Goal: Task Accomplishment & Management: Manage account settings

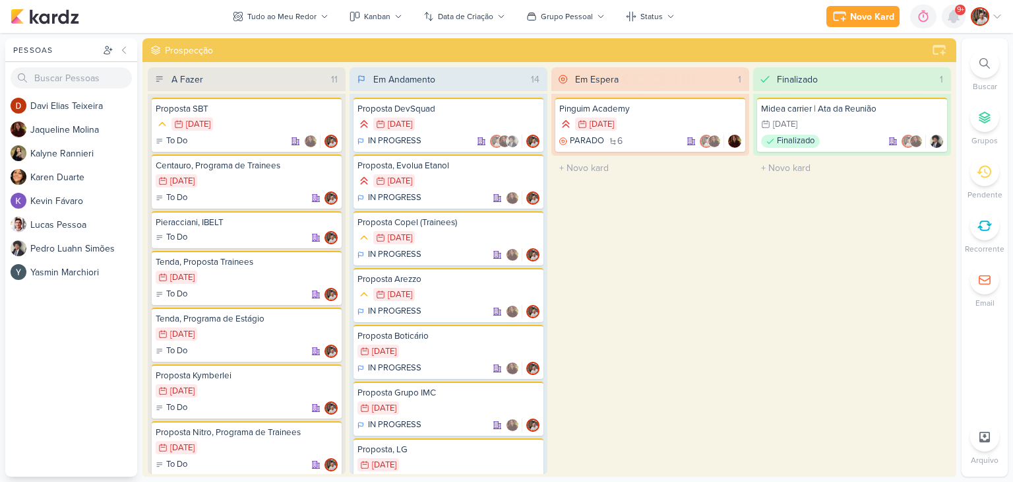
click at [958, 18] on icon at bounding box center [954, 17] width 11 height 12
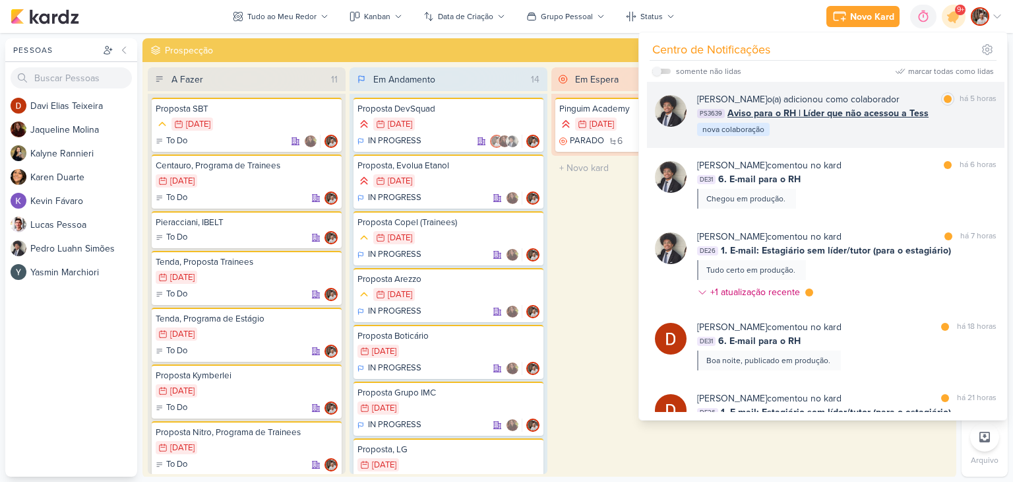
click at [864, 114] on span "Aviso para o RH | Líder que não acessou a Tess" at bounding box center [828, 113] width 201 height 14
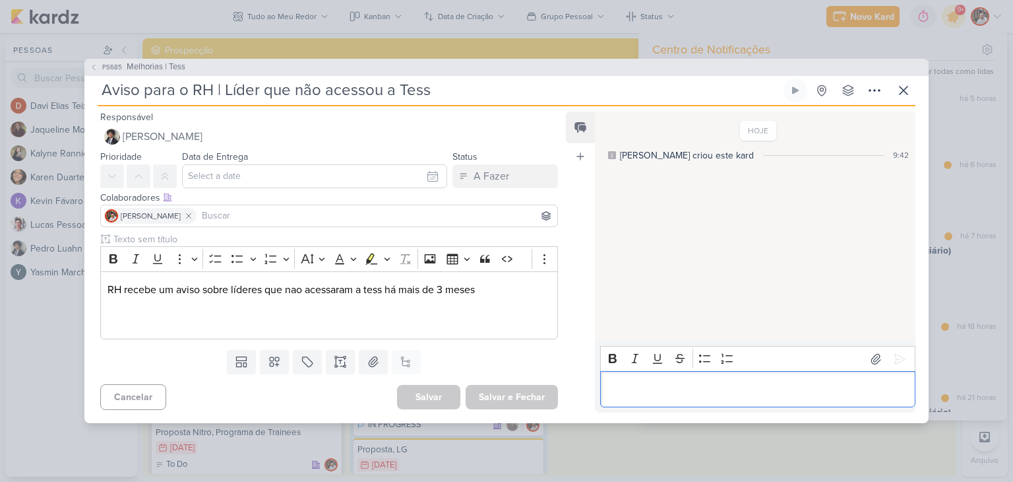
click at [664, 391] on p "Editor editing area: main" at bounding box center [757, 389] width 301 height 16
drag, startPoint x: 731, startPoint y: 389, endPoint x: 921, endPoint y: 391, distance: 190.0
click at [921, 391] on div "Responsável [PERSON_NAME] Nenhum contato encontrado create new contact Novo Con…" at bounding box center [506, 264] width 844 height 317
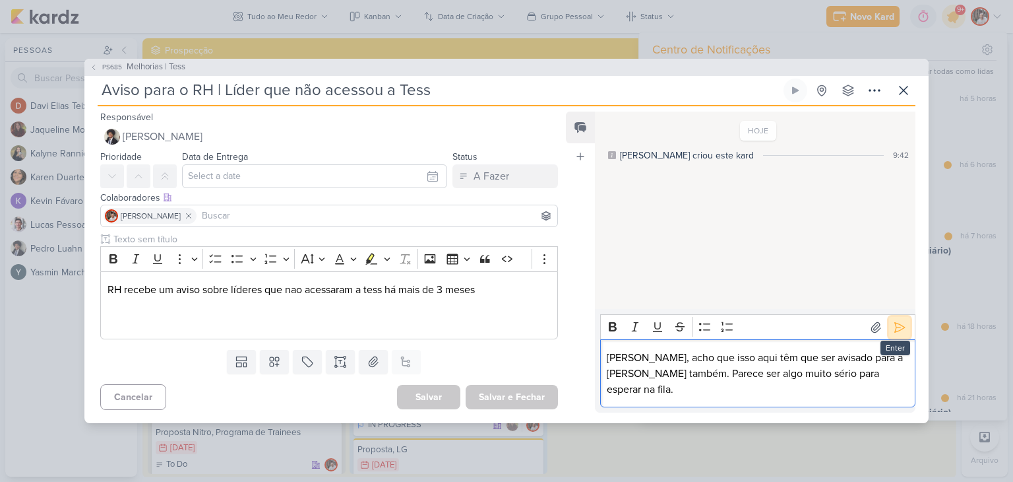
click at [897, 334] on icon at bounding box center [899, 327] width 13 height 13
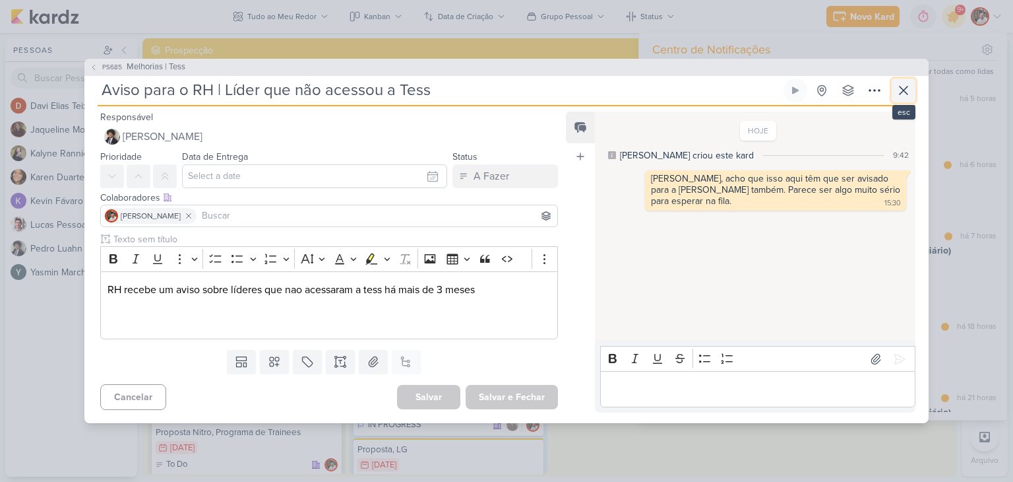
click at [897, 93] on icon at bounding box center [904, 90] width 16 height 16
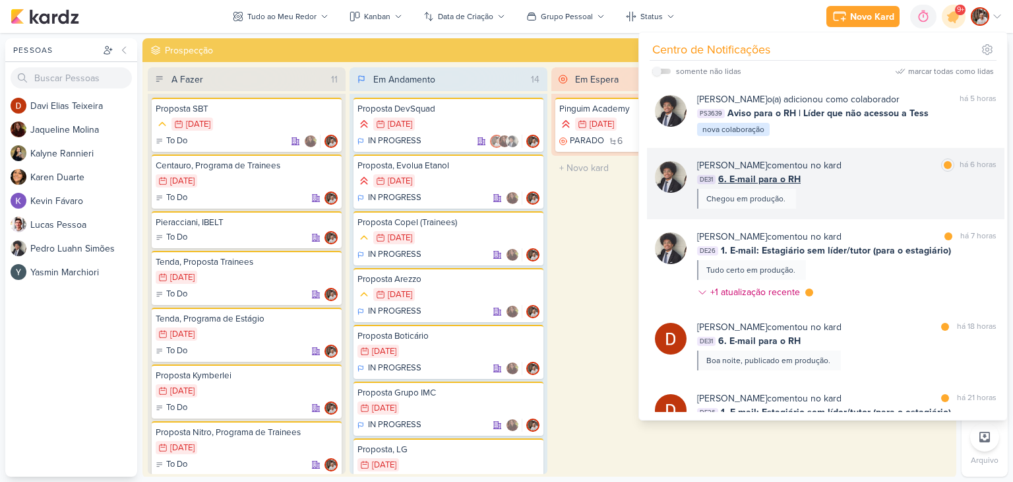
click at [840, 186] on div "[PERSON_NAME] comentou no kard marcar como lida há 6 horas DE31 6. E-mail para …" at bounding box center [846, 183] width 299 height 50
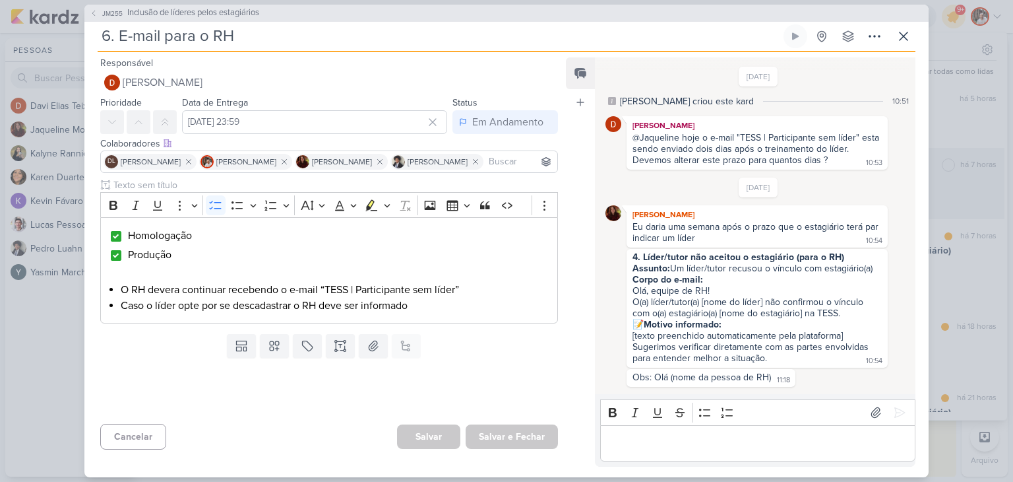
scroll to position [486, 0]
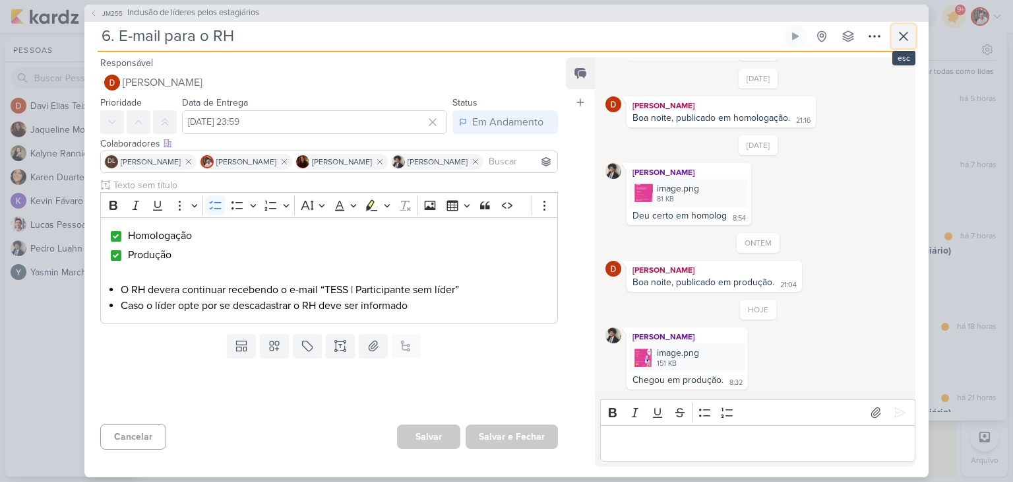
click at [902, 45] on button at bounding box center [904, 36] width 24 height 24
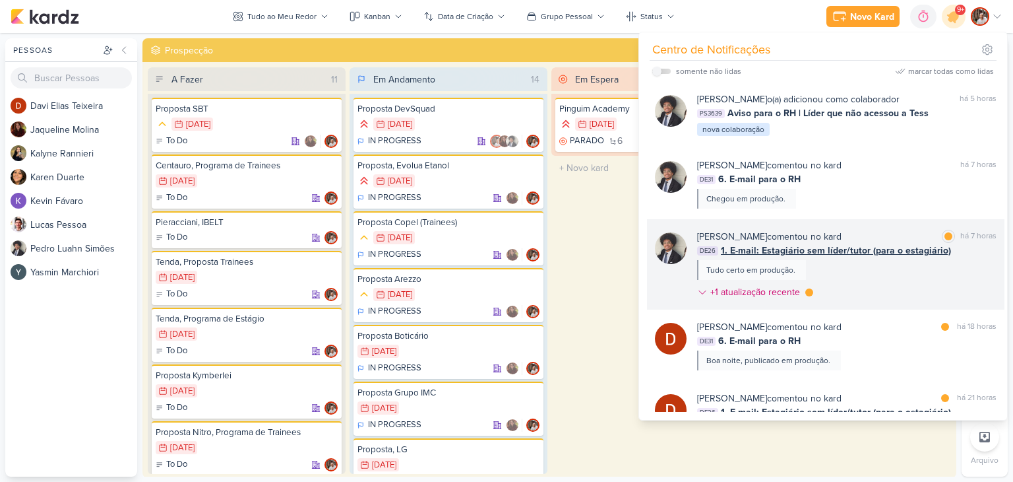
click at [837, 242] on div "[PERSON_NAME] comentou no kard" at bounding box center [769, 237] width 144 height 14
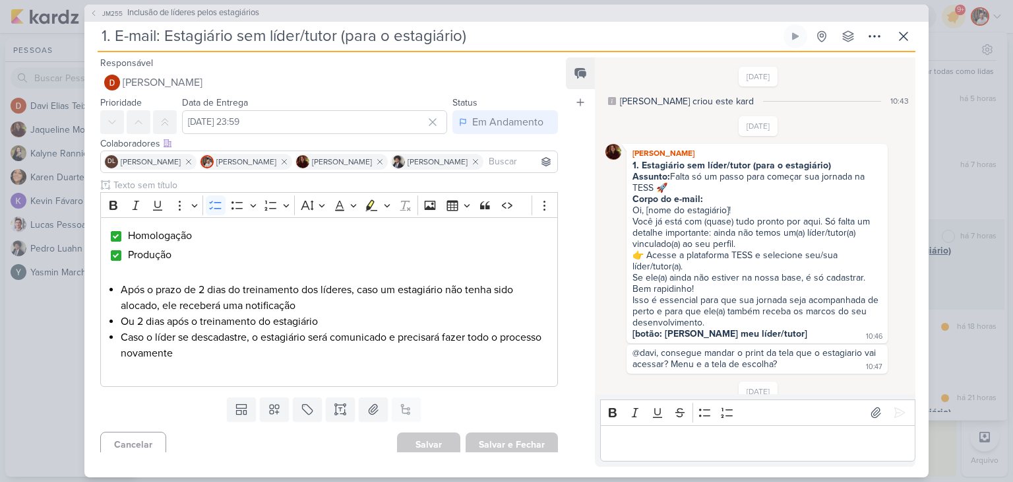
scroll to position [1092, 0]
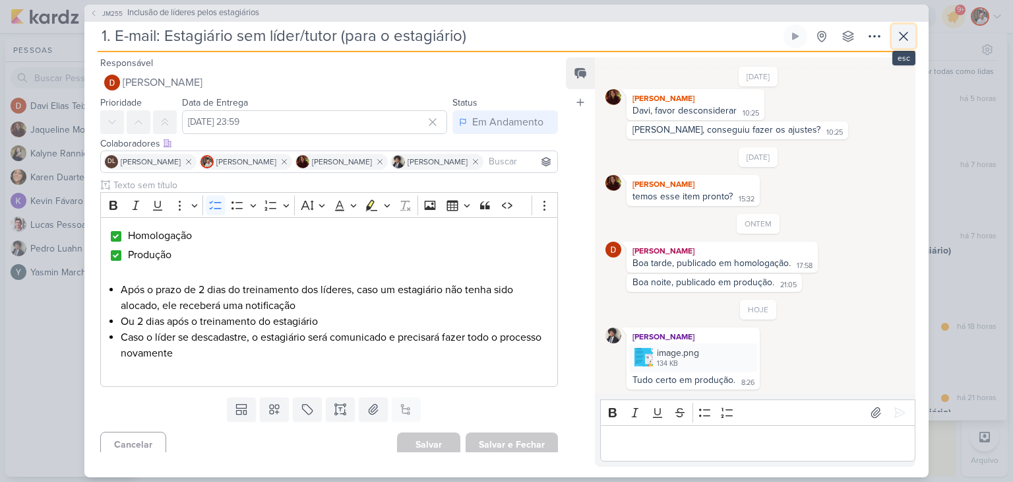
click at [902, 40] on icon at bounding box center [904, 36] width 16 height 16
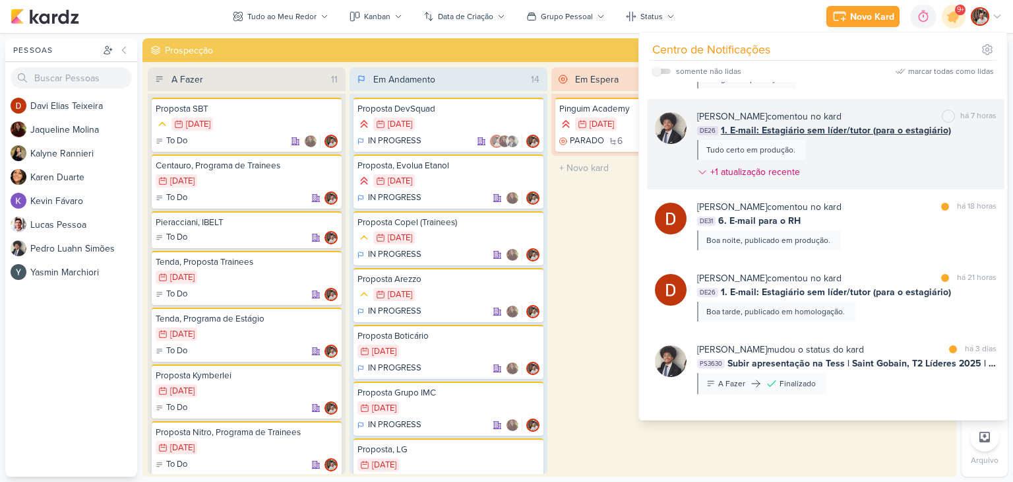
scroll to position [132, 0]
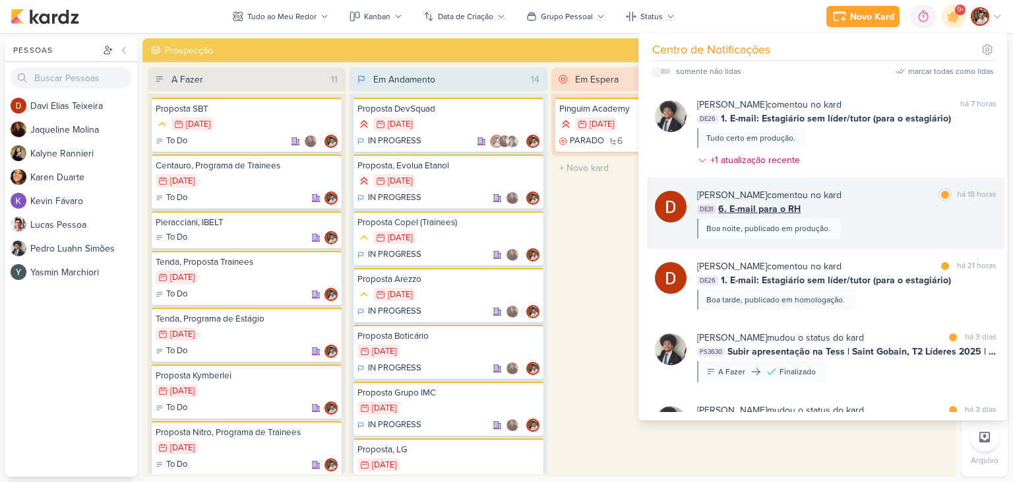
click at [871, 203] on div "DE31 6. E-mail para o RH" at bounding box center [846, 209] width 299 height 14
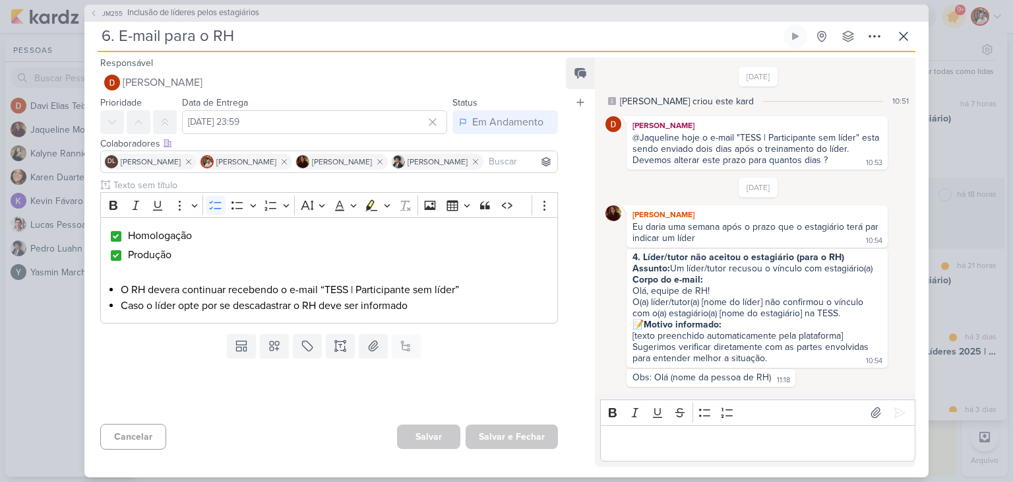
scroll to position [486, 0]
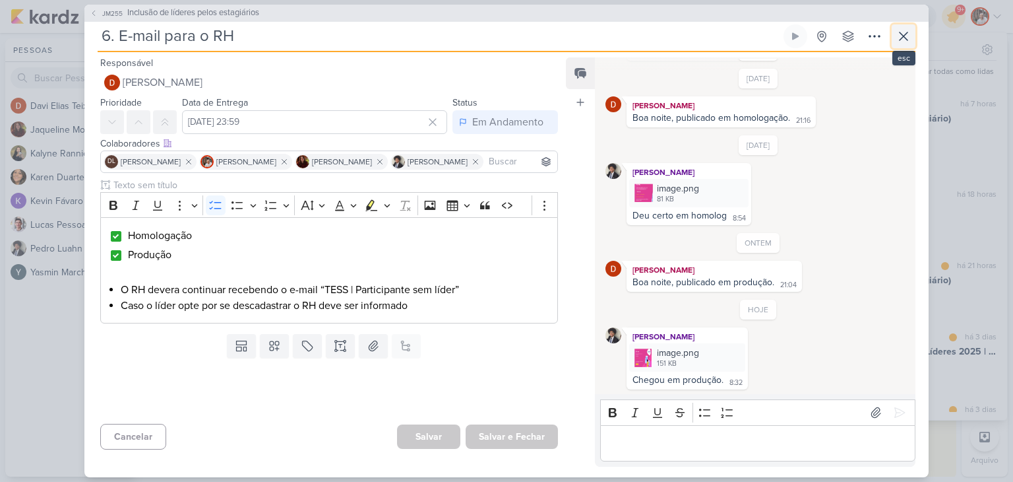
click at [908, 38] on icon at bounding box center [904, 36] width 16 height 16
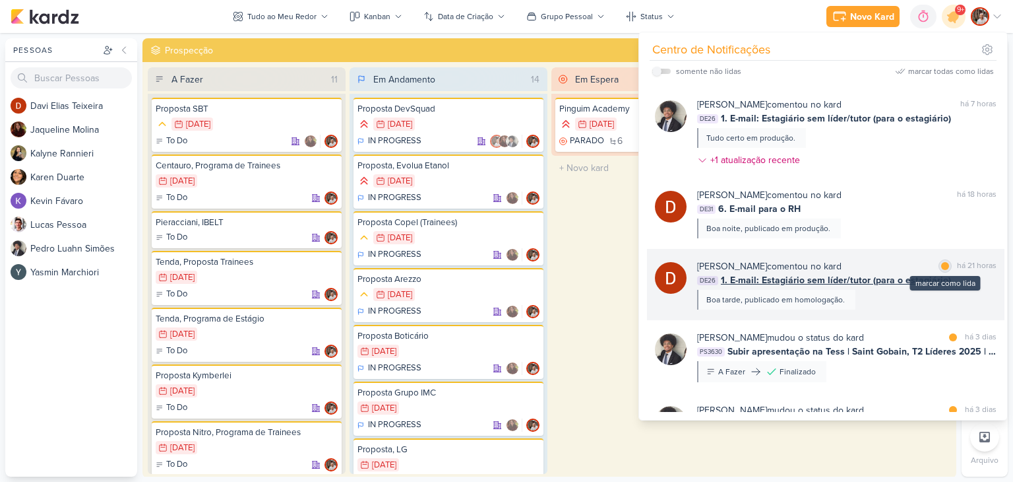
click at [942, 267] on div at bounding box center [945, 266] width 8 height 8
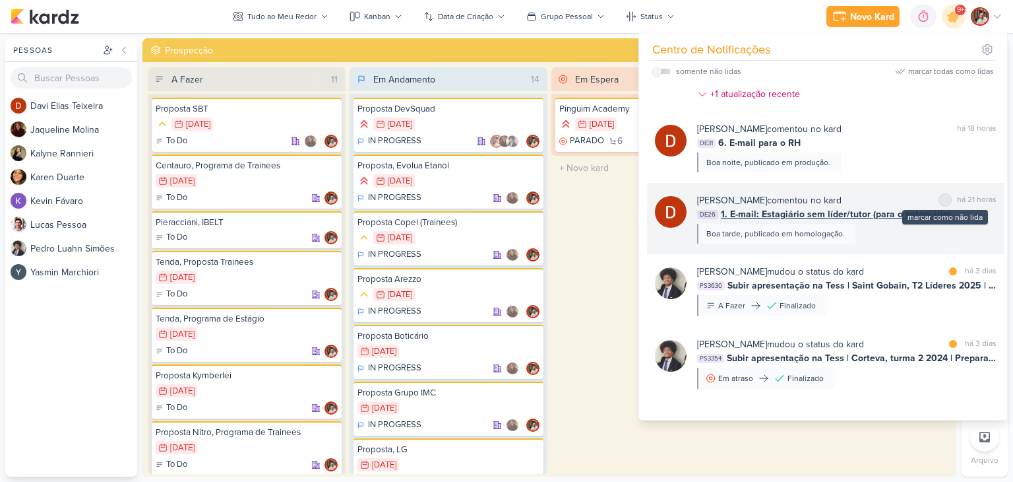
scroll to position [264, 0]
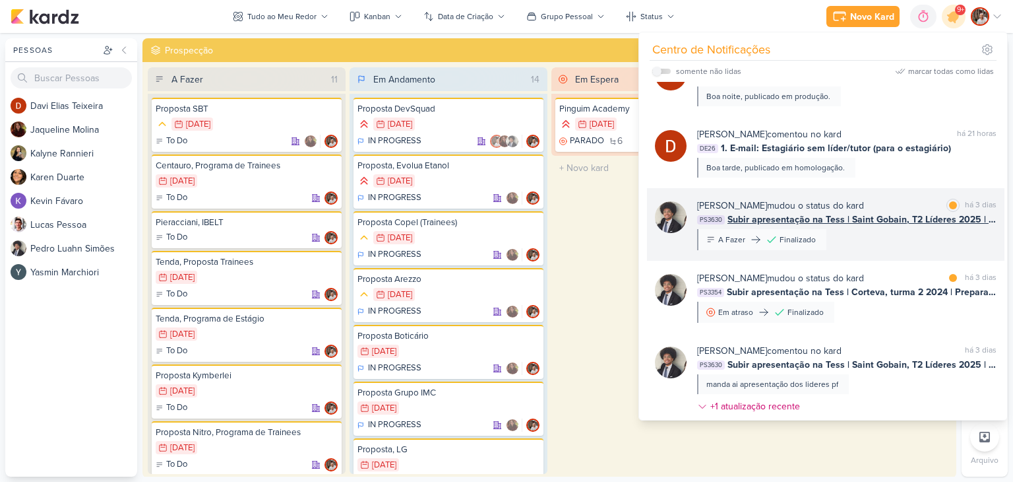
click at [874, 222] on span "Subir apresentação na Tess | Saint Gobain, T2 Líderes 2025 | Líder Formador" at bounding box center [862, 219] width 269 height 14
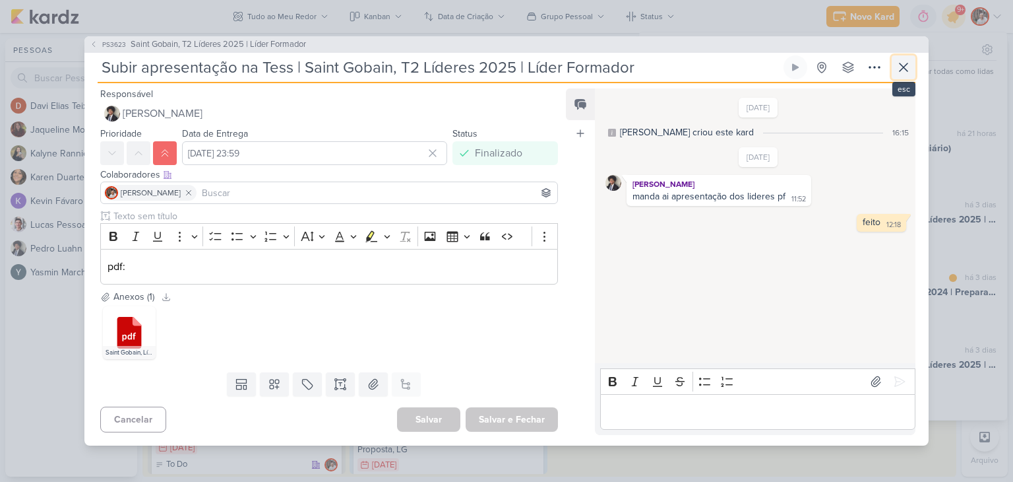
click at [906, 73] on icon at bounding box center [904, 67] width 16 height 16
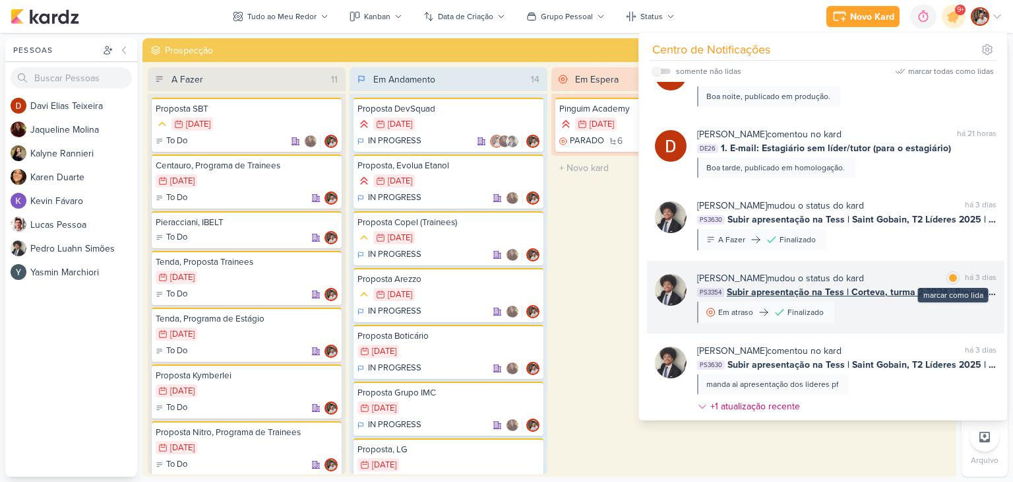
drag, startPoint x: 950, startPoint y: 279, endPoint x: 941, endPoint y: 283, distance: 10.0
click at [950, 278] on div at bounding box center [953, 278] width 8 height 8
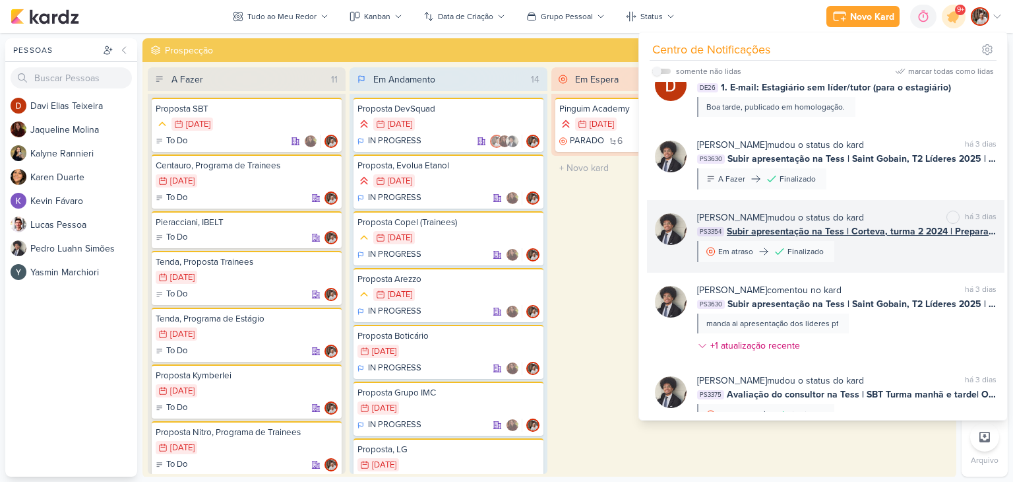
scroll to position [396, 0]
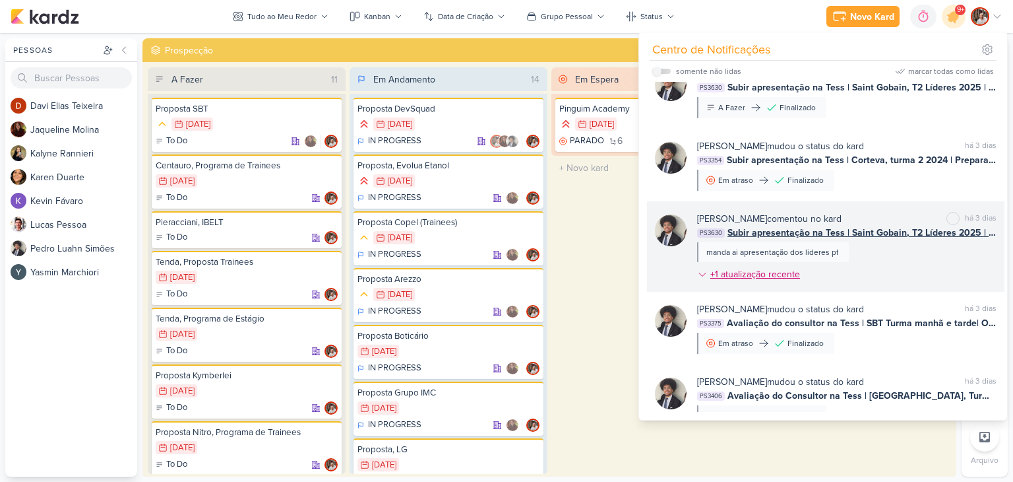
click at [699, 272] on icon at bounding box center [702, 273] width 7 height 3
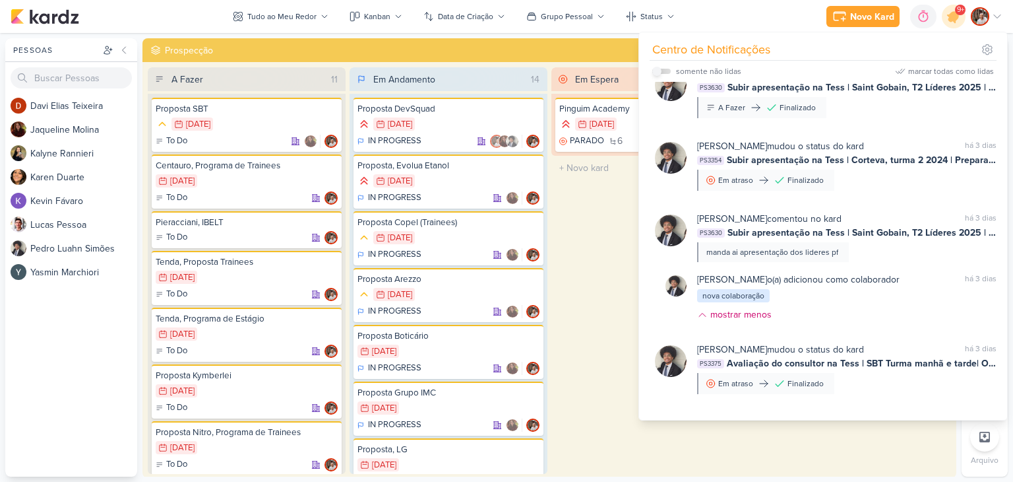
click at [660, 72] on input "checkbox" at bounding box center [656, 71] width 9 height 9
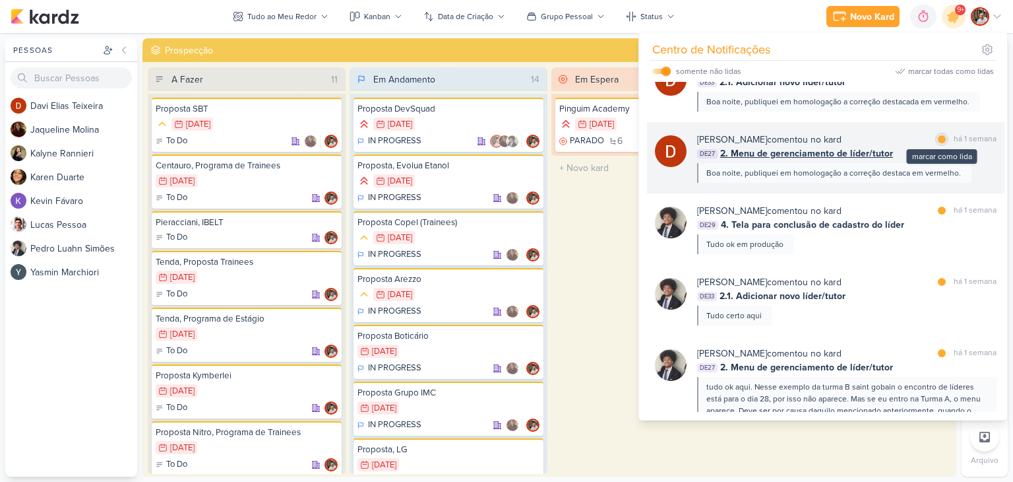
click at [938, 141] on div at bounding box center [942, 139] width 8 height 8
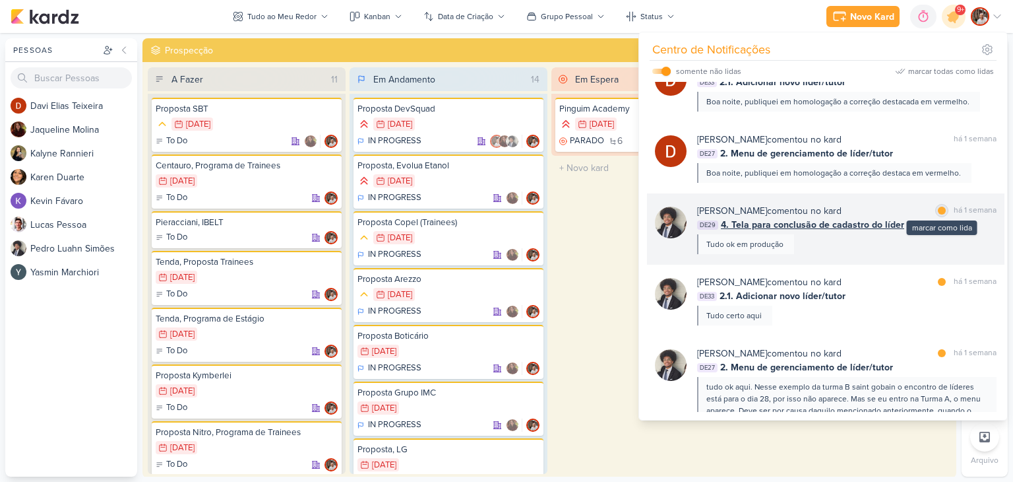
click at [939, 207] on div at bounding box center [942, 210] width 8 height 8
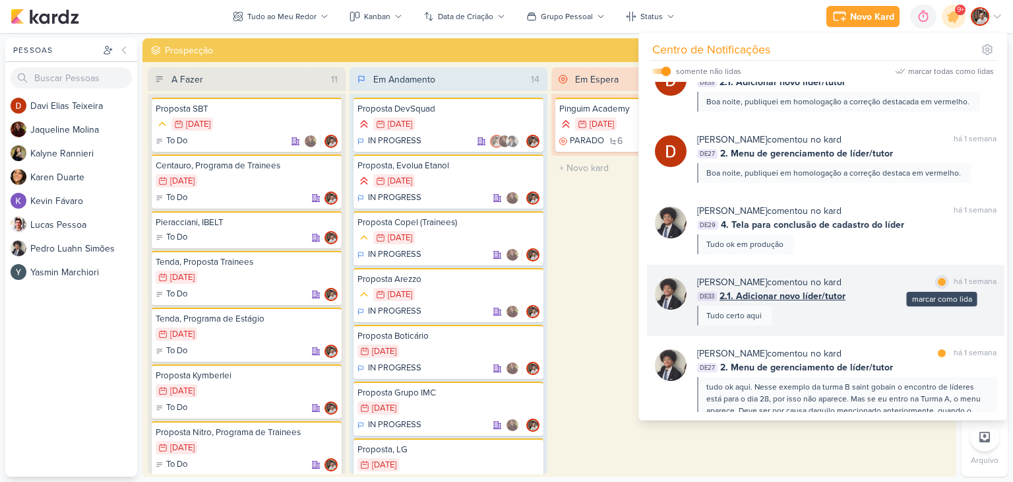
click at [938, 276] on div "marcar como lida" at bounding box center [941, 281] width 13 height 13
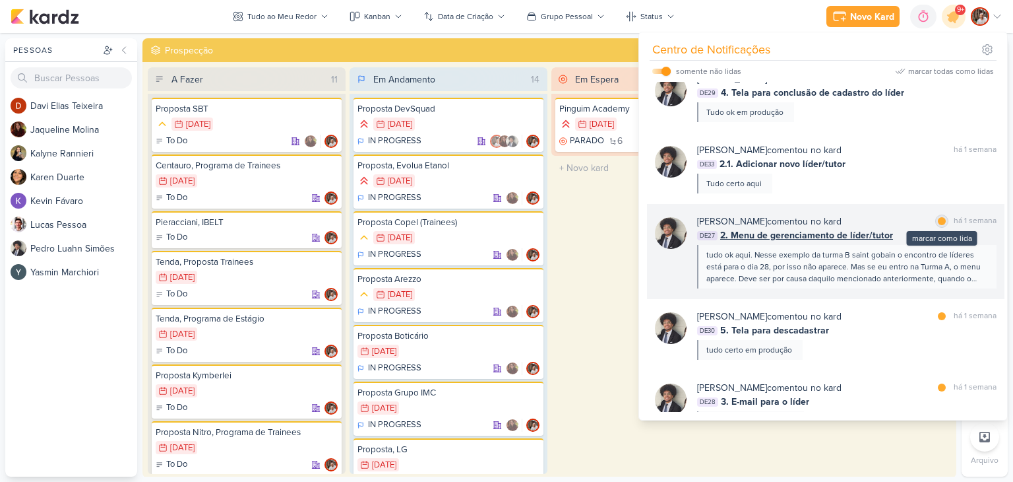
click at [937, 225] on div "marcar como lida" at bounding box center [941, 220] width 13 height 13
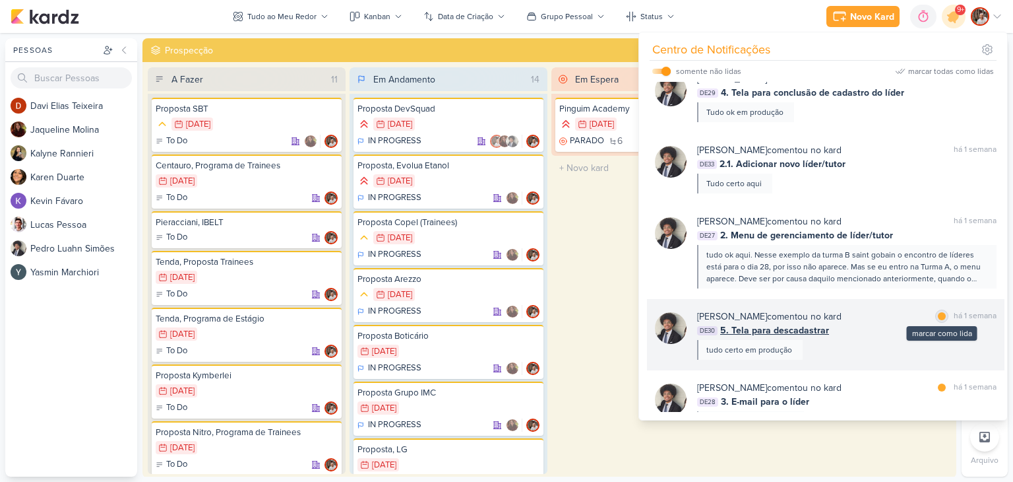
scroll to position [594, 0]
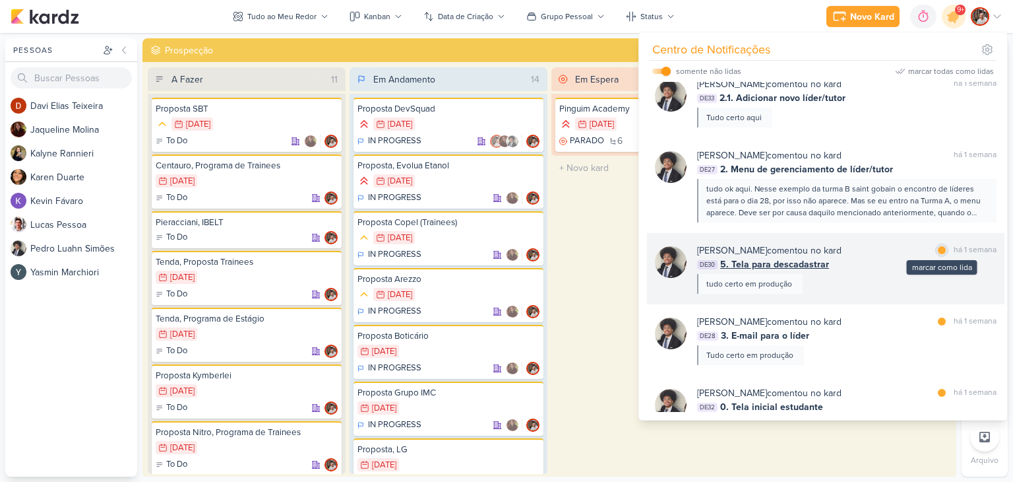
click at [940, 251] on div at bounding box center [942, 250] width 8 height 8
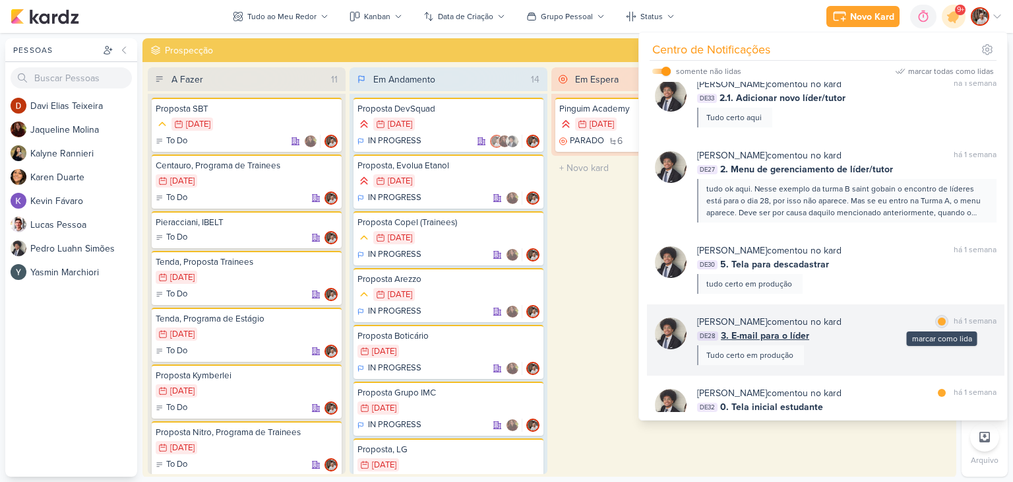
click at [938, 324] on div at bounding box center [942, 321] width 8 height 8
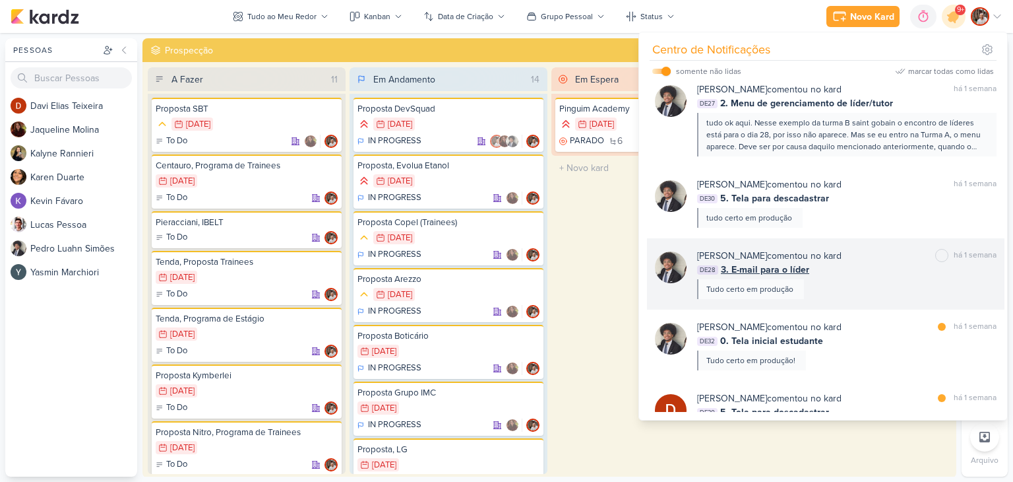
scroll to position [726, 0]
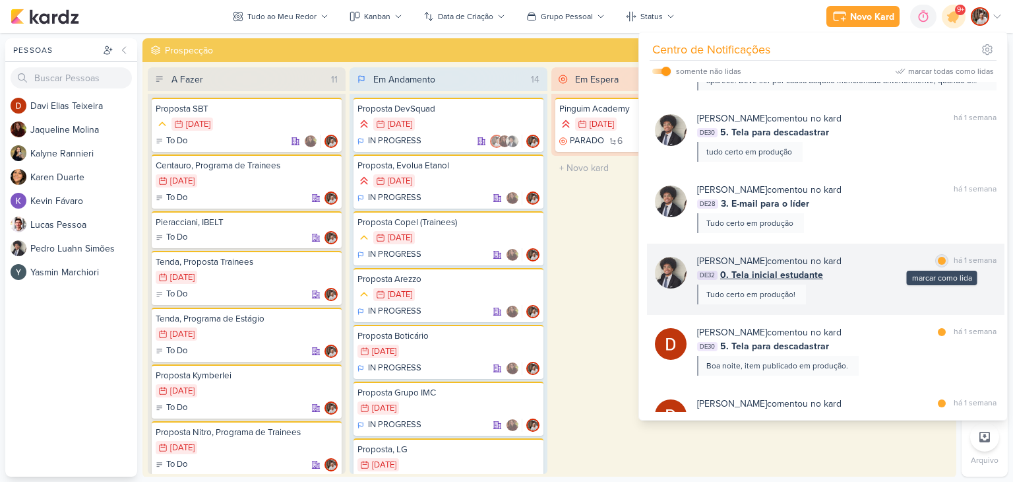
click at [941, 262] on div "marcar como lida" at bounding box center [941, 260] width 13 height 13
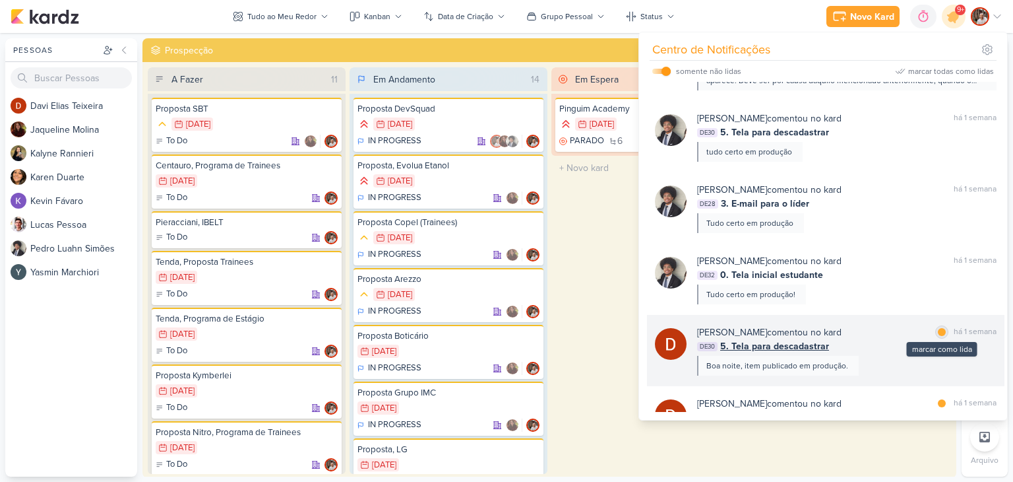
click at [937, 326] on div "marcar como lida" at bounding box center [941, 331] width 13 height 13
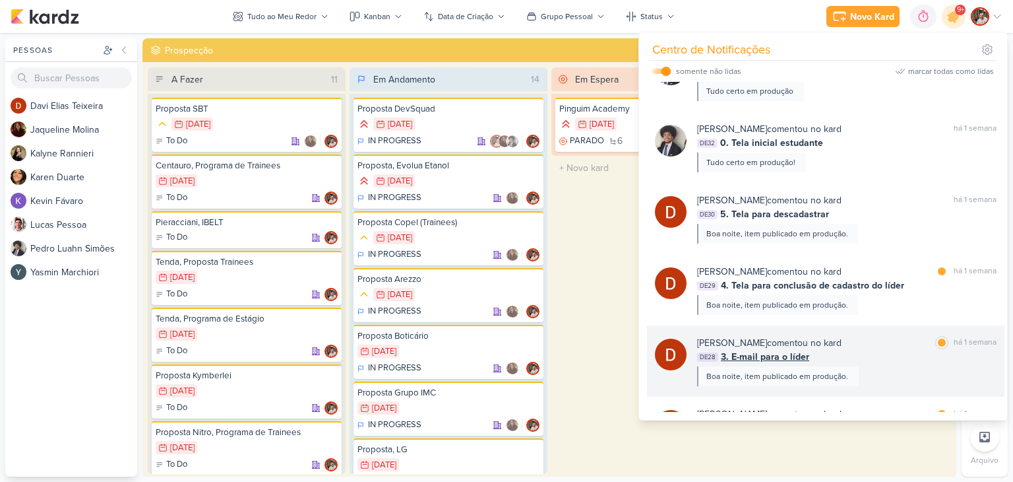
scroll to position [924, 0]
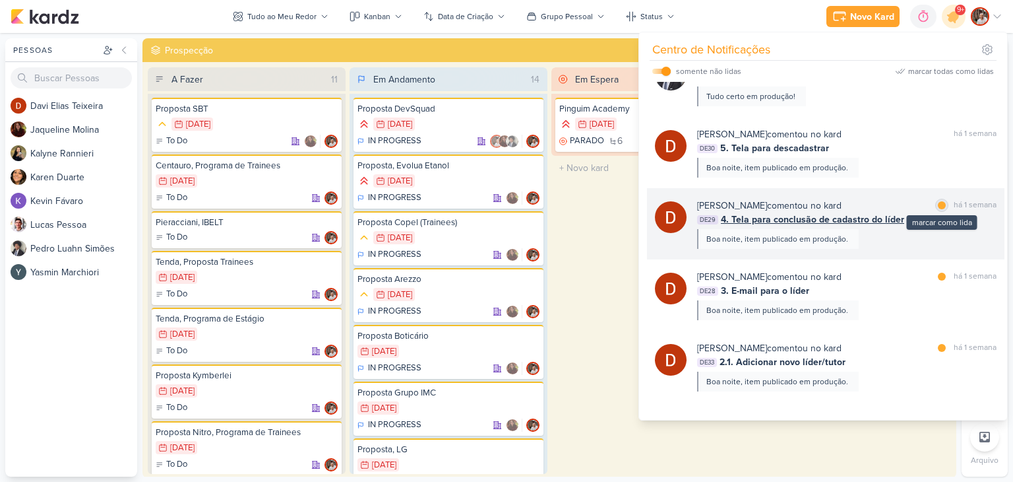
click at [935, 211] on div "marcar como lida" at bounding box center [941, 205] width 13 height 13
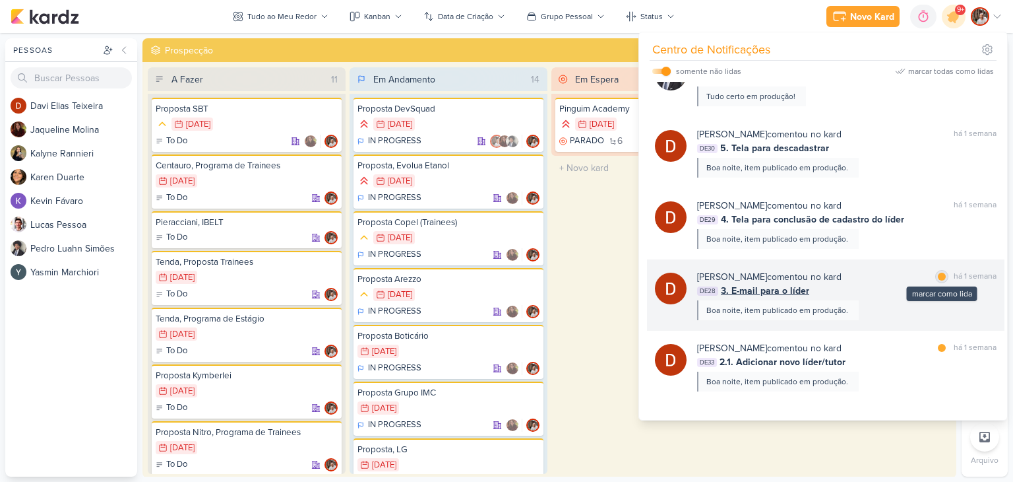
click at [937, 280] on div "marcar como lida" at bounding box center [941, 276] width 13 height 13
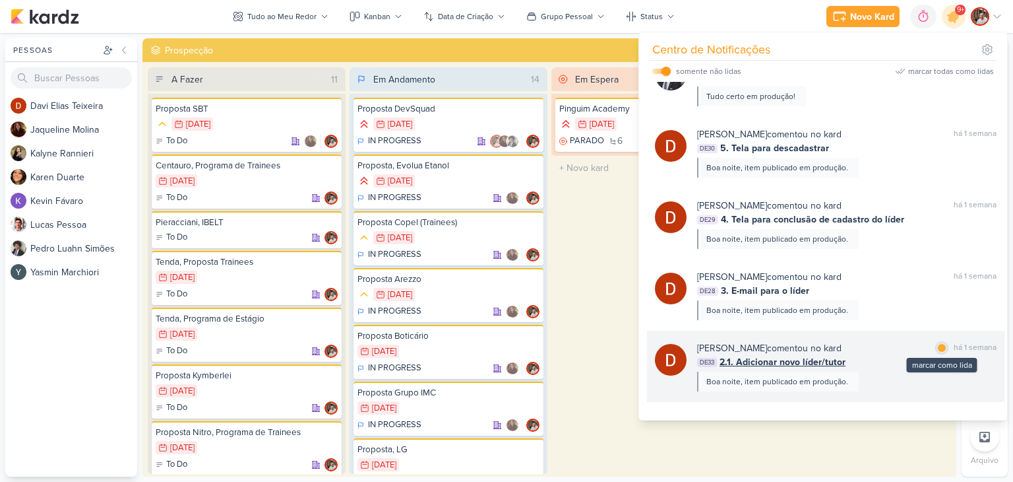
click at [938, 347] on div at bounding box center [942, 348] width 8 height 8
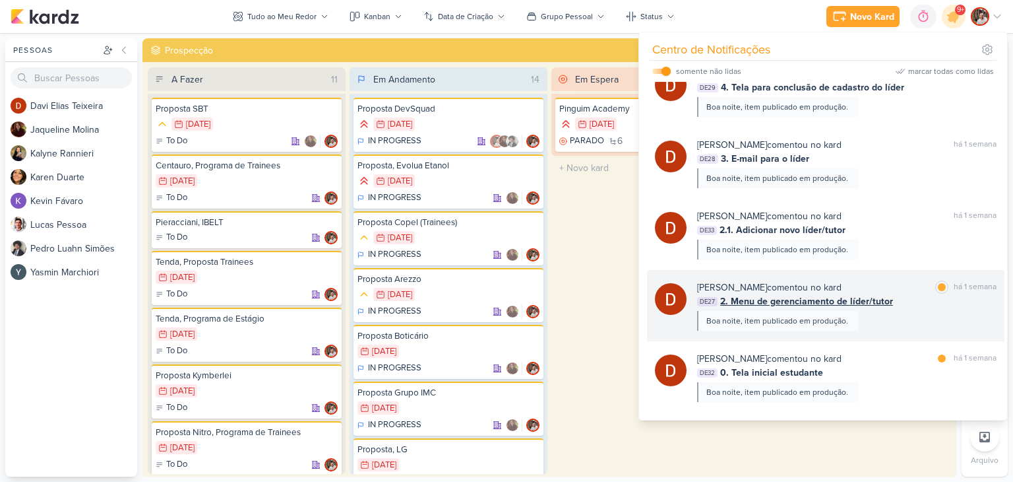
scroll to position [1121, 0]
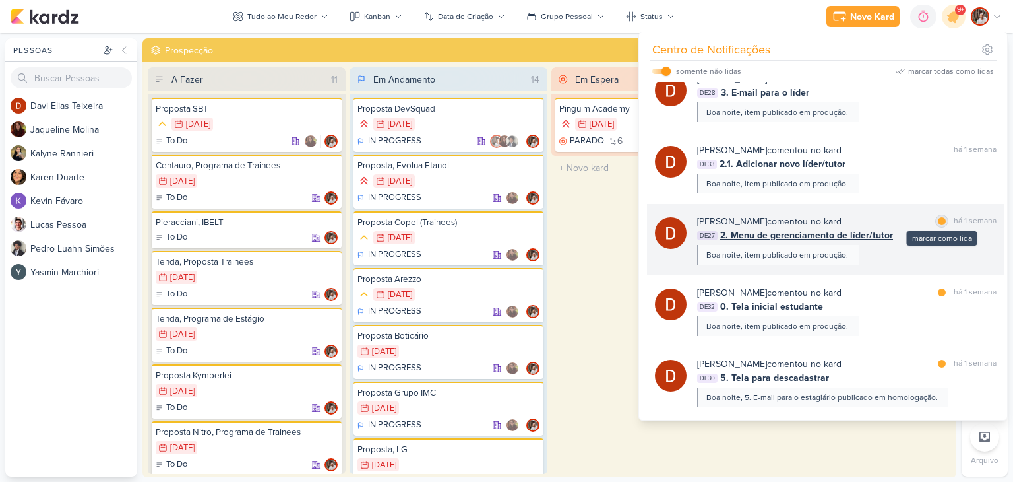
click at [938, 220] on div at bounding box center [942, 221] width 8 height 8
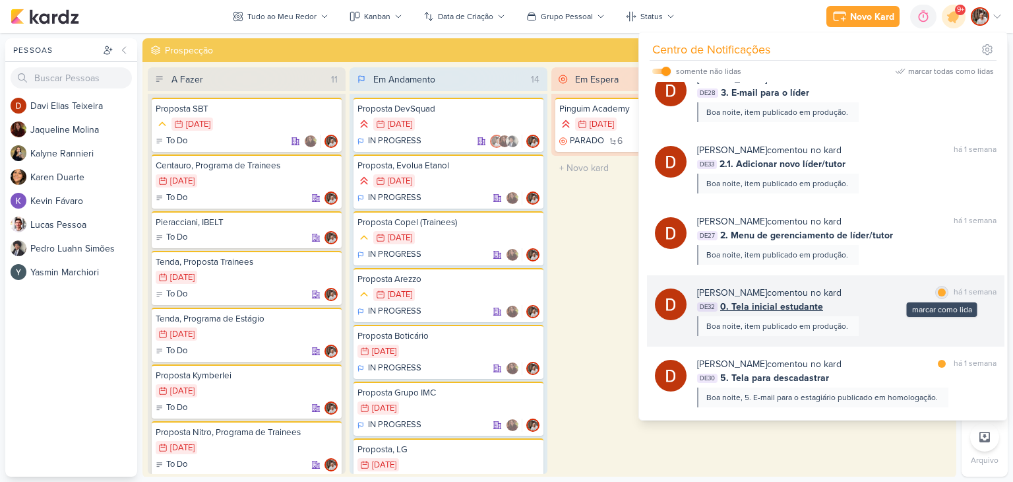
click at [938, 291] on div at bounding box center [942, 292] width 8 height 8
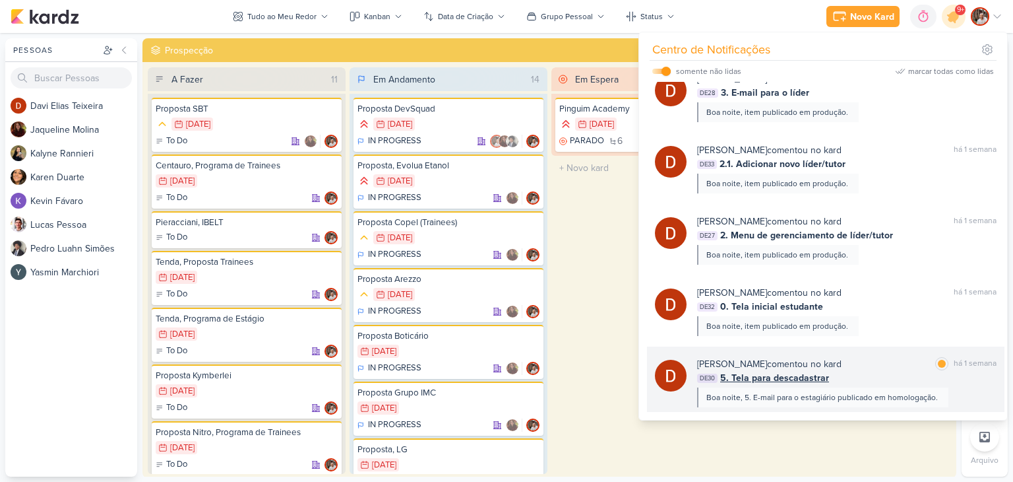
click at [942, 354] on div "[PERSON_NAME] comentou no kard marcar como lida há 1 semana DE30 5. Tela para d…" at bounding box center [826, 381] width 358 height 71
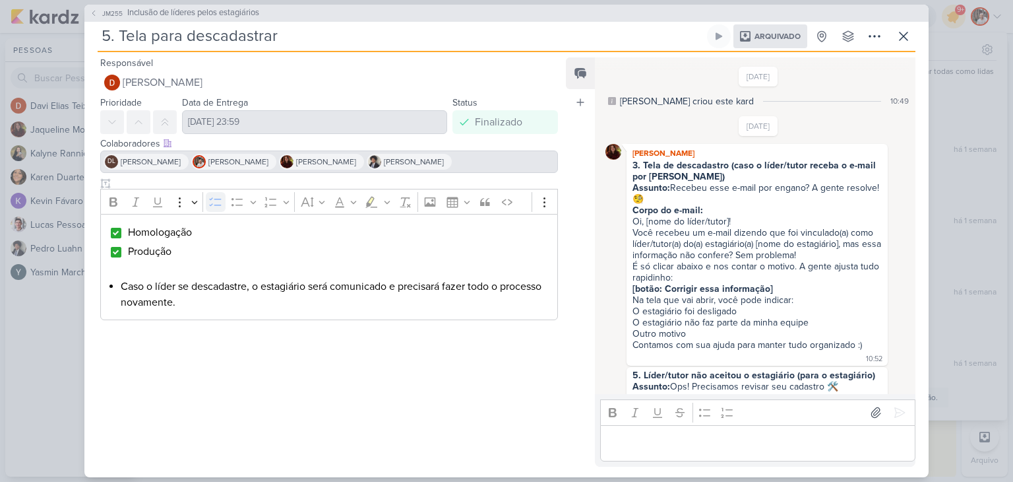
scroll to position [1054, 0]
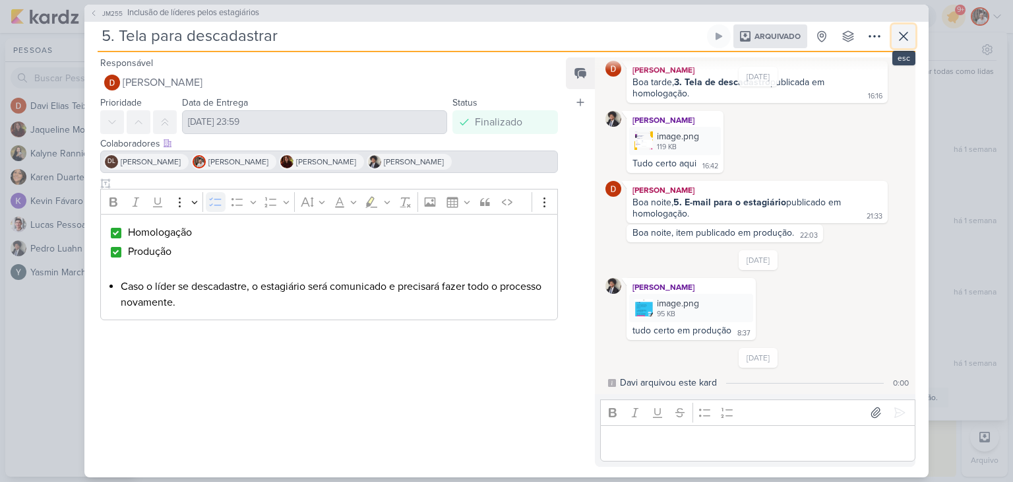
click at [905, 40] on icon at bounding box center [904, 36] width 16 height 16
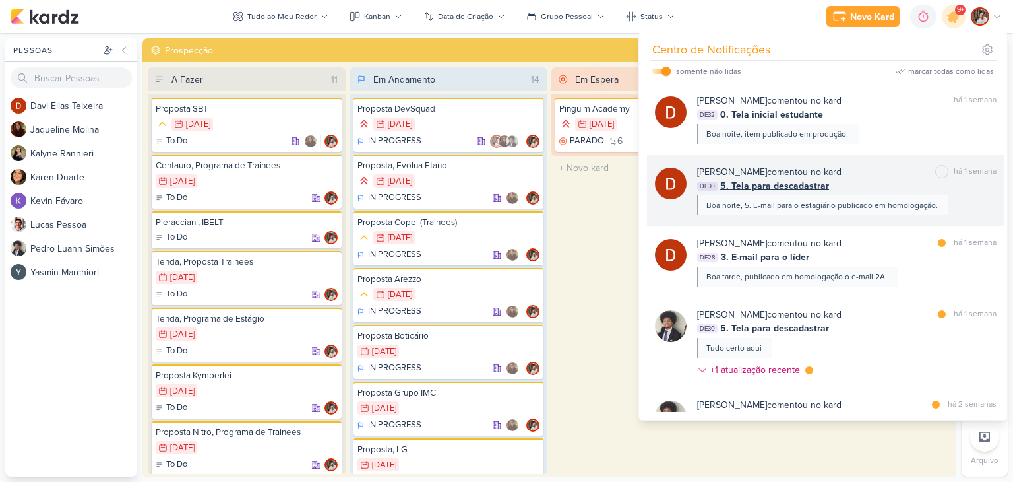
scroll to position [1319, 0]
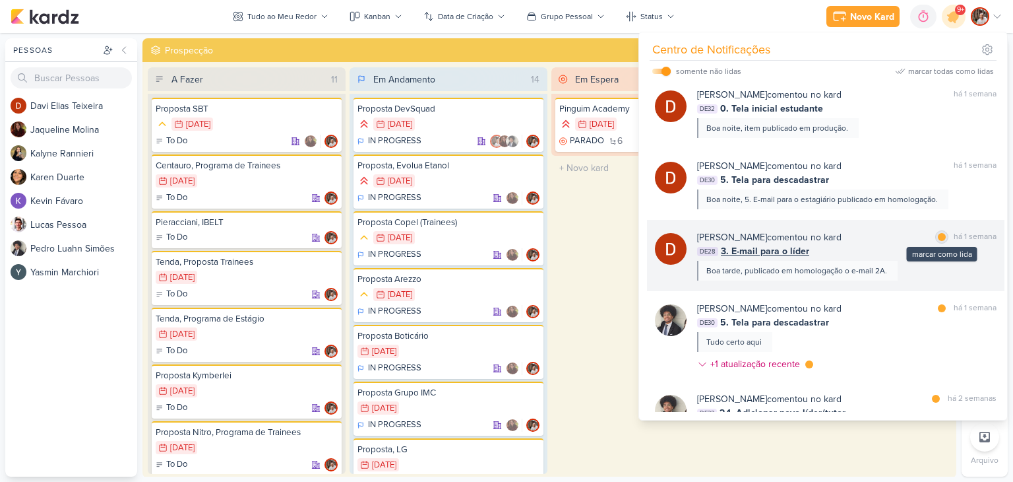
click at [938, 239] on div at bounding box center [942, 237] width 8 height 8
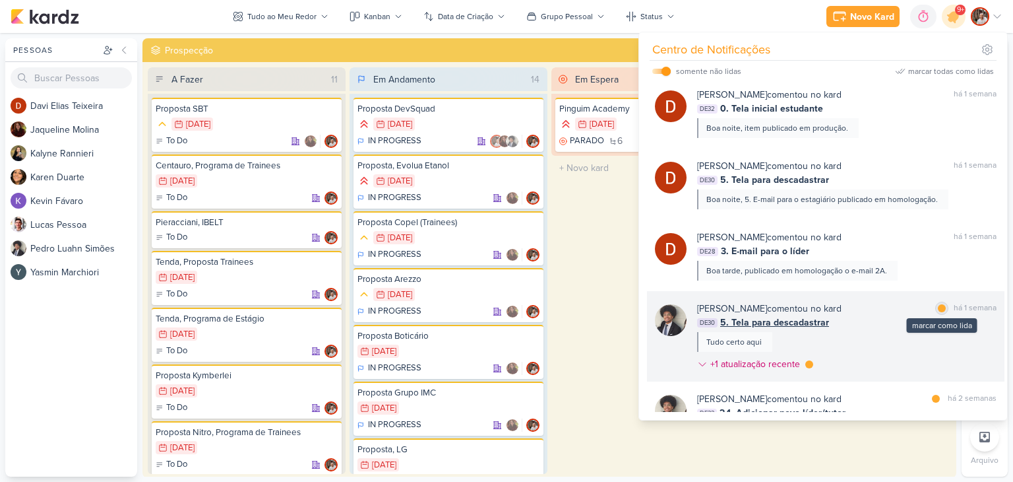
click at [941, 309] on div "marcar como lida" at bounding box center [941, 307] width 13 height 13
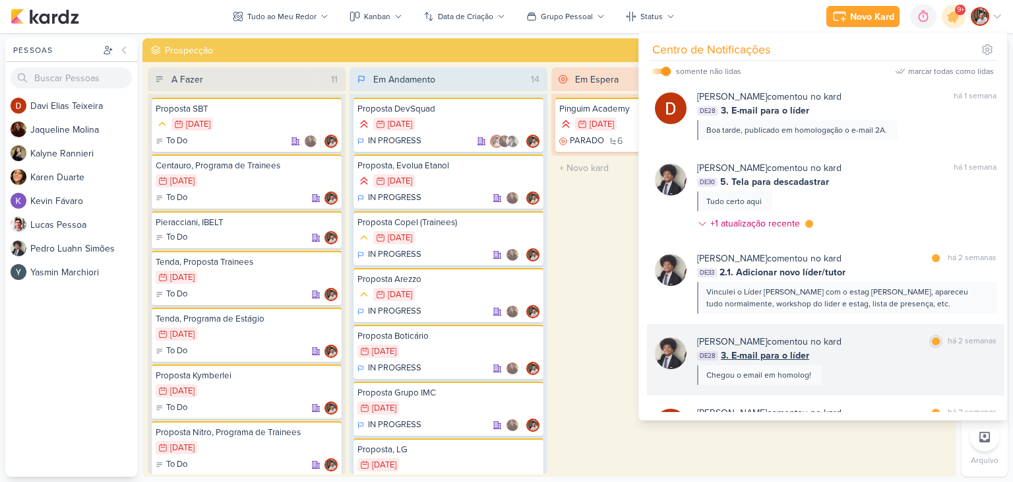
scroll to position [1517, 0]
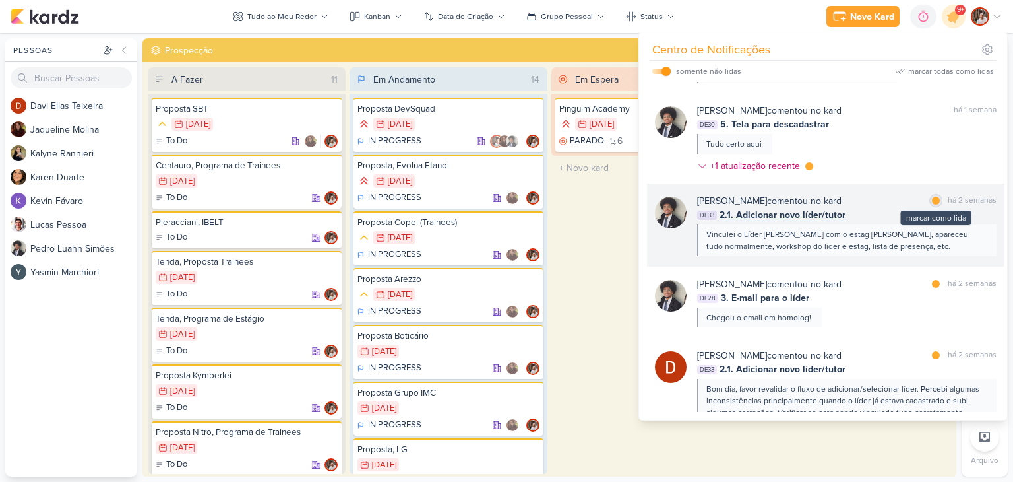
click at [932, 201] on div at bounding box center [936, 201] width 8 height 8
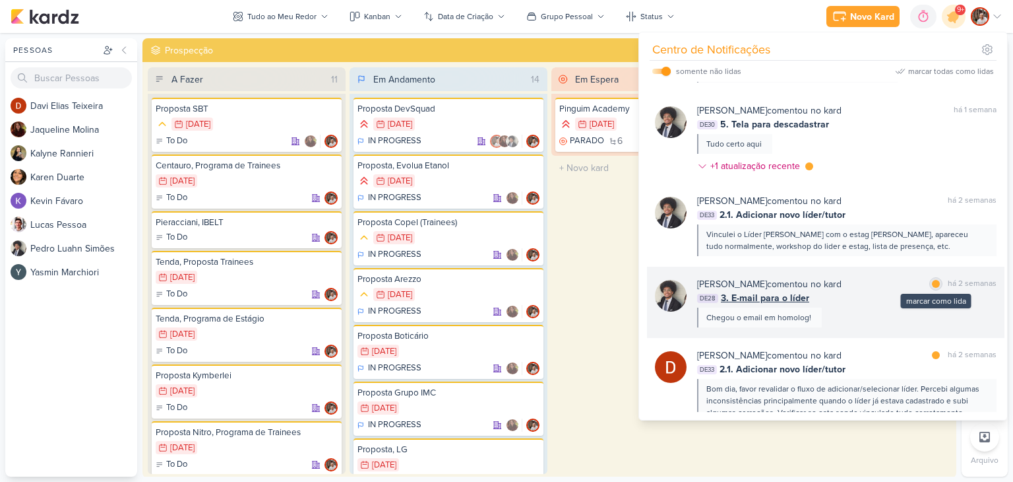
click at [932, 283] on div at bounding box center [936, 284] width 8 height 8
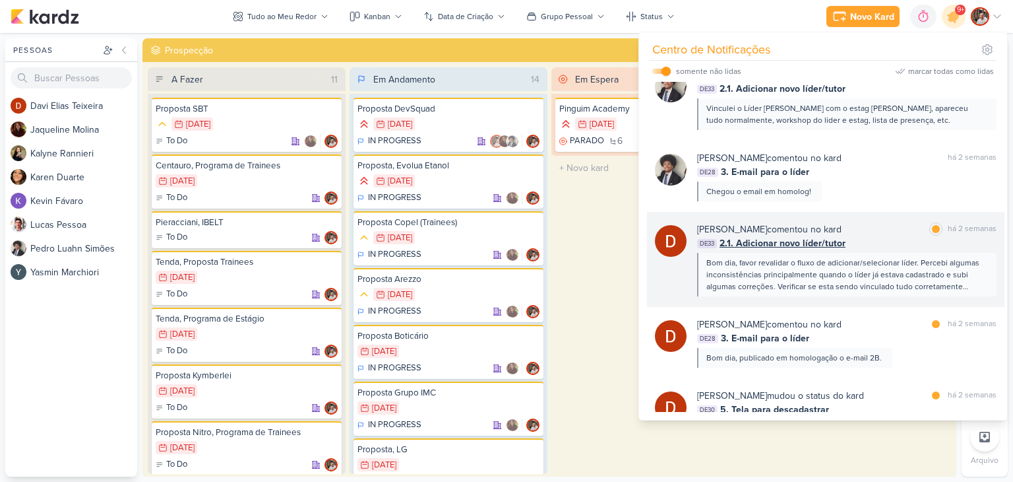
scroll to position [1649, 0]
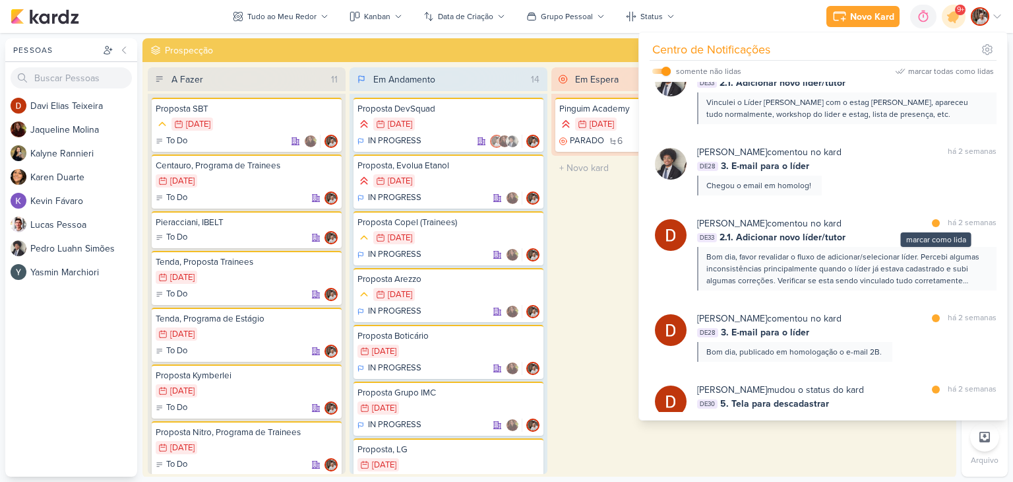
click at [931, 229] on div "marcar como lida há 2 semanas" at bounding box center [962, 223] width 67 height 14
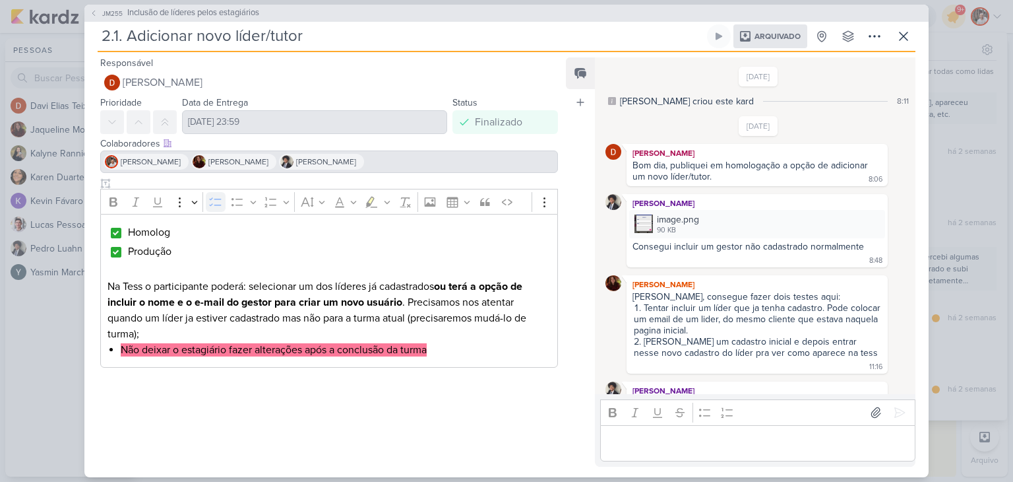
scroll to position [1177, 0]
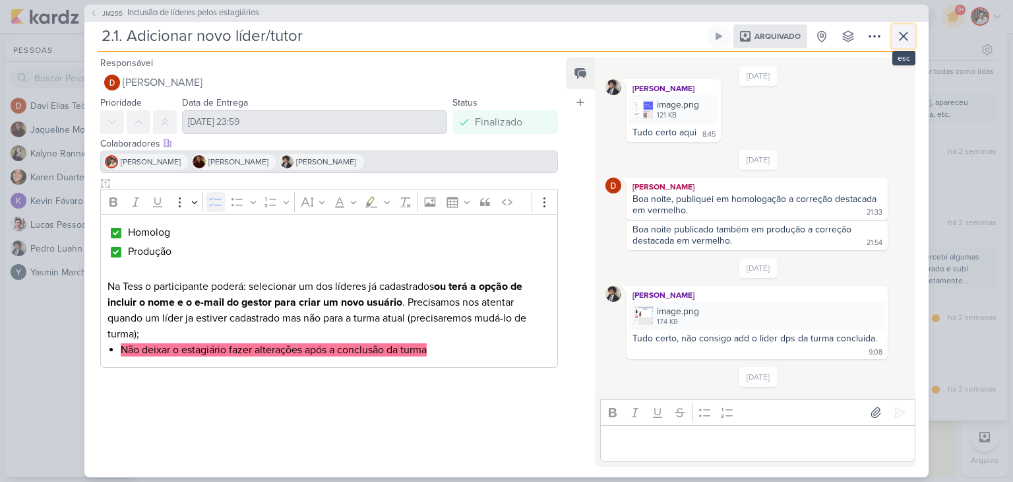
click at [906, 41] on icon at bounding box center [904, 36] width 16 height 16
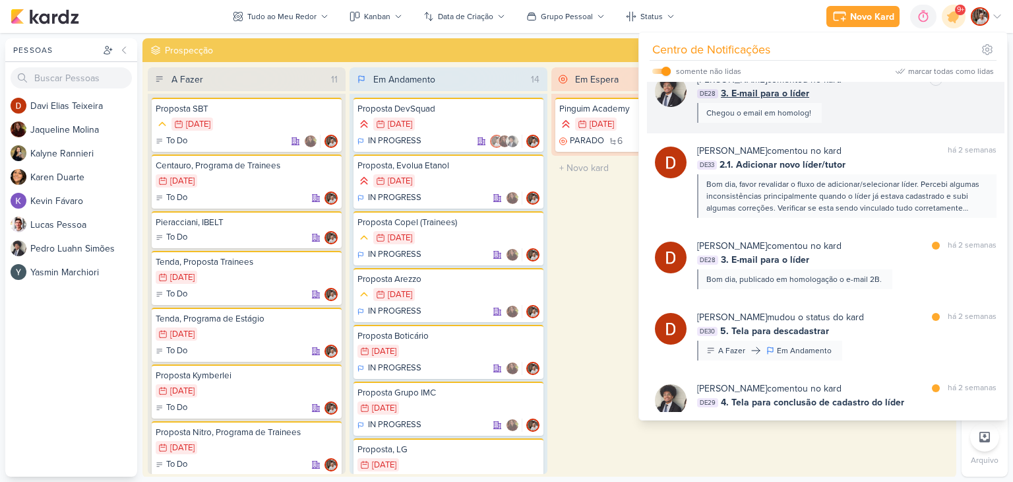
scroll to position [1752, 0]
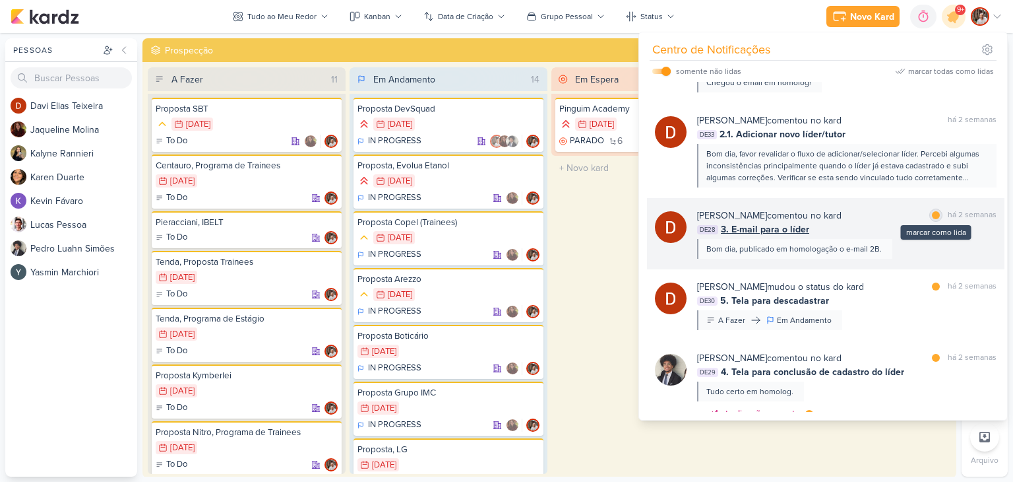
click at [932, 211] on div at bounding box center [936, 215] width 8 height 8
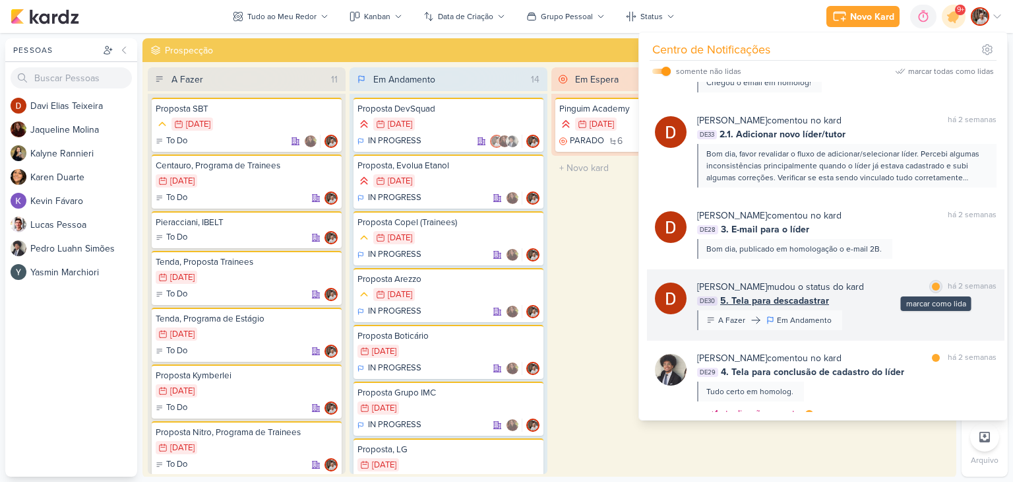
click at [932, 288] on div at bounding box center [936, 286] width 8 height 8
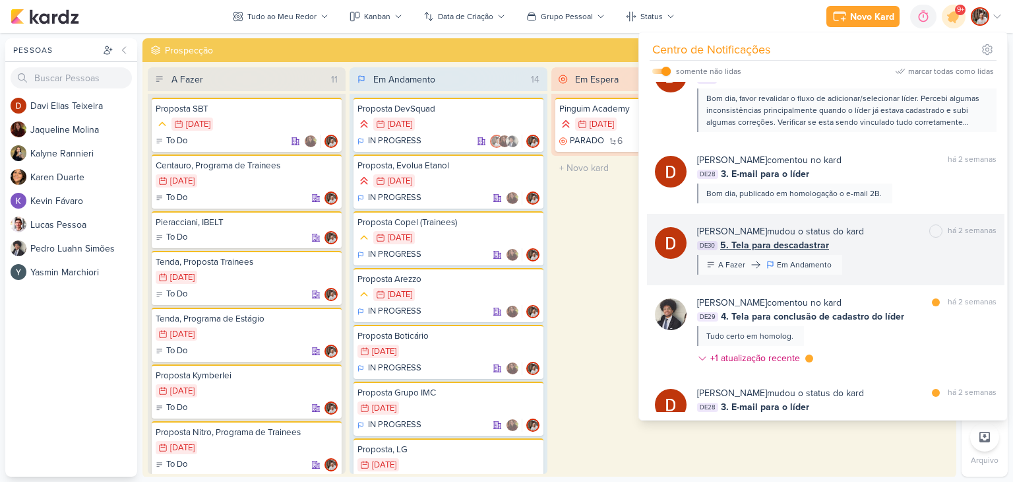
scroll to position [1884, 0]
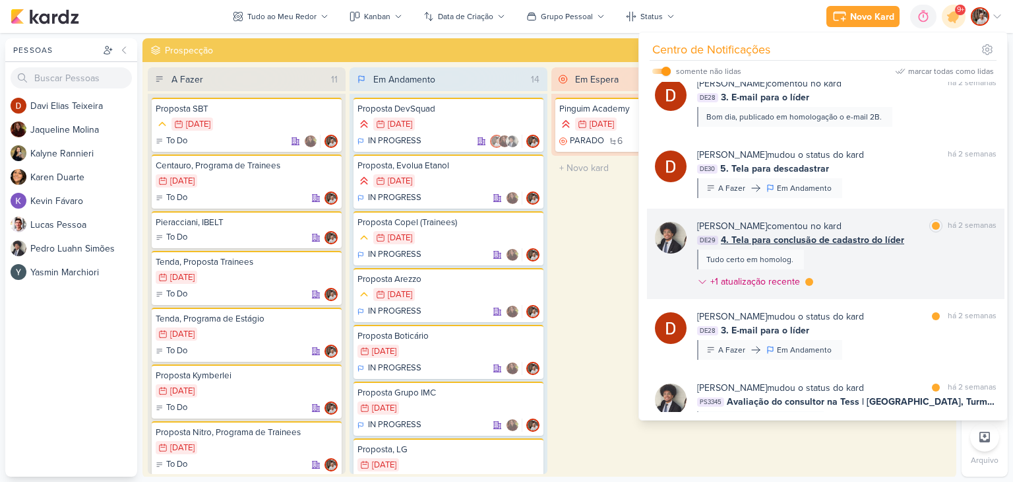
click at [934, 233] on div "DE29 4. Tela para conclusão de cadastro do líder" at bounding box center [846, 240] width 299 height 14
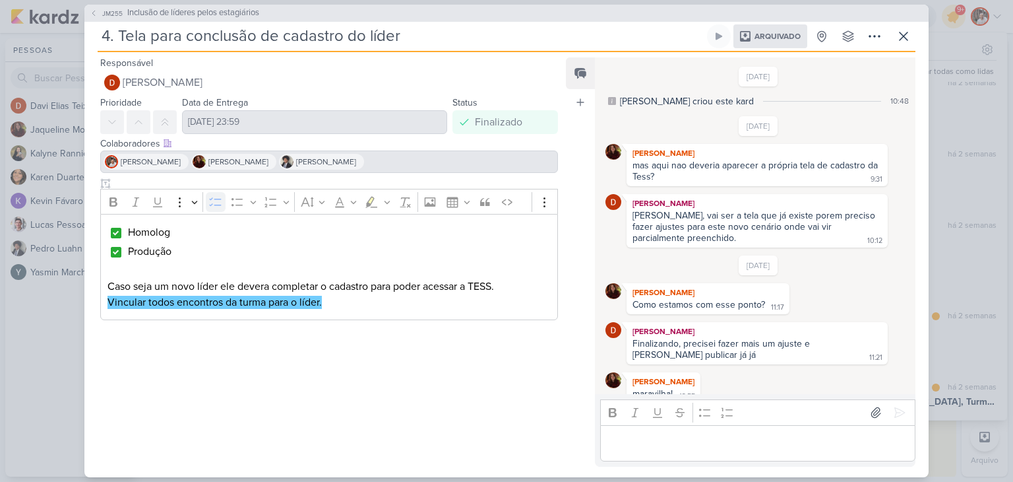
scroll to position [833, 0]
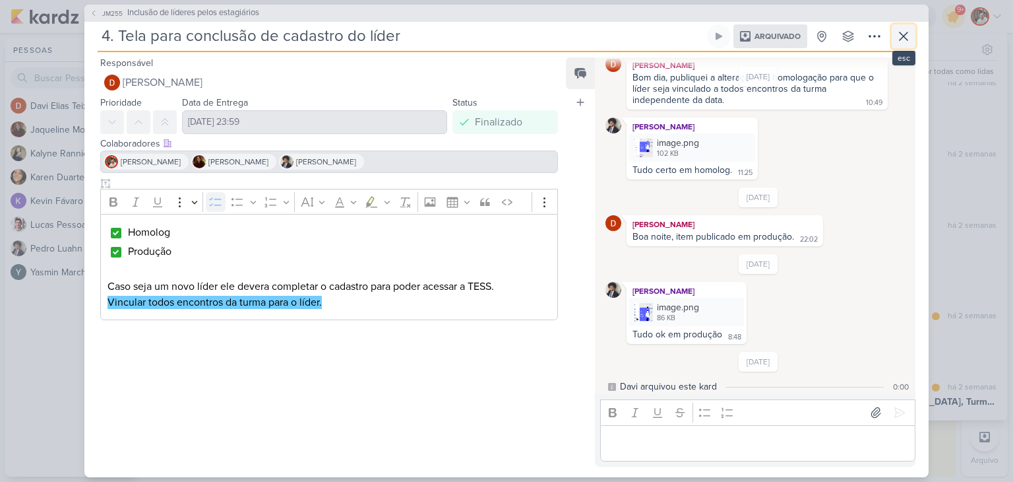
click at [902, 42] on icon at bounding box center [904, 36] width 16 height 16
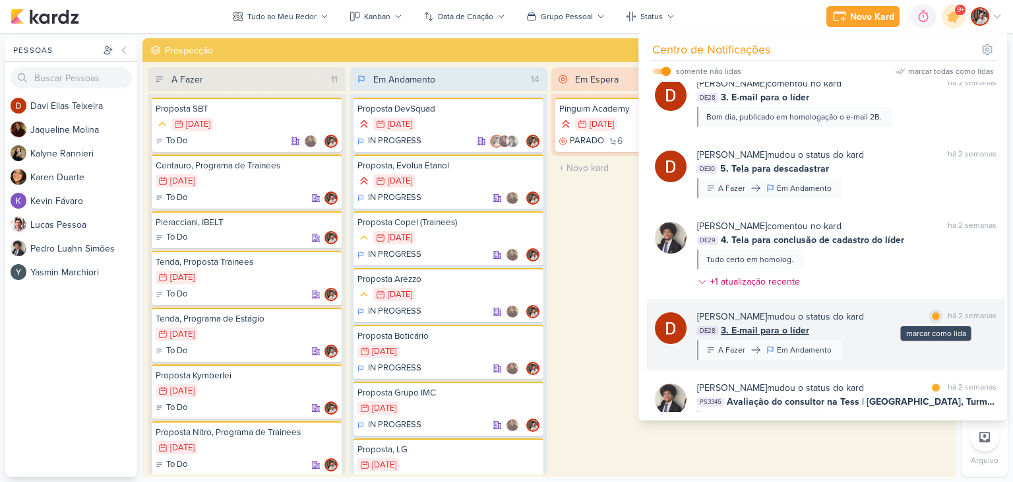
click at [932, 315] on div at bounding box center [936, 316] width 8 height 8
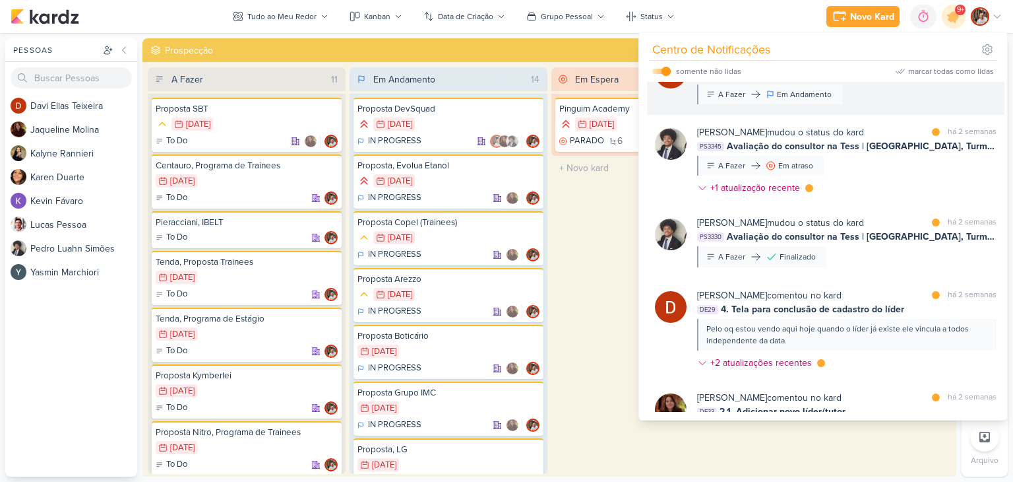
scroll to position [2148, 0]
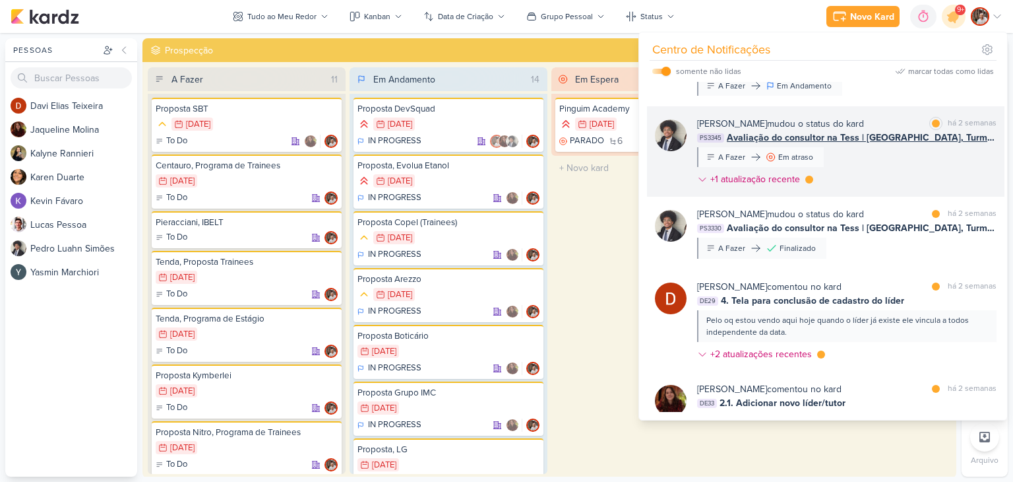
click at [856, 140] on span "Avaliação do consultor na Tess | [GEOGRAPHIC_DATA], Turma 1 B 2025 | Encerramen…" at bounding box center [862, 138] width 270 height 14
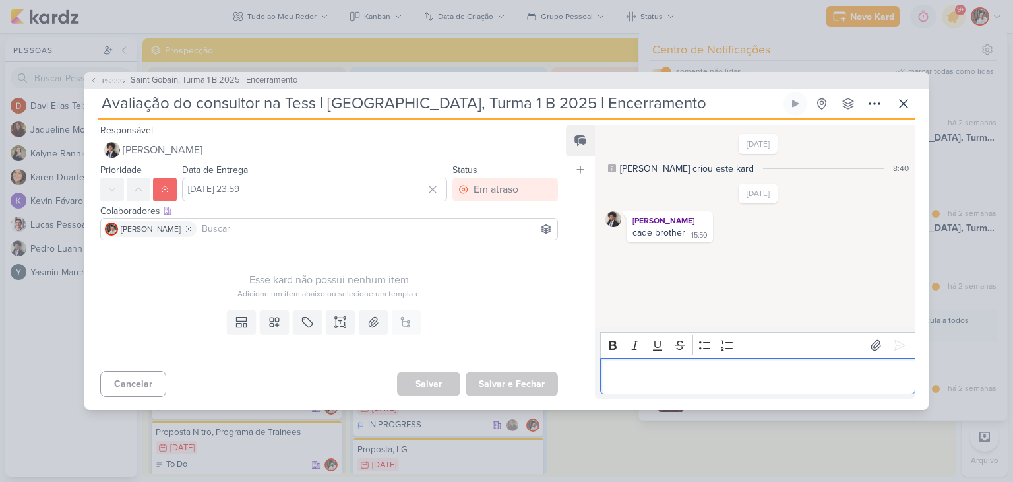
click at [670, 365] on div "Editor editing area: main" at bounding box center [757, 376] width 315 height 36
click at [895, 348] on icon at bounding box center [900, 345] width 10 height 10
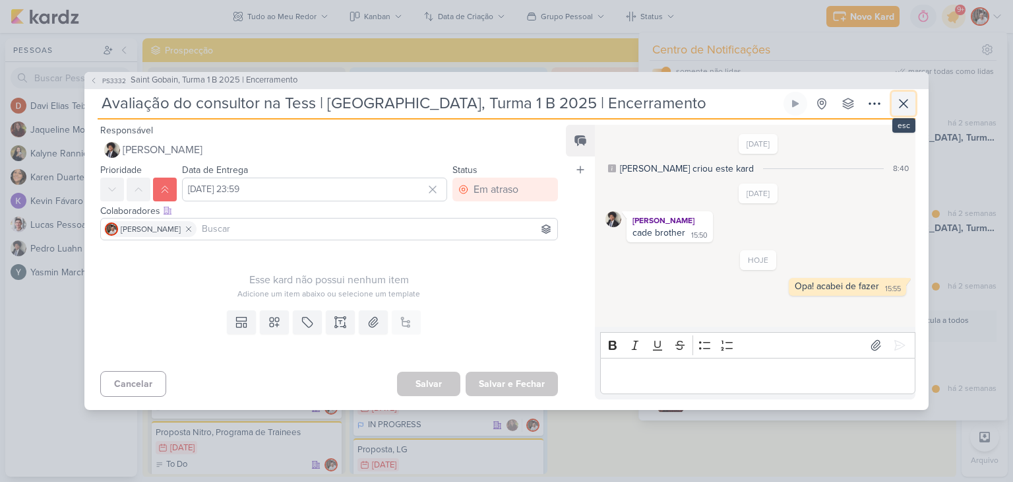
click at [902, 104] on icon at bounding box center [904, 104] width 16 height 16
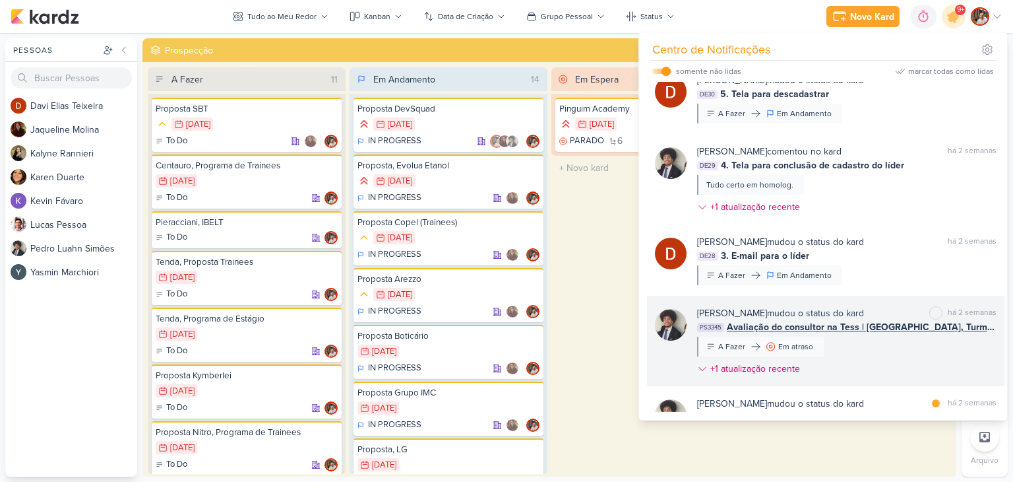
scroll to position [1884, 0]
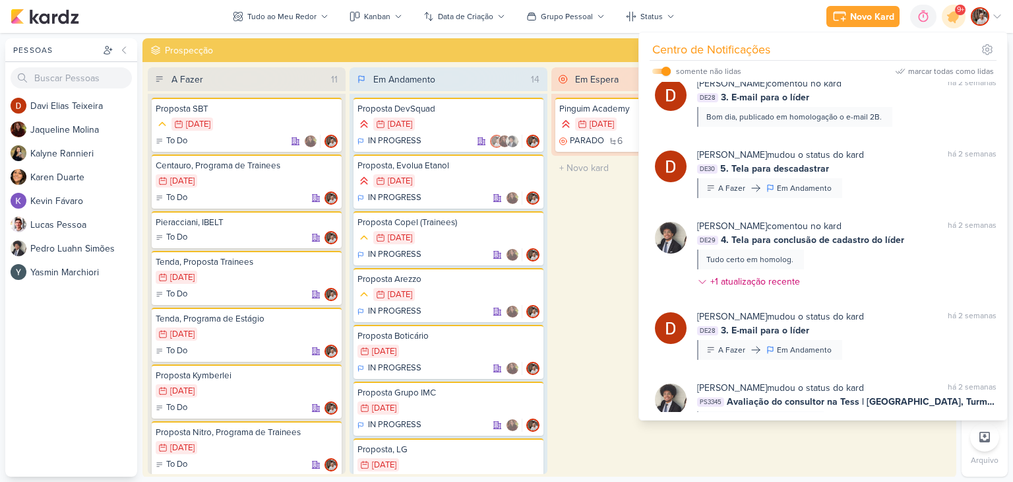
click at [660, 69] on label at bounding box center [661, 71] width 18 height 5
click at [662, 69] on input "checkbox" at bounding box center [666, 71] width 9 height 9
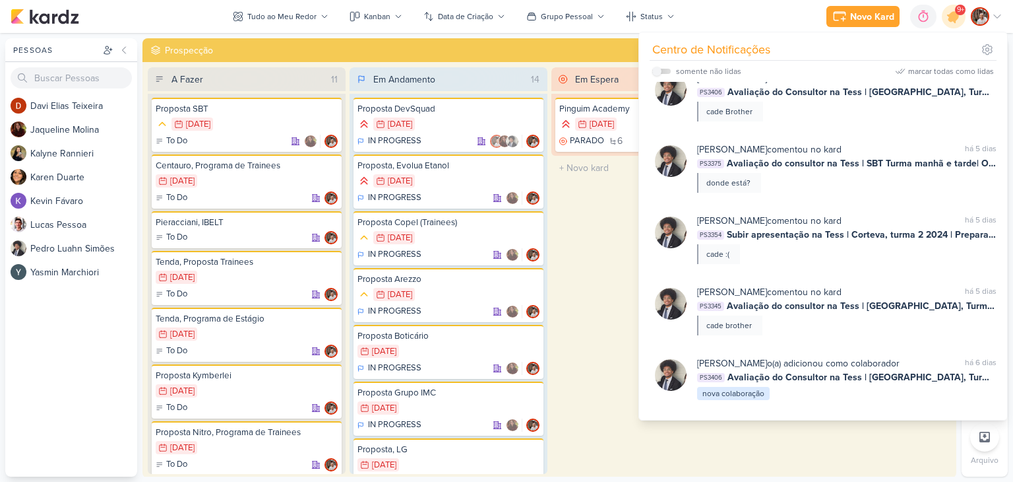
scroll to position [863, 0]
click at [662, 71] on label at bounding box center [661, 71] width 18 height 5
click at [662, 71] on input "checkbox" at bounding box center [656, 71] width 9 height 9
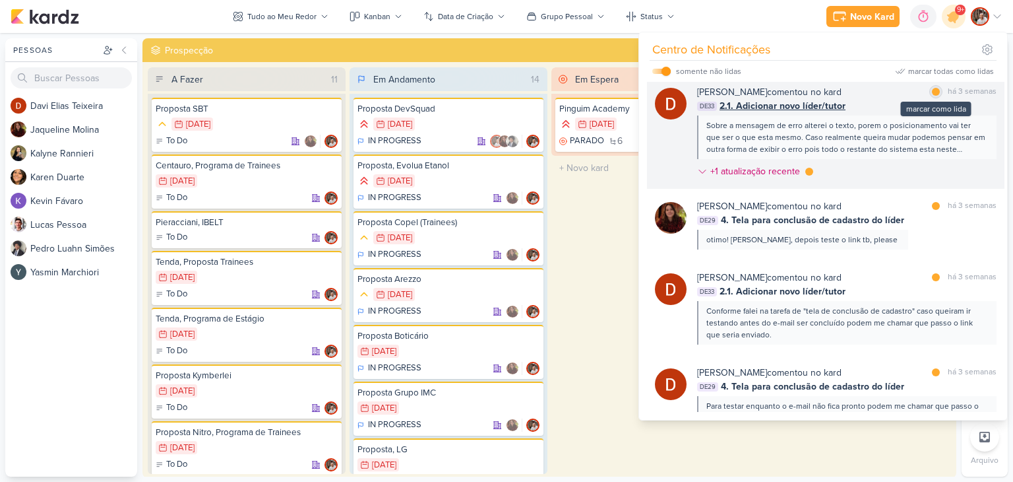
click at [934, 88] on div "marcar como lida" at bounding box center [935, 91] width 13 height 13
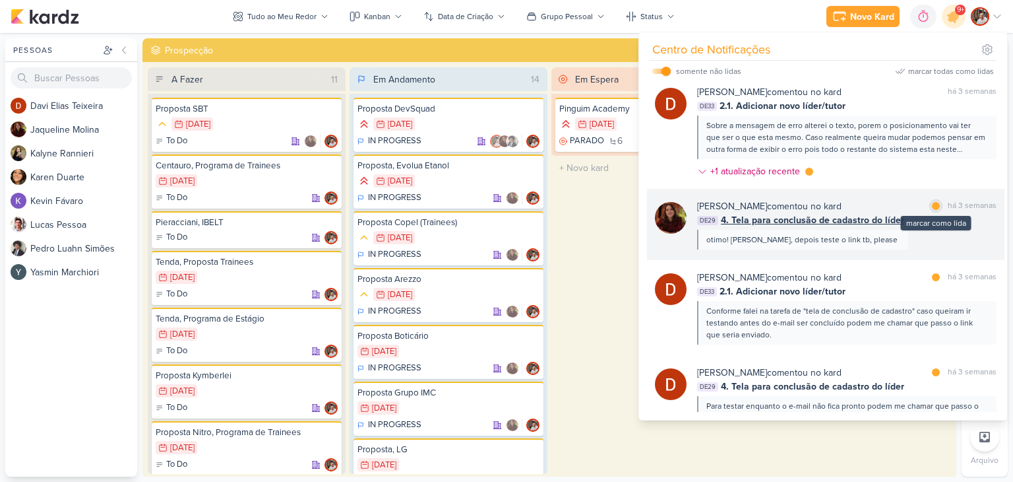
click at [932, 205] on div at bounding box center [936, 206] width 8 height 8
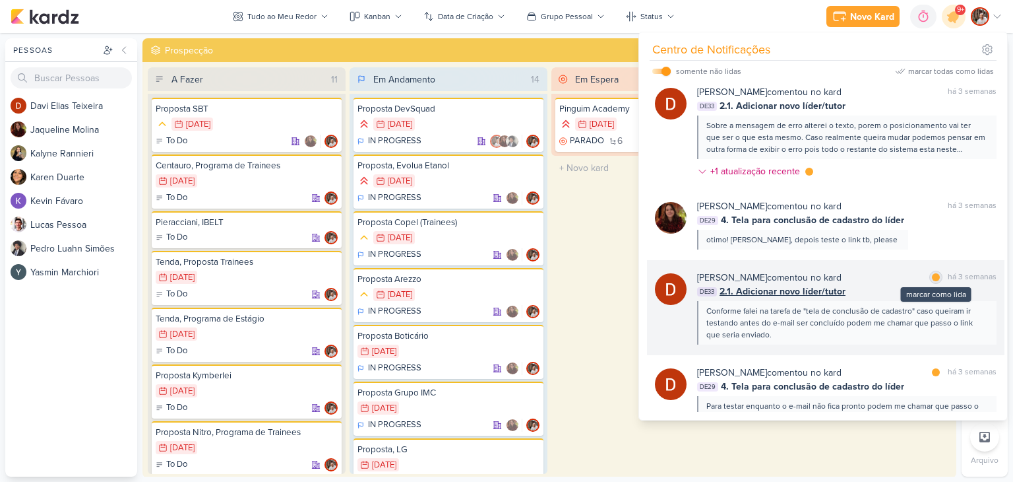
click at [930, 280] on div "marcar como lida" at bounding box center [935, 276] width 13 height 13
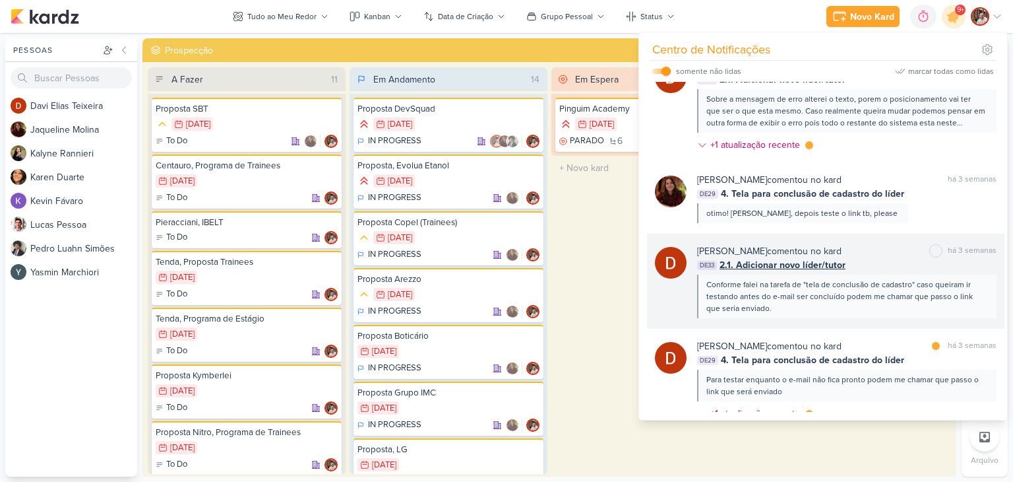
scroll to position [955, 0]
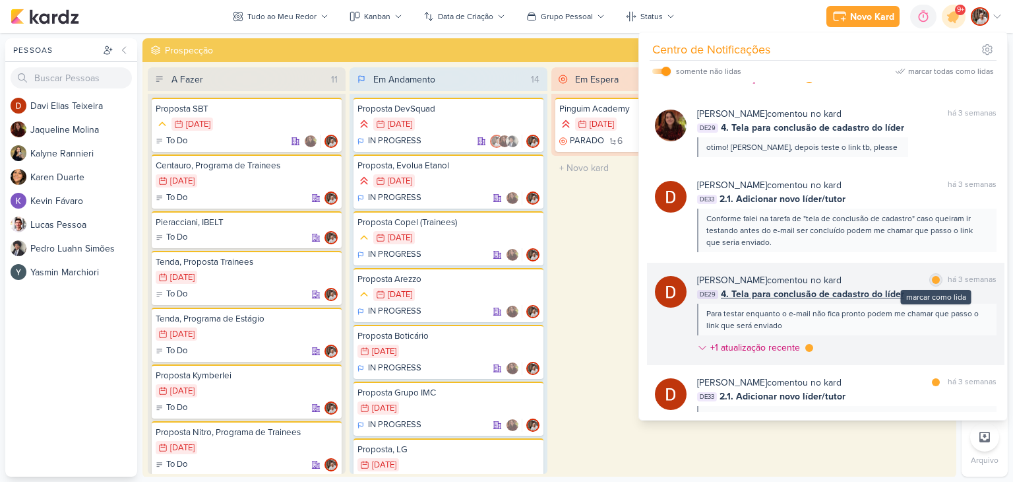
click at [932, 278] on div at bounding box center [936, 280] width 8 height 8
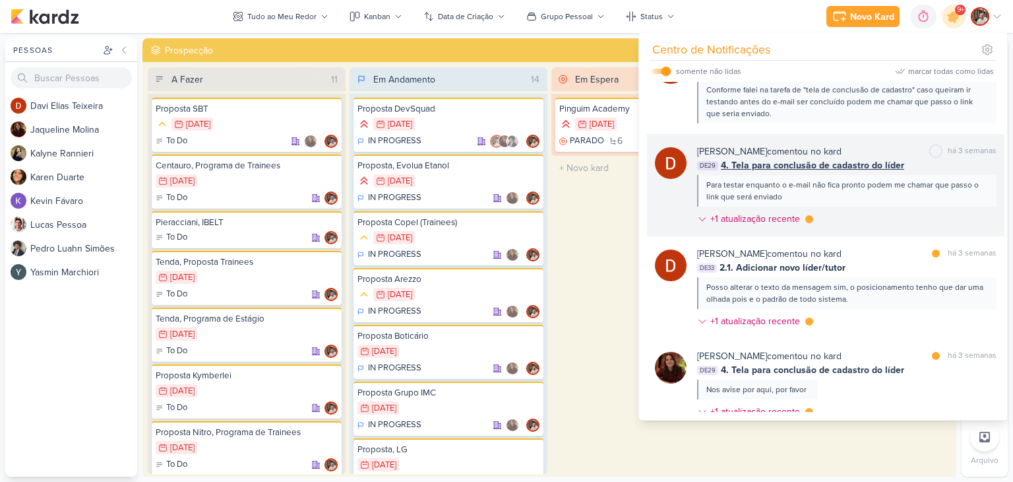
scroll to position [1087, 0]
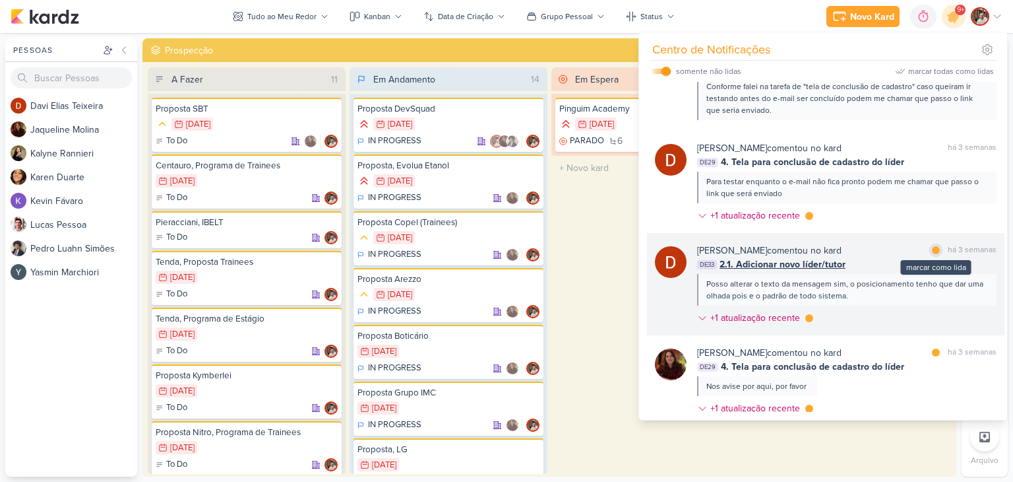
click at [932, 249] on div at bounding box center [936, 250] width 8 height 8
click at [811, 317] on div at bounding box center [809, 318] width 8 height 8
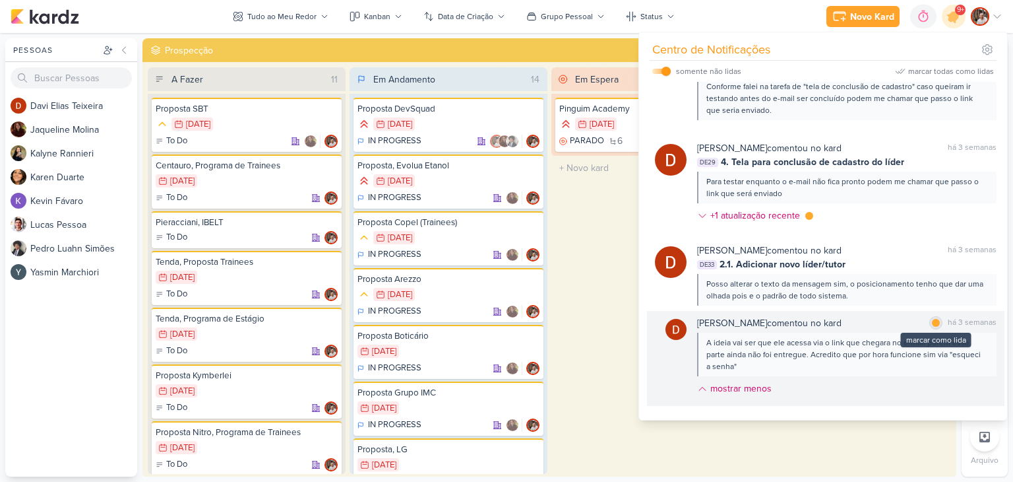
click at [929, 323] on div "marcar como lida" at bounding box center [935, 322] width 13 height 13
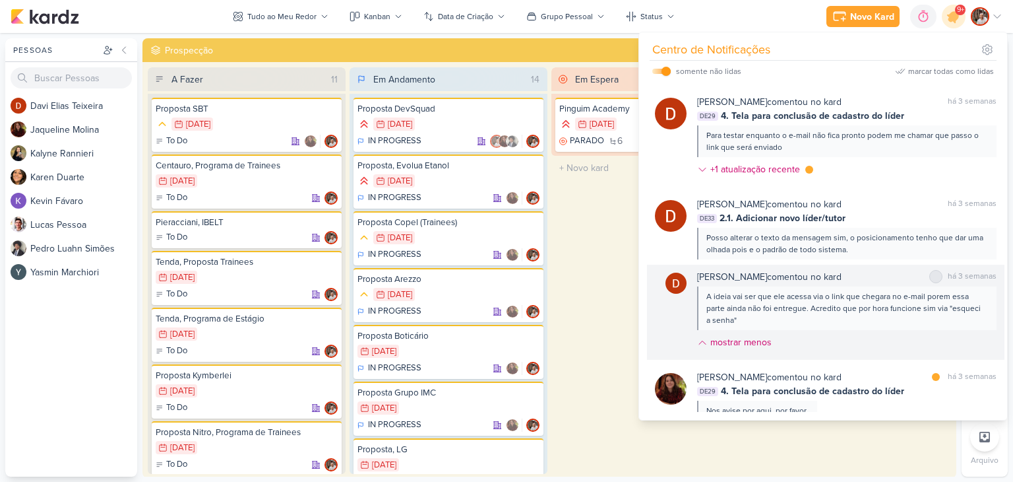
scroll to position [1219, 0]
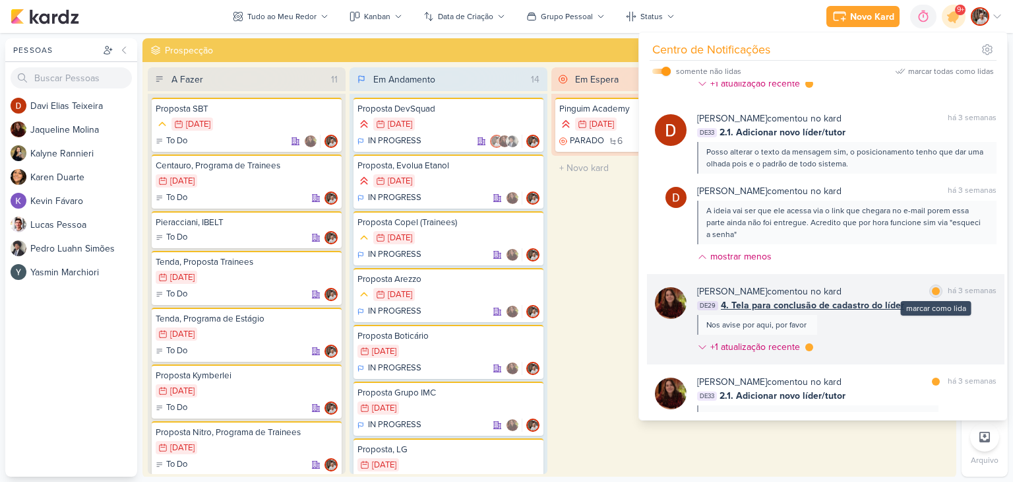
click at [932, 291] on div at bounding box center [936, 291] width 8 height 8
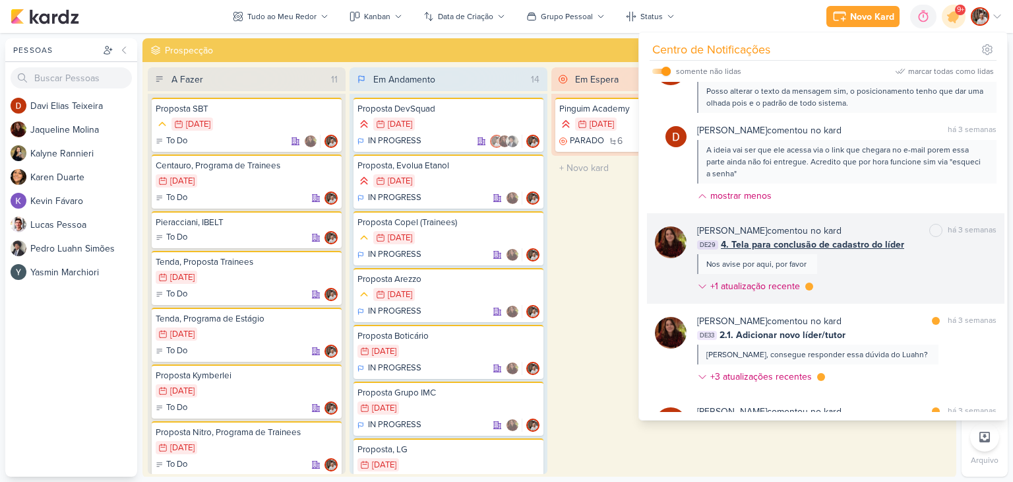
scroll to position [1333, 0]
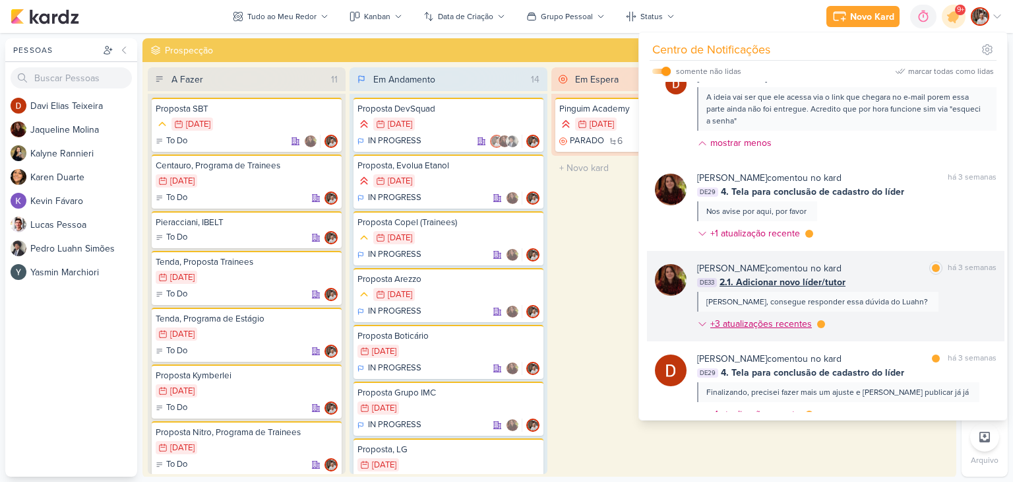
click at [760, 322] on div "+3 atualizações recentes" at bounding box center [762, 324] width 104 height 14
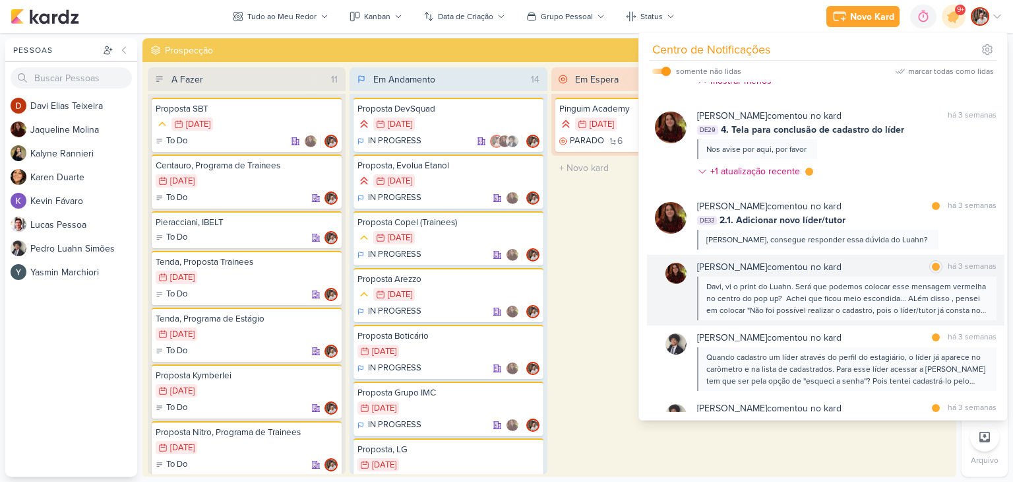
scroll to position [1399, 0]
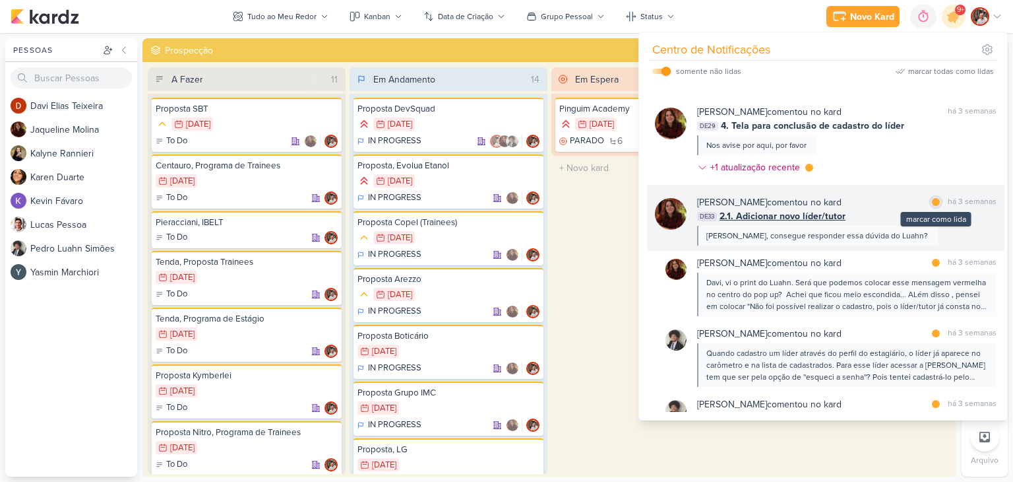
click at [932, 201] on div at bounding box center [936, 202] width 8 height 8
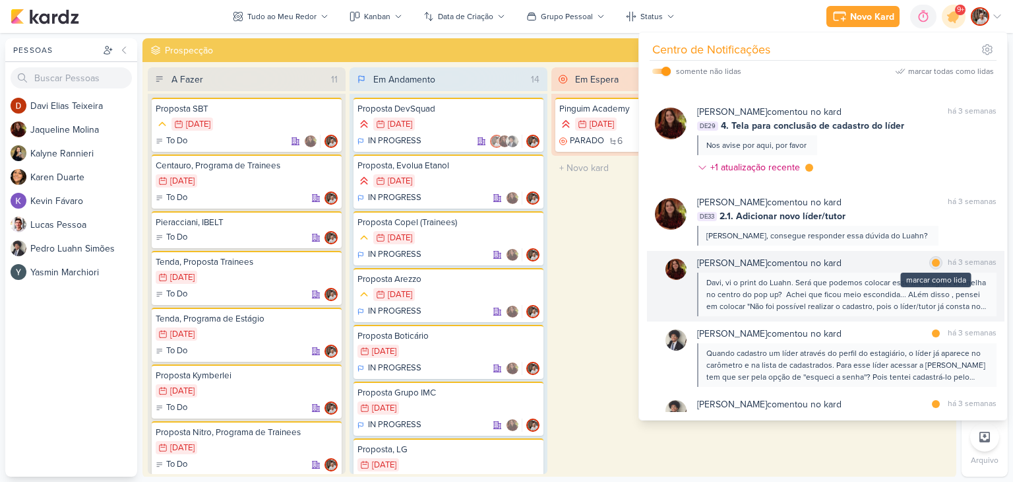
click at [932, 262] on div at bounding box center [936, 263] width 8 height 8
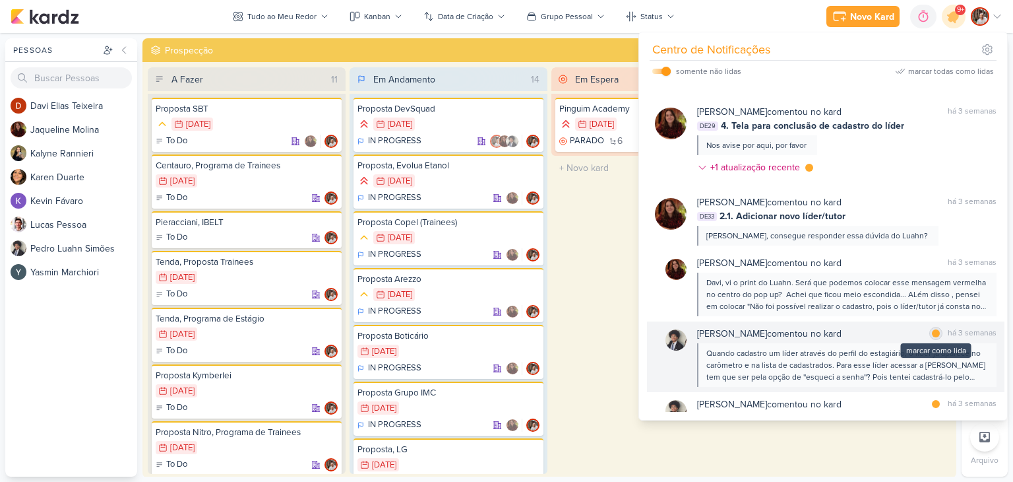
click at [932, 332] on div at bounding box center [936, 333] width 8 height 8
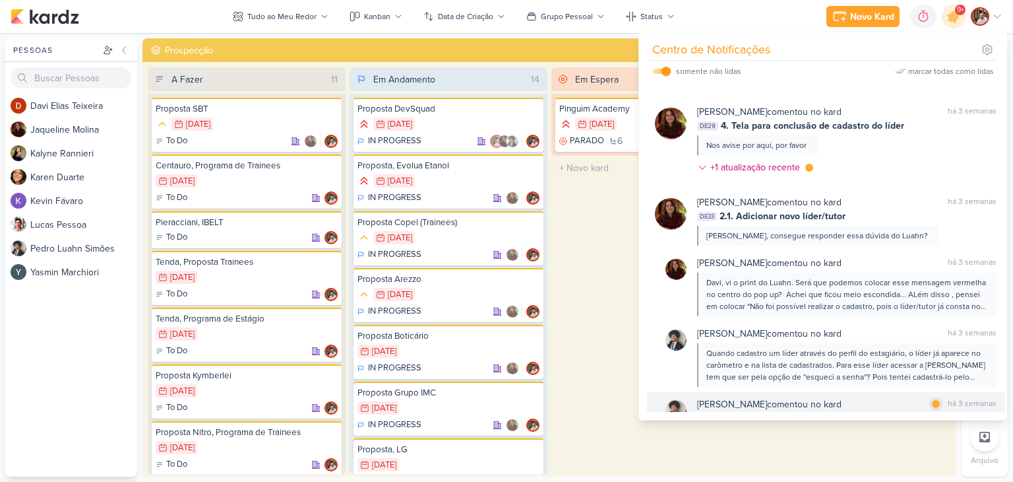
click at [932, 404] on div at bounding box center [936, 404] width 8 height 8
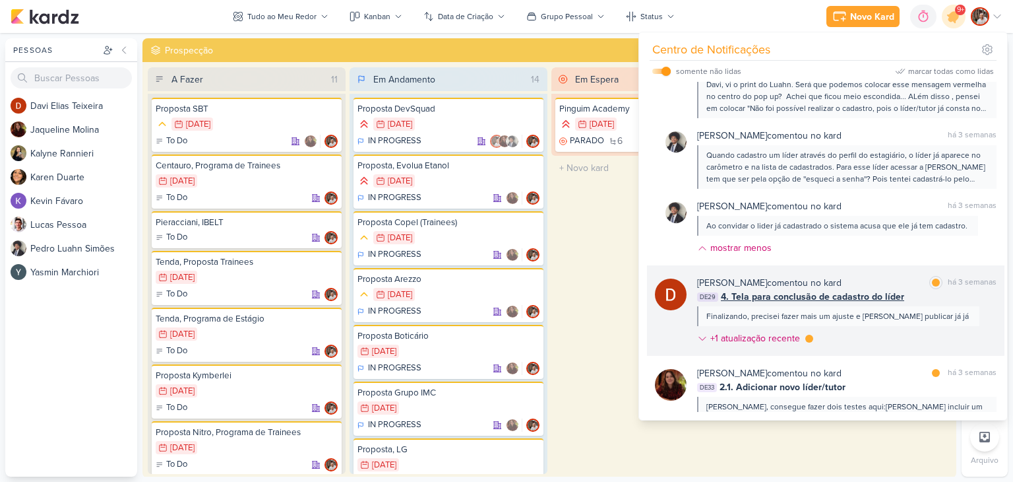
scroll to position [1596, 0]
click at [933, 278] on div at bounding box center [936, 282] width 8 height 8
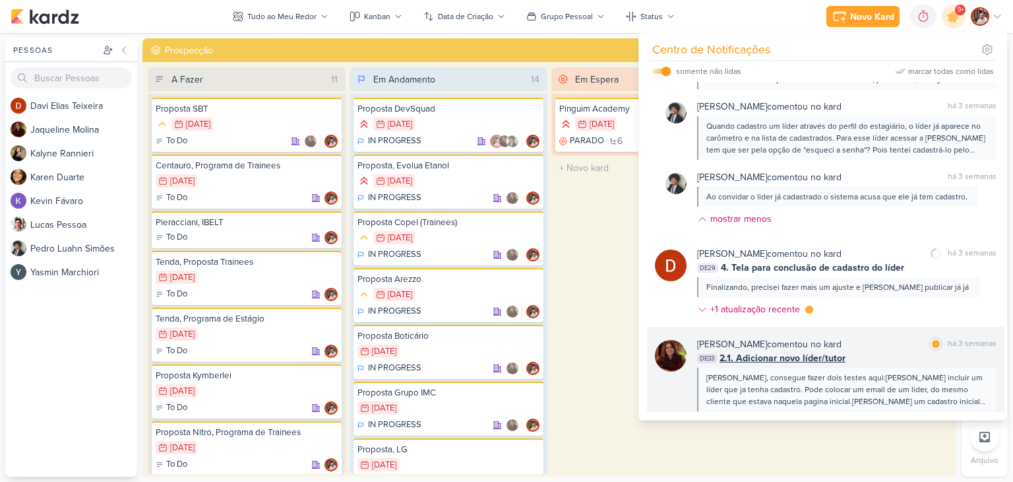
scroll to position [1728, 0]
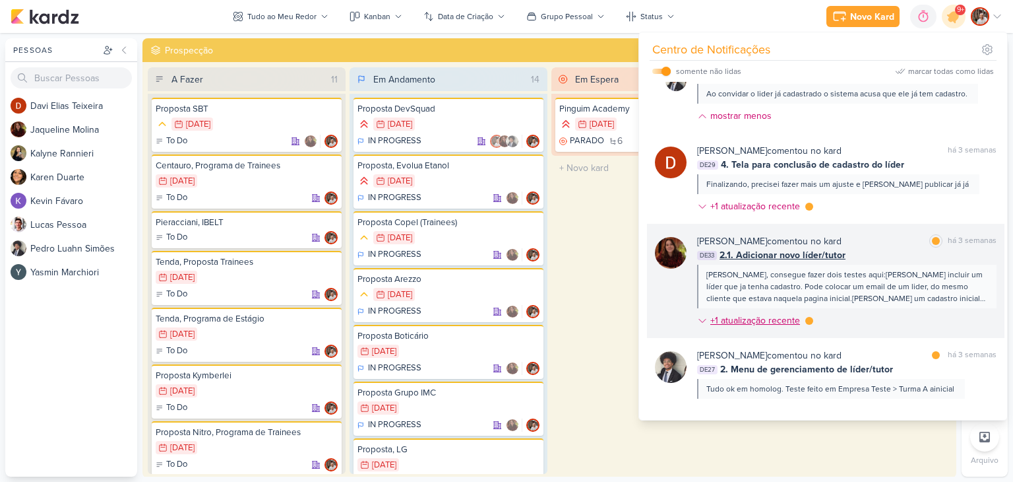
click at [803, 319] on div "+1 atualização recente" at bounding box center [755, 320] width 116 height 14
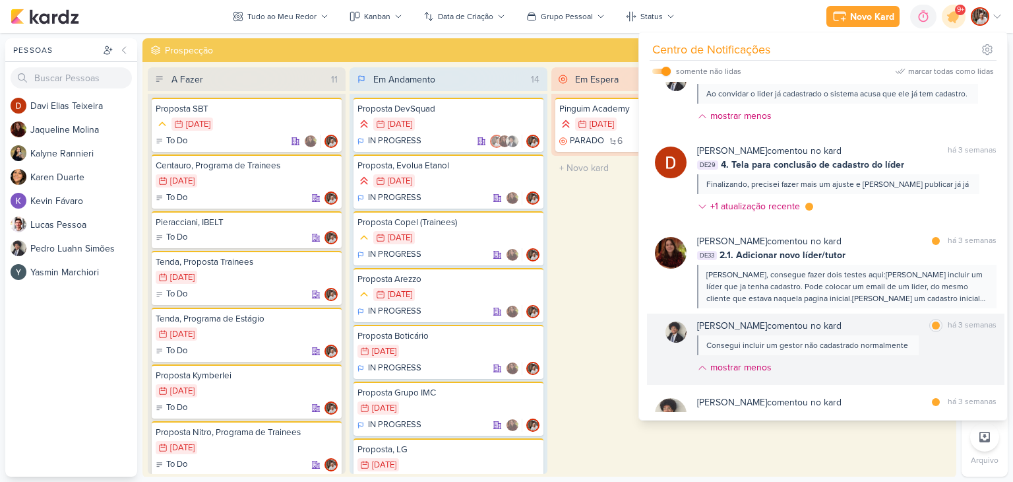
click at [937, 329] on div "marcar como lida há 3 semanas" at bounding box center [962, 326] width 67 height 14
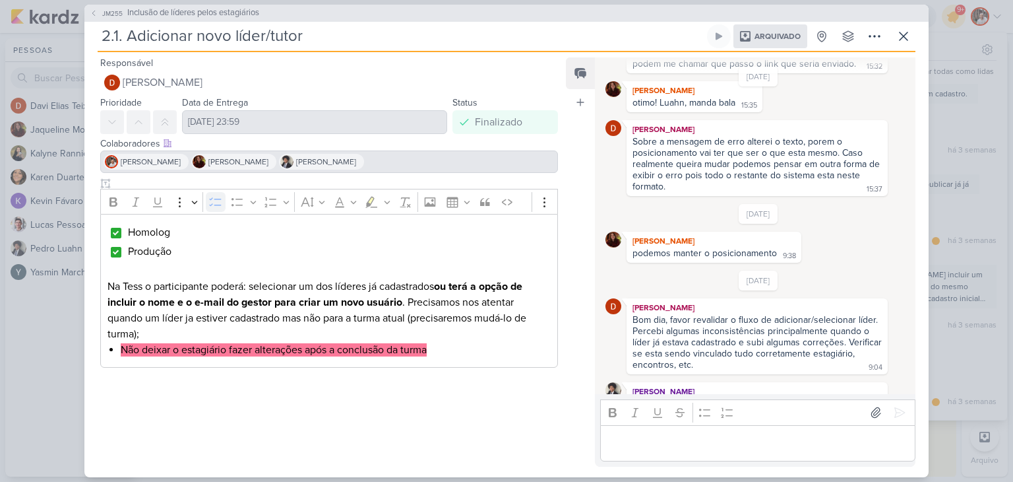
scroll to position [2017, 0]
click at [902, 40] on icon at bounding box center [904, 36] width 16 height 16
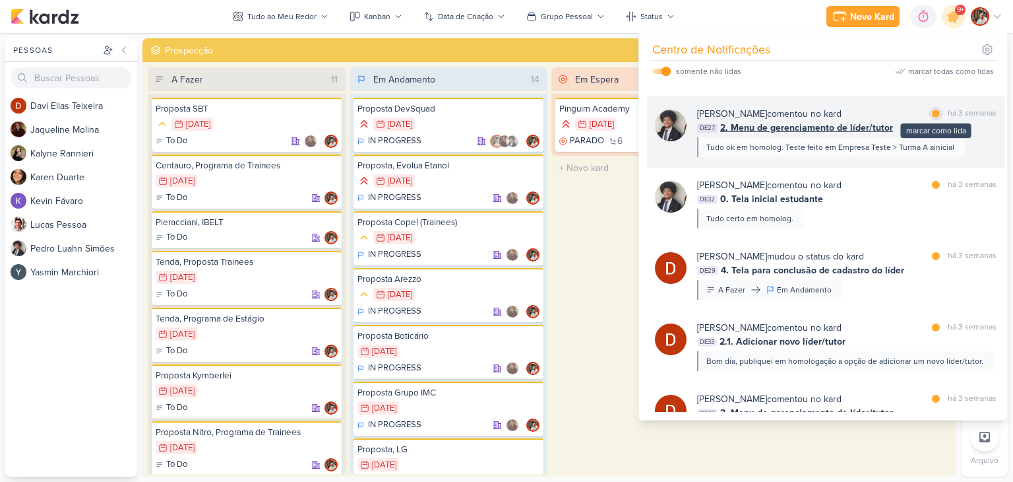
click at [935, 113] on div at bounding box center [936, 114] width 8 height 8
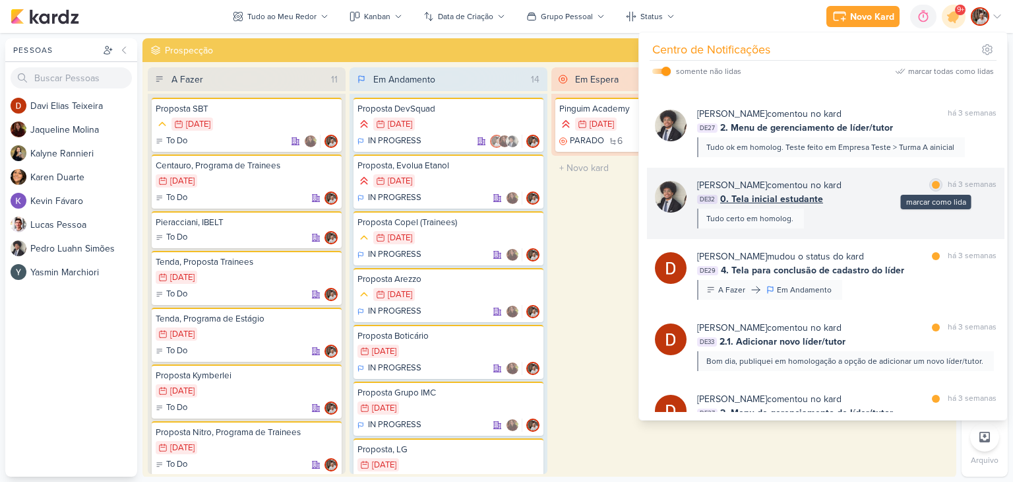
click at [929, 187] on div "marcar como lida" at bounding box center [935, 184] width 13 height 13
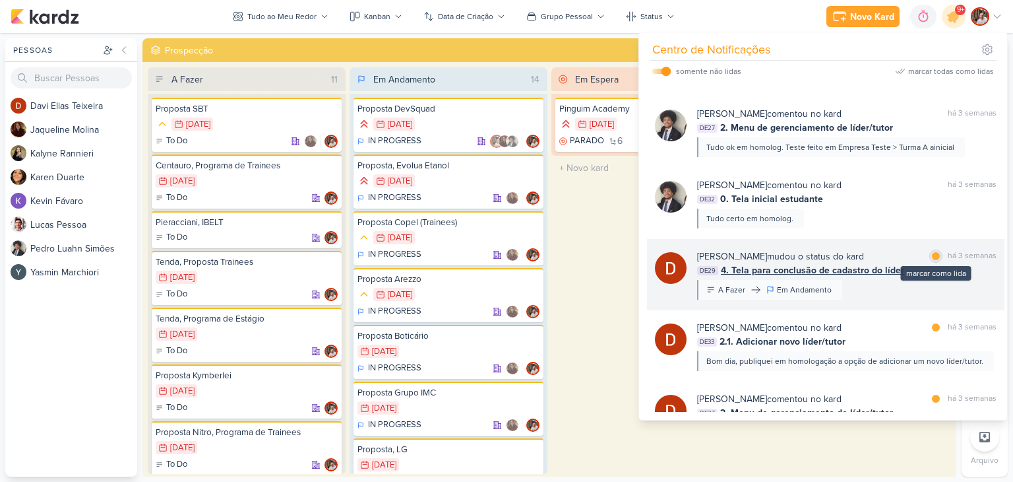
click at [929, 256] on div "marcar como lida" at bounding box center [935, 255] width 13 height 13
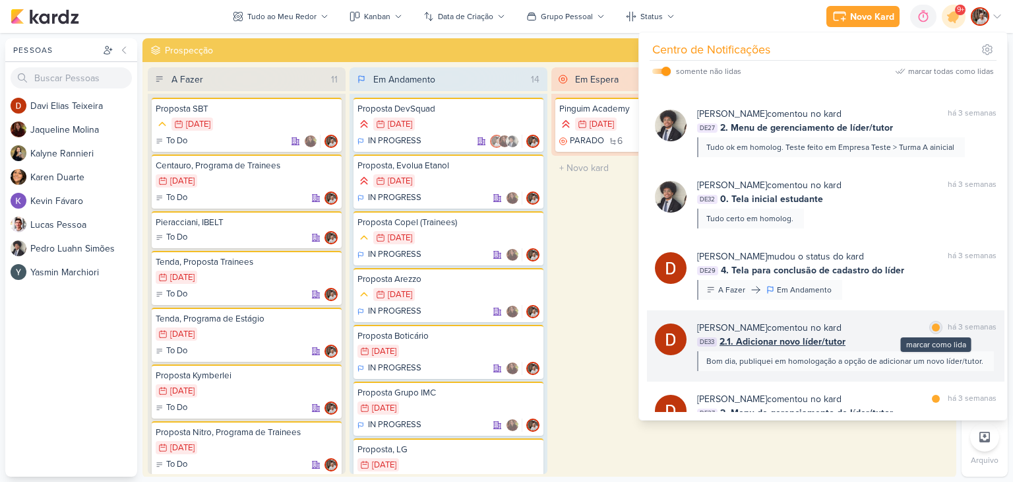
click at [934, 325] on div at bounding box center [936, 327] width 8 height 8
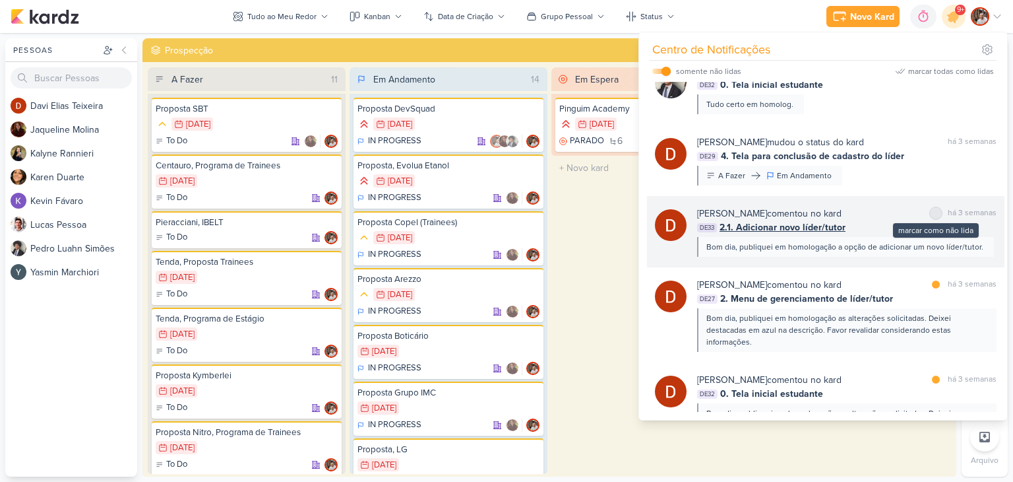
scroll to position [2149, 0]
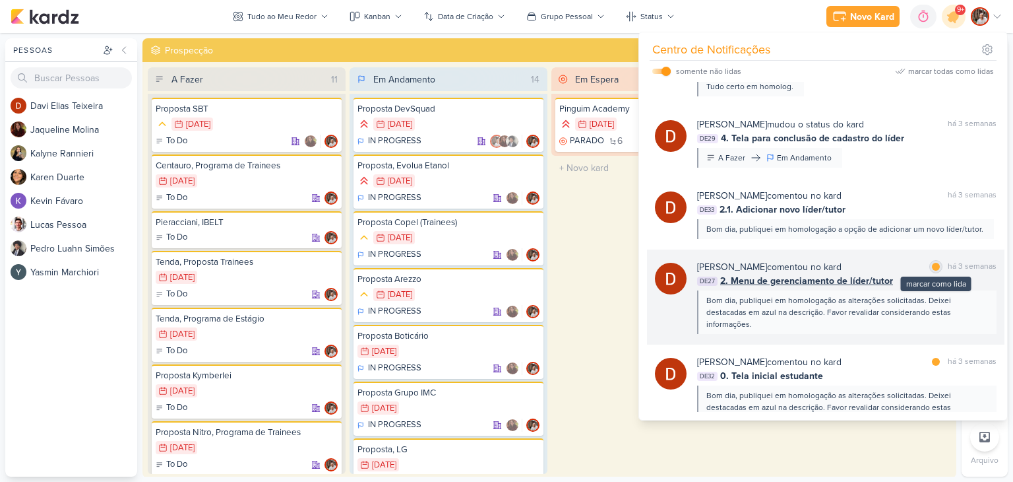
click at [932, 267] on div at bounding box center [936, 267] width 8 height 8
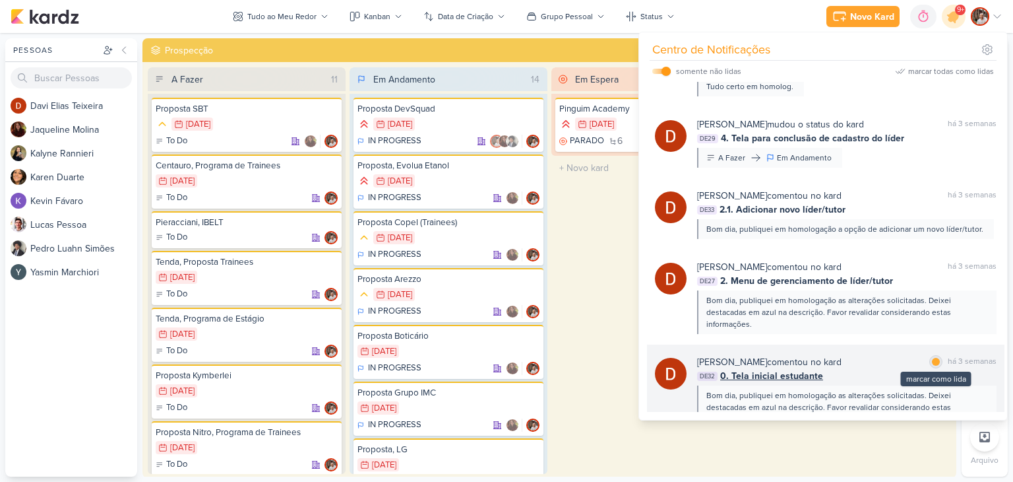
click at [937, 360] on div "marcar como lida" at bounding box center [935, 361] width 13 height 13
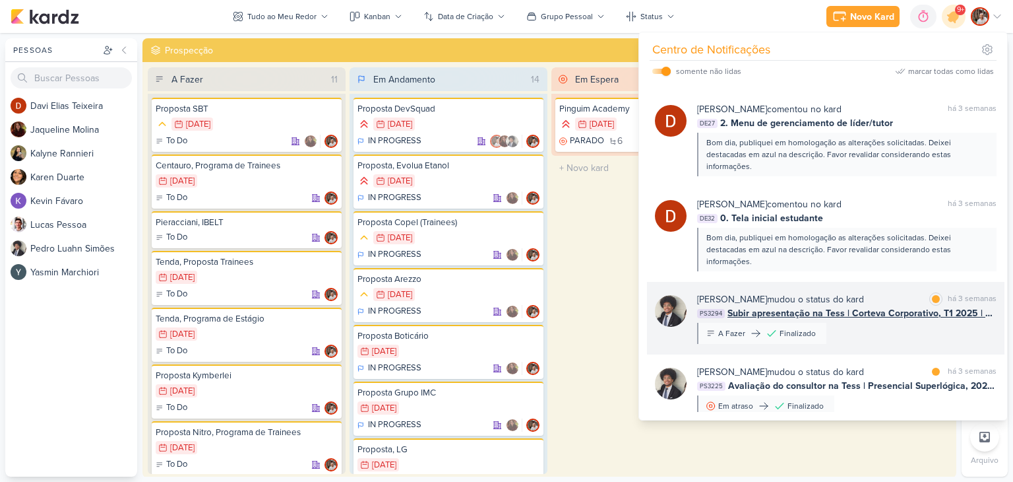
scroll to position [2314, 0]
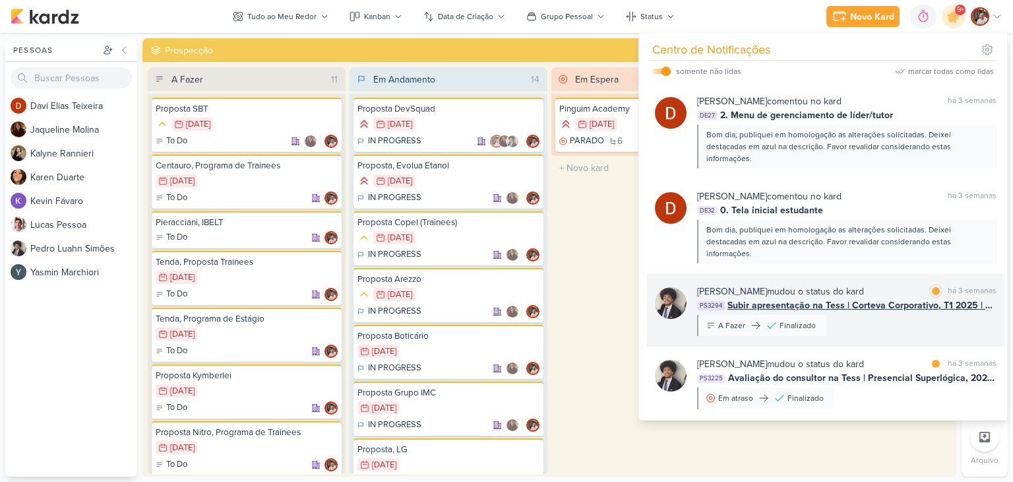
click at [887, 304] on span "Subir apresentação na Tess | Corteva Corporativo, T1 2025 | Apresentações Incrí…" at bounding box center [862, 305] width 269 height 14
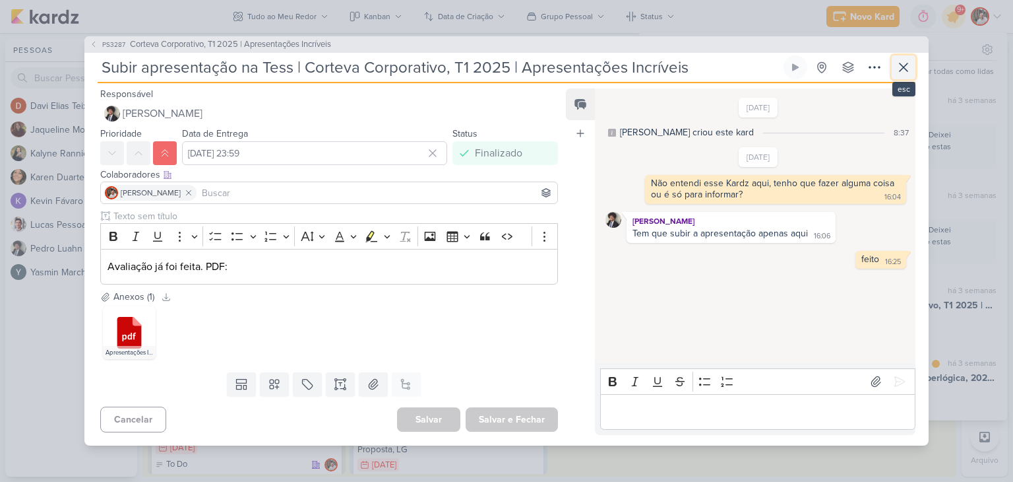
click at [906, 68] on icon at bounding box center [904, 67] width 16 height 16
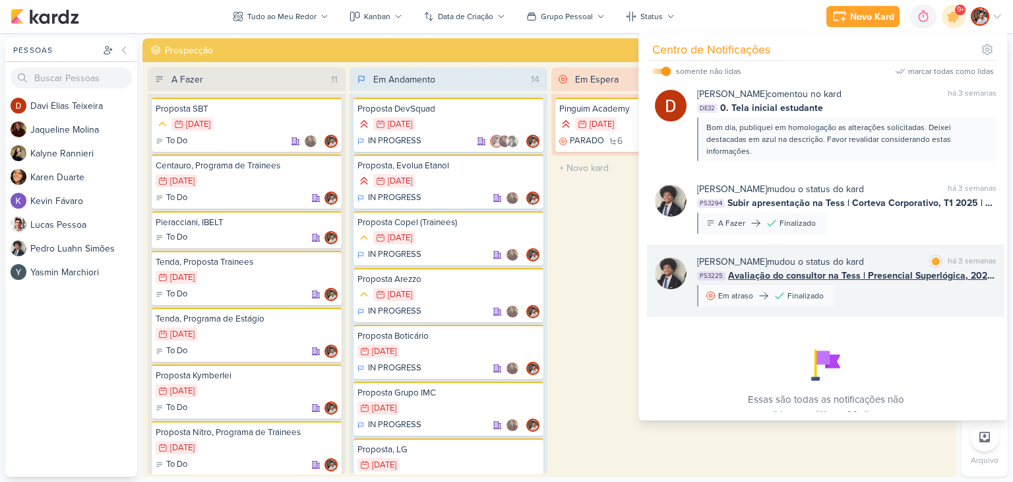
scroll to position [2446, 0]
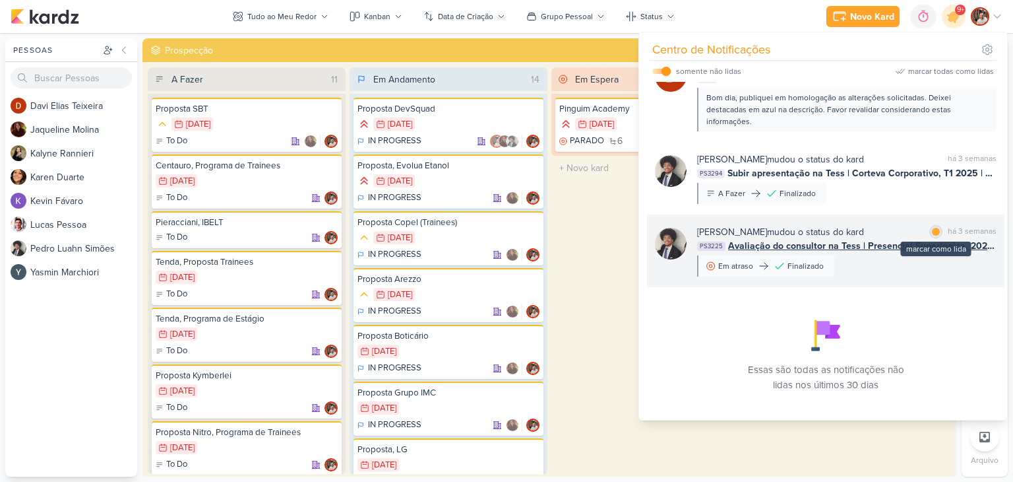
click at [935, 235] on div "marcar como lida" at bounding box center [935, 231] width 13 height 13
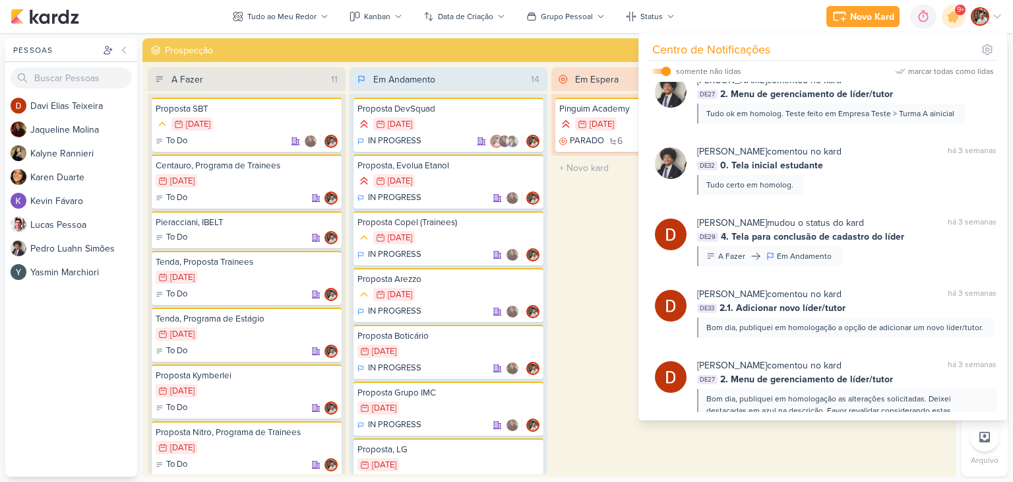
scroll to position [1984, 0]
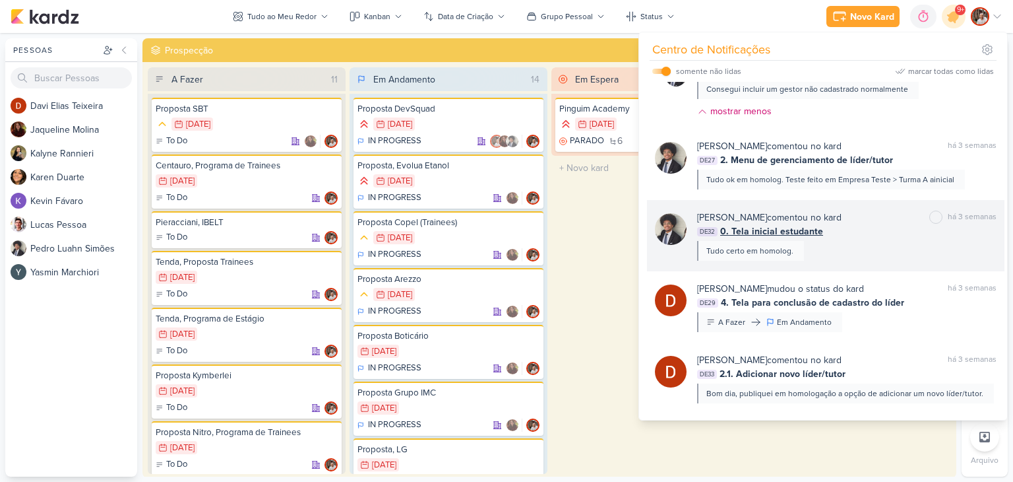
click at [776, 229] on span "0. Tela inicial estudante" at bounding box center [771, 231] width 103 height 14
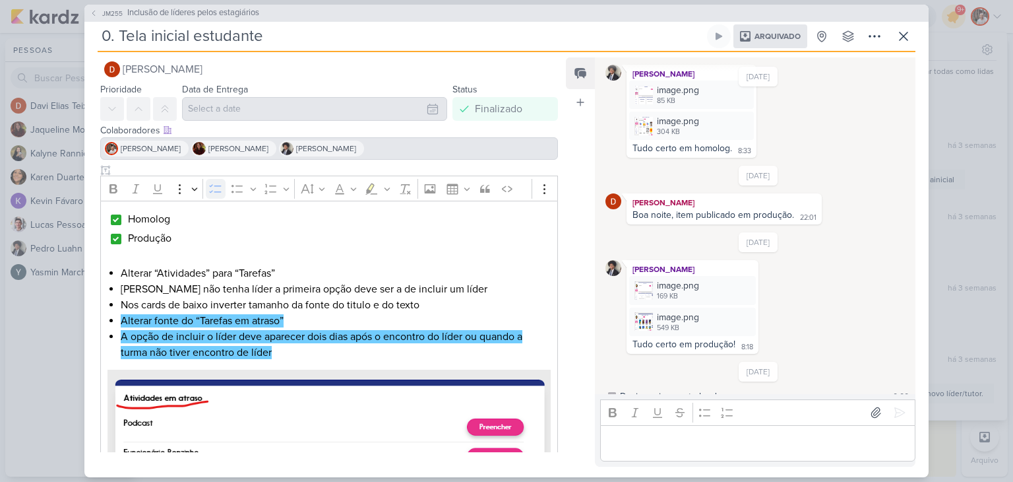
scroll to position [0, 0]
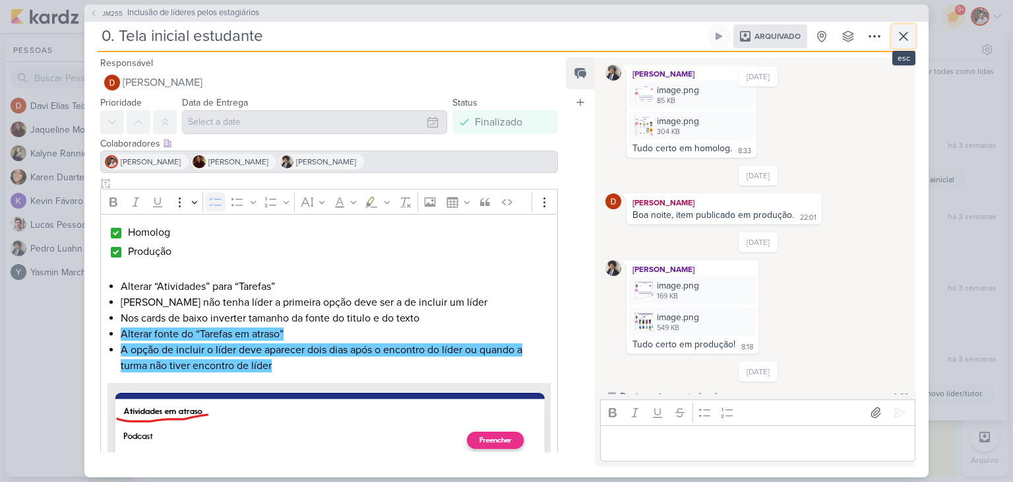
click at [902, 38] on icon at bounding box center [904, 36] width 8 height 8
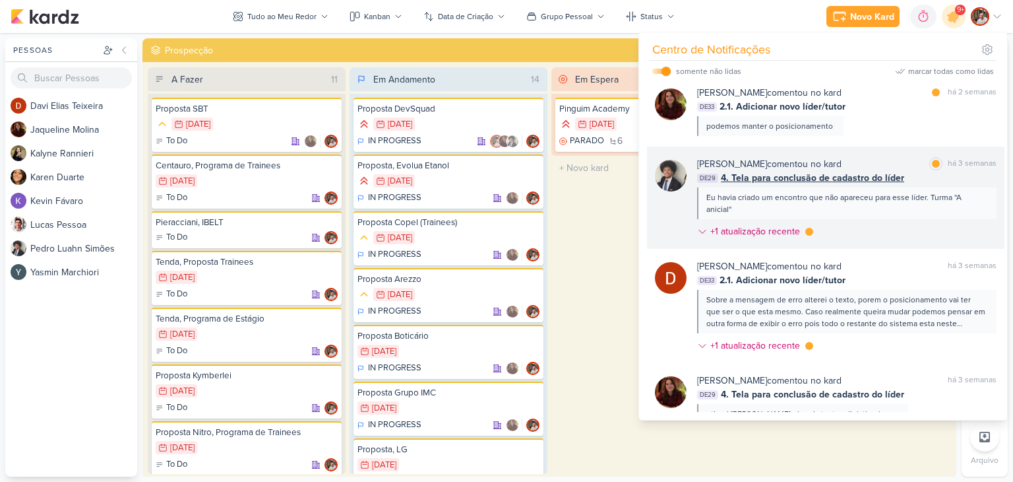
scroll to position [665, 0]
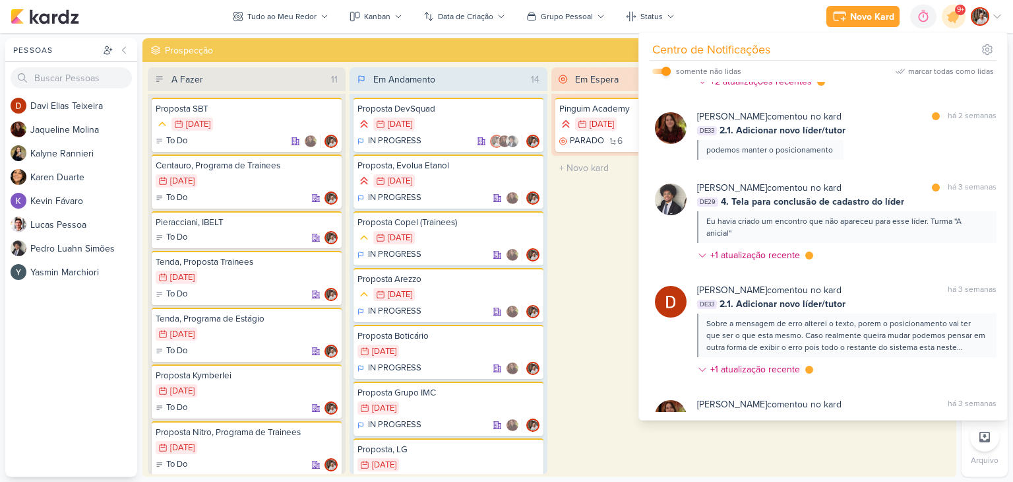
click at [668, 73] on input "checkbox" at bounding box center [666, 71] width 9 height 9
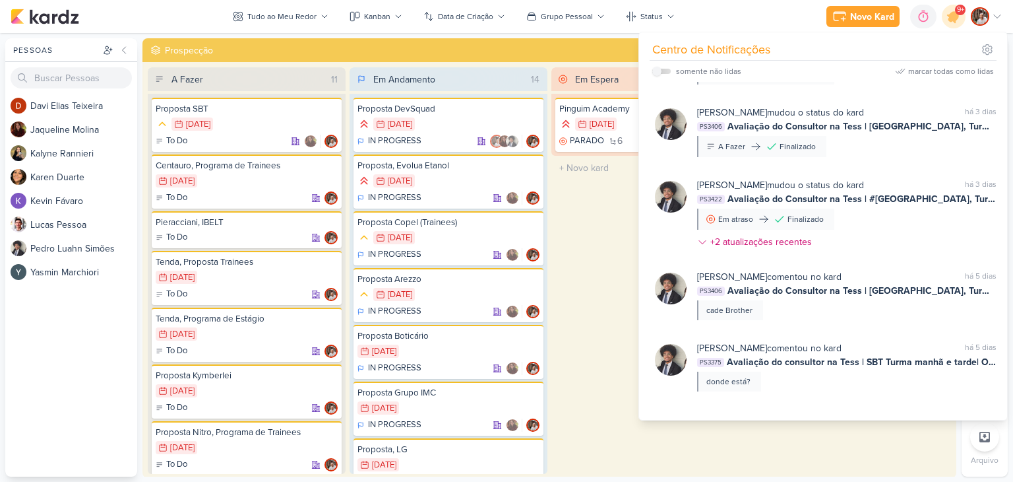
click at [667, 73] on label at bounding box center [661, 71] width 18 height 5
click at [662, 73] on input "checkbox" at bounding box center [656, 71] width 9 height 9
checkbox input "true"
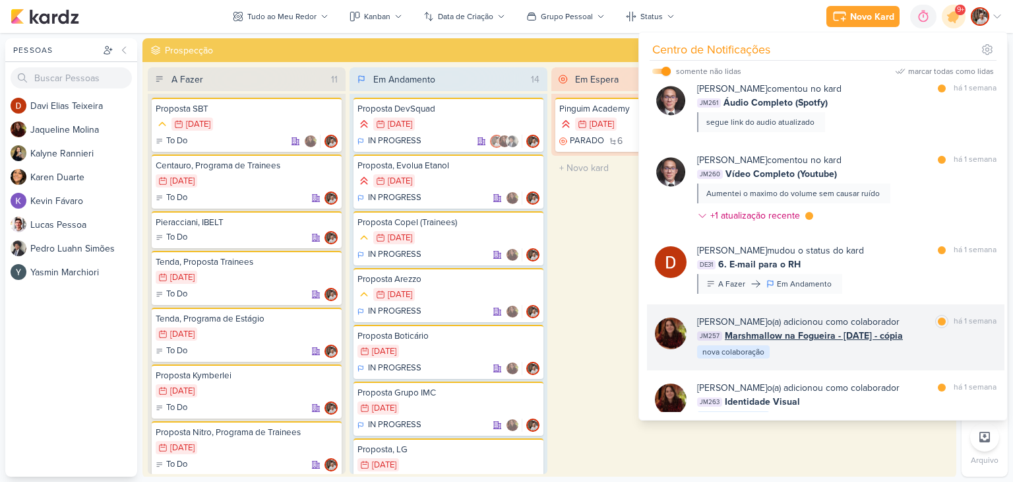
scroll to position [0, 0]
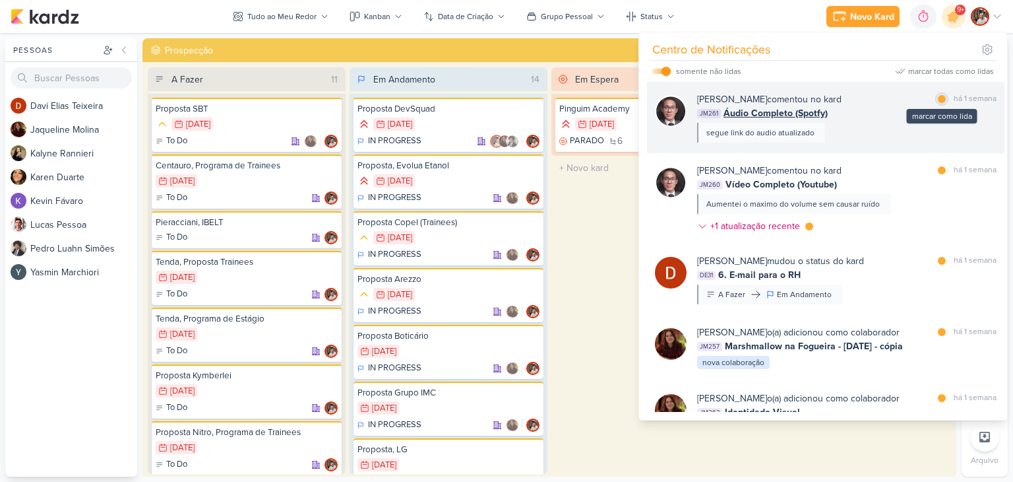
click at [941, 101] on div "marcar como lida" at bounding box center [941, 98] width 13 height 13
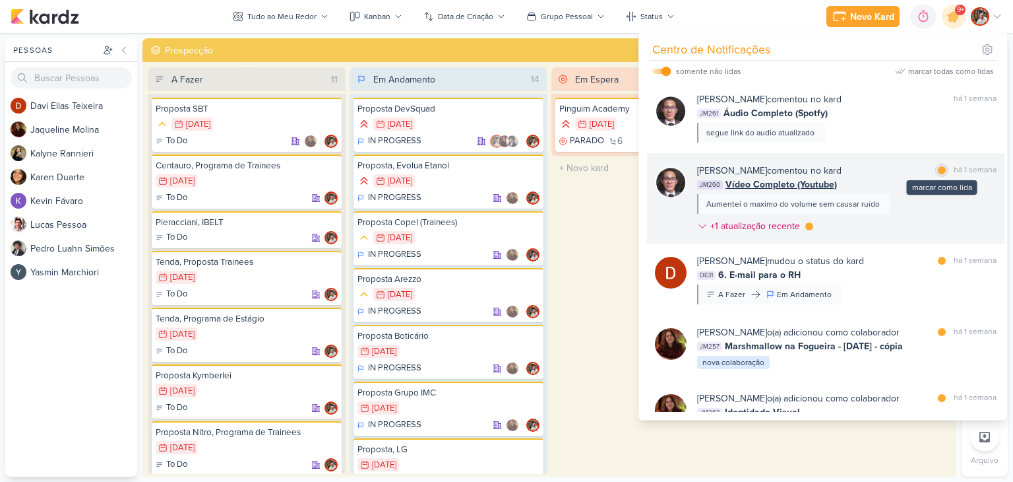
click at [938, 168] on div at bounding box center [942, 170] width 8 height 8
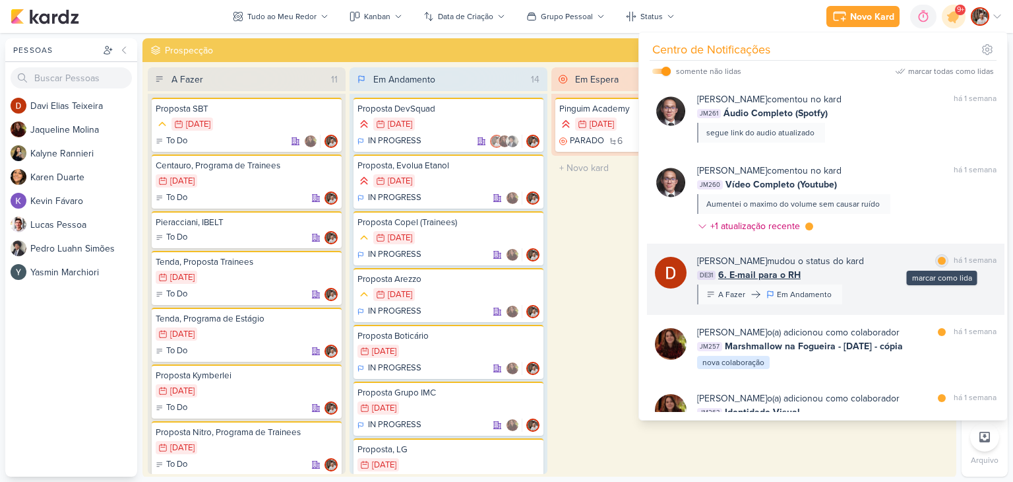
click at [938, 261] on div at bounding box center [942, 261] width 8 height 8
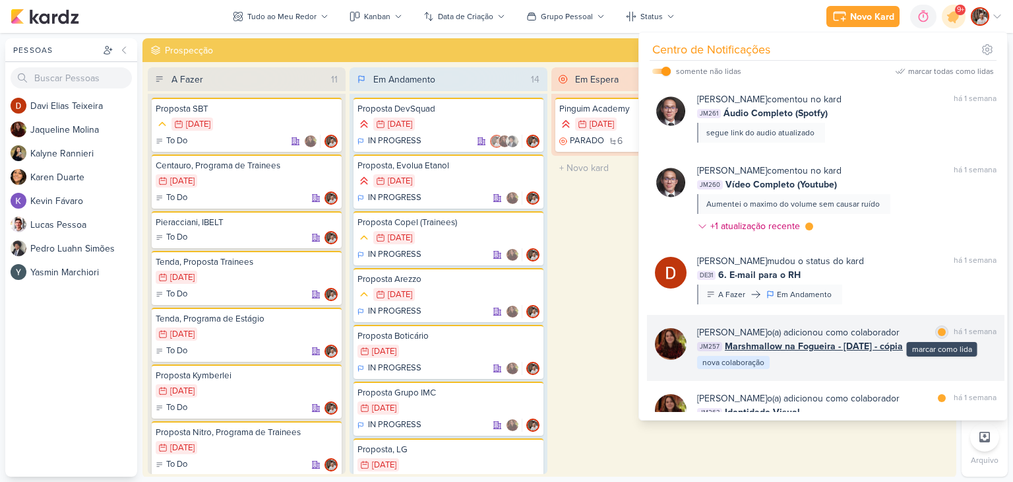
click at [941, 333] on div "marcar como lida" at bounding box center [941, 331] width 13 height 13
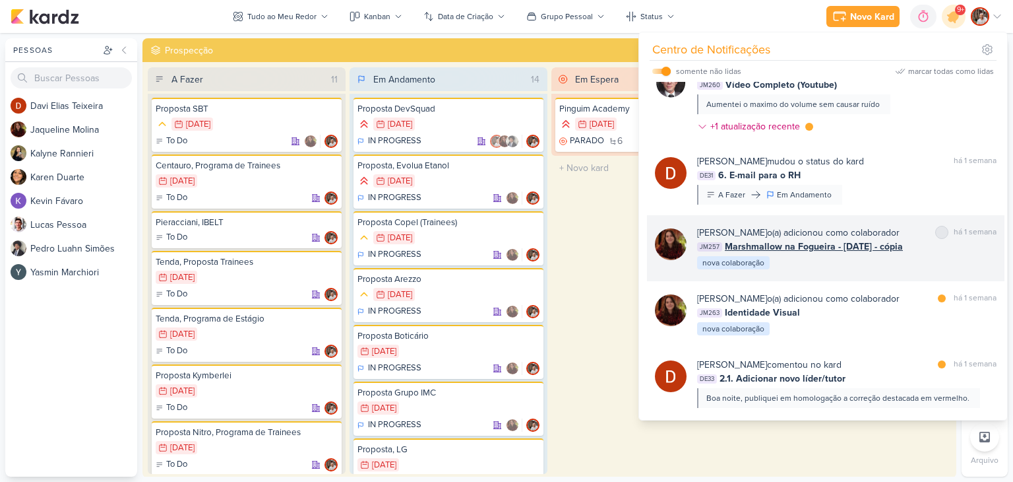
scroll to position [132, 0]
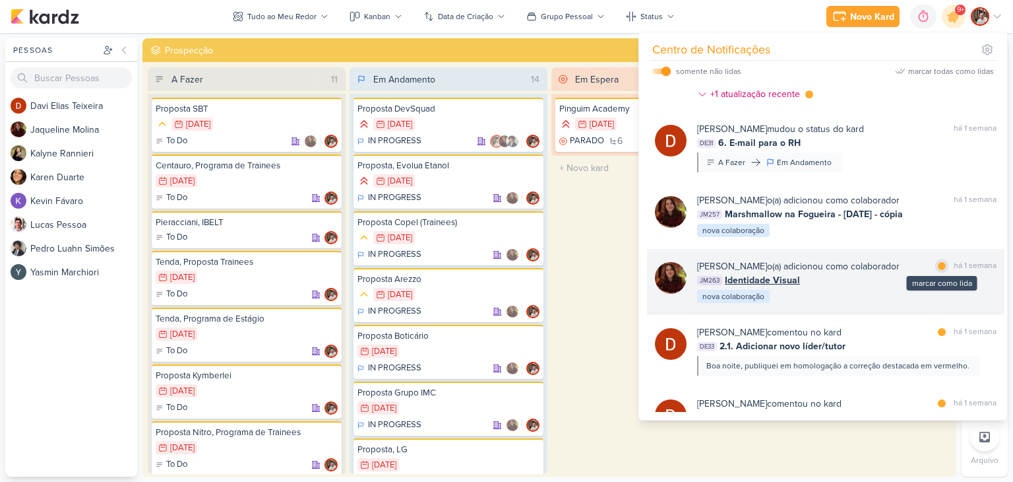
click at [938, 265] on div at bounding box center [942, 266] width 8 height 8
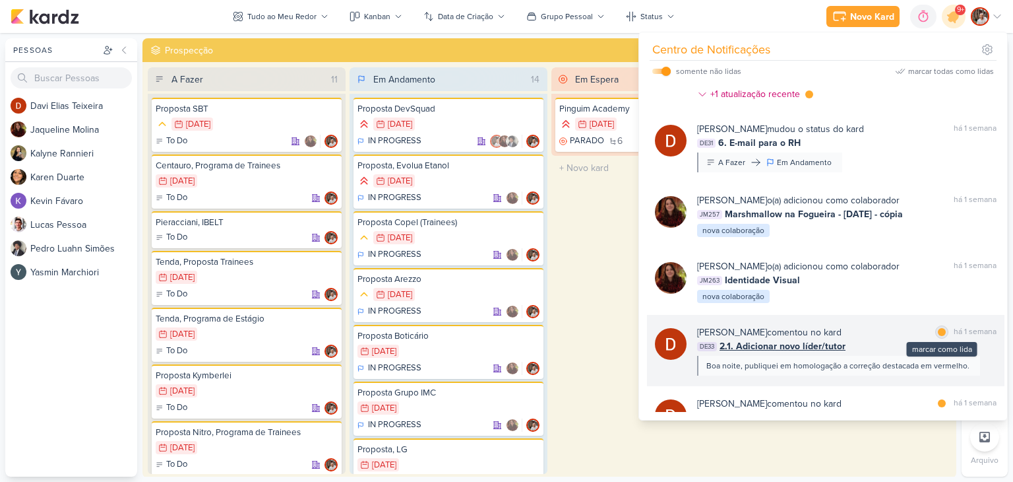
click at [942, 328] on div "marcar como lida" at bounding box center [941, 331] width 13 height 13
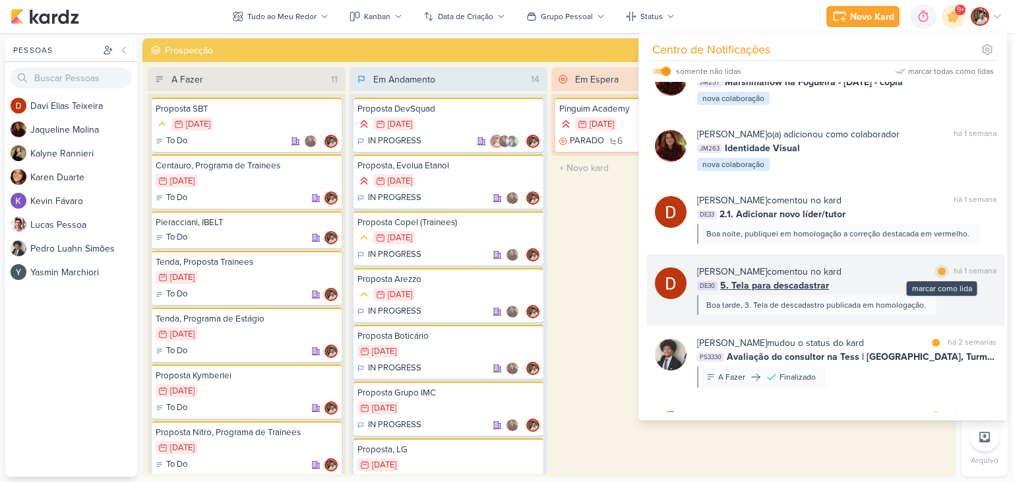
click at [939, 274] on div "marcar como lida" at bounding box center [941, 271] width 13 height 13
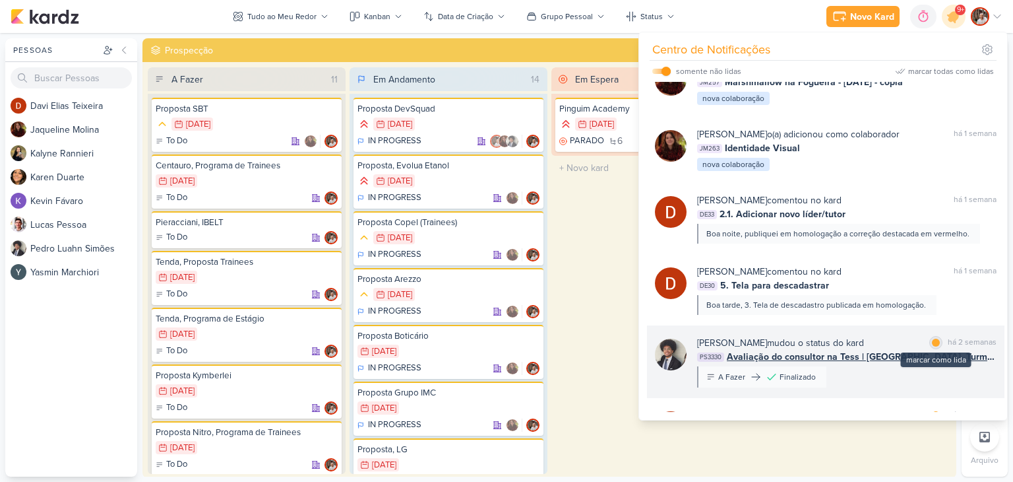
click at [937, 344] on div "marcar como lida" at bounding box center [935, 342] width 13 height 13
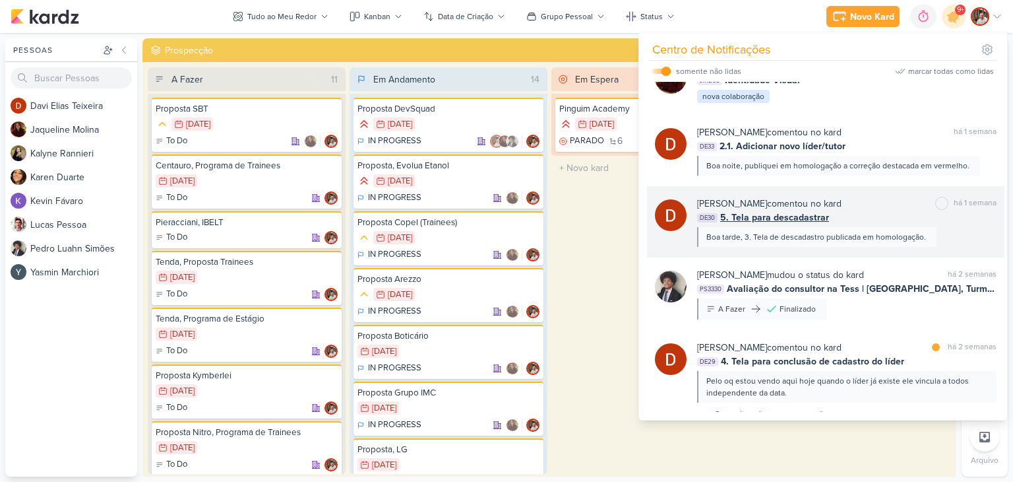
scroll to position [396, 0]
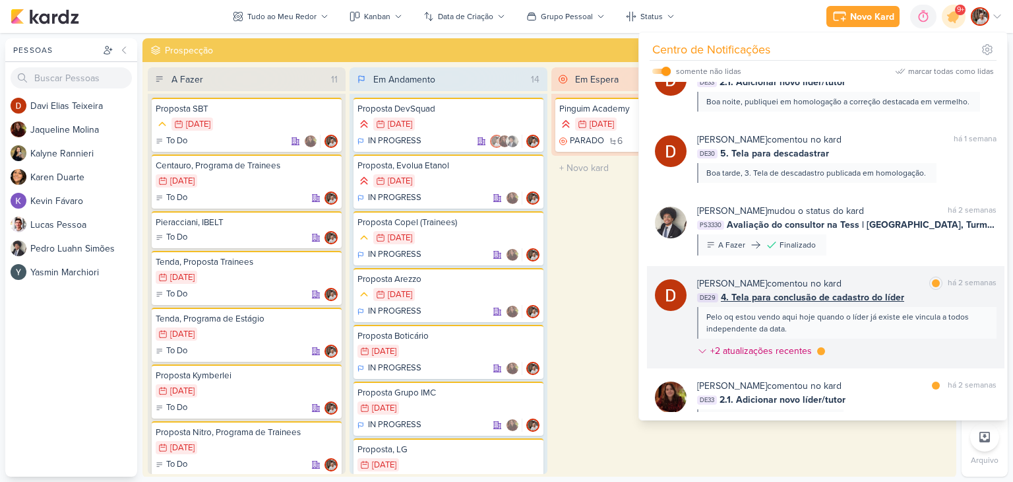
click at [881, 294] on span "4. Tela para conclusão de cadastro do líder" at bounding box center [812, 297] width 183 height 14
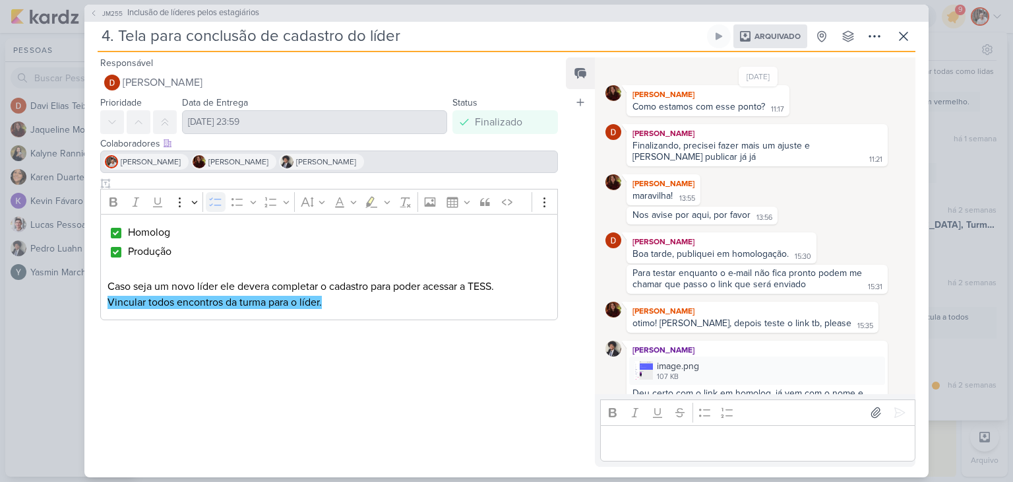
scroll to position [330, 0]
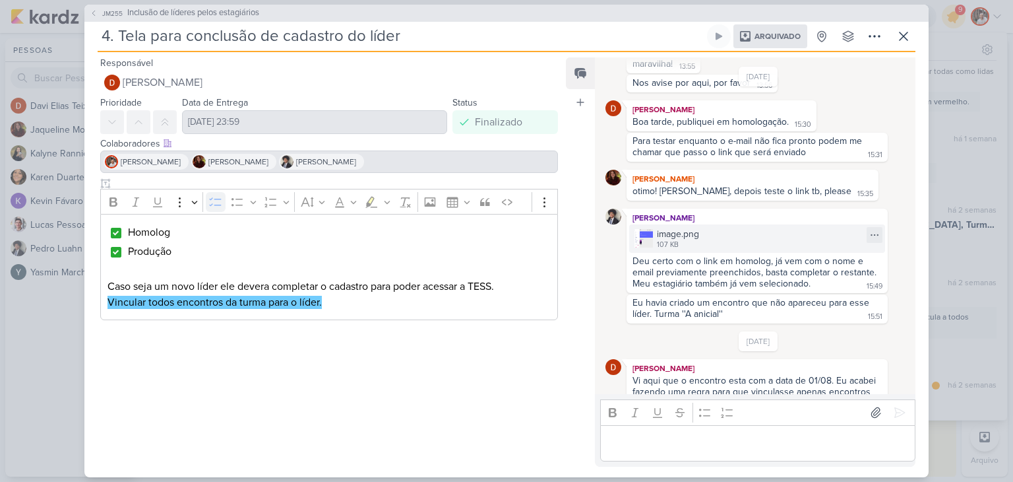
click at [648, 236] on img at bounding box center [644, 238] width 18 height 18
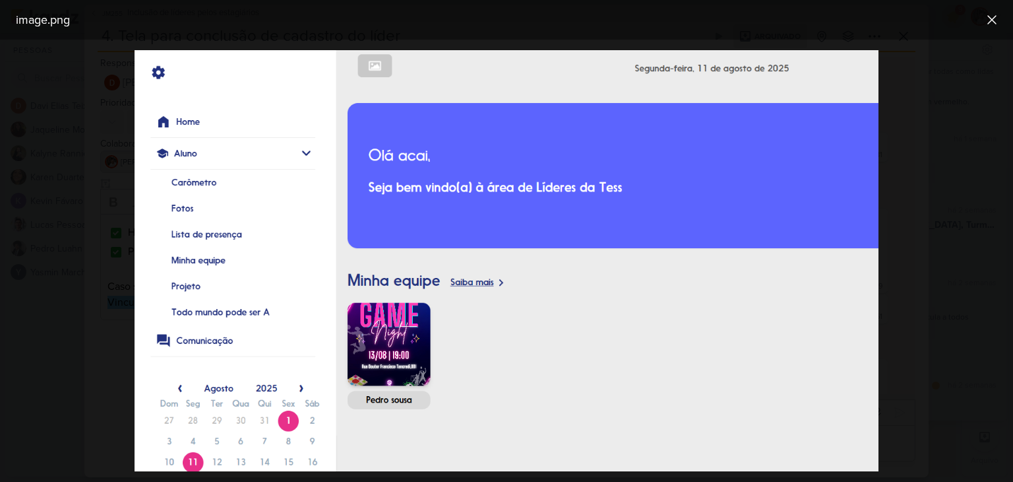
click at [397, 338] on img at bounding box center [507, 260] width 744 height 421
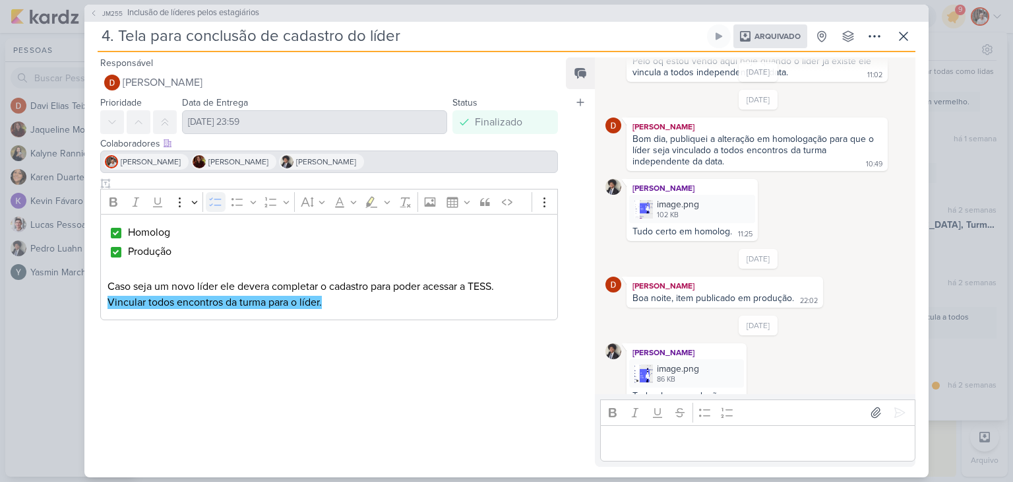
scroll to position [833, 0]
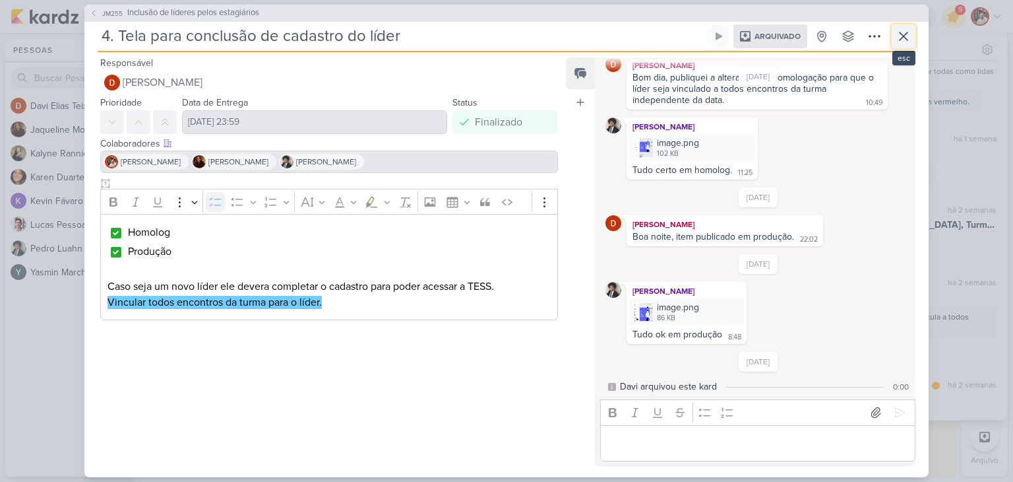
click at [912, 30] on button at bounding box center [904, 36] width 24 height 24
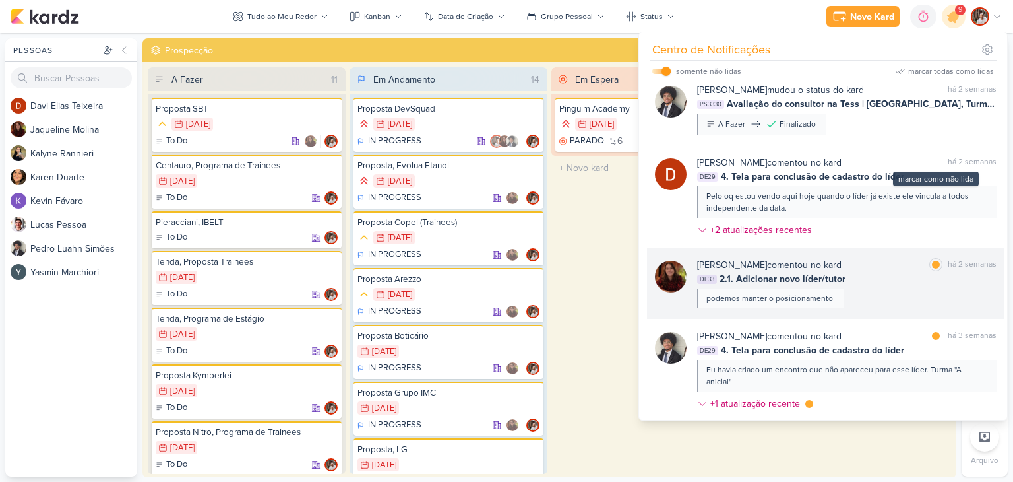
scroll to position [528, 0]
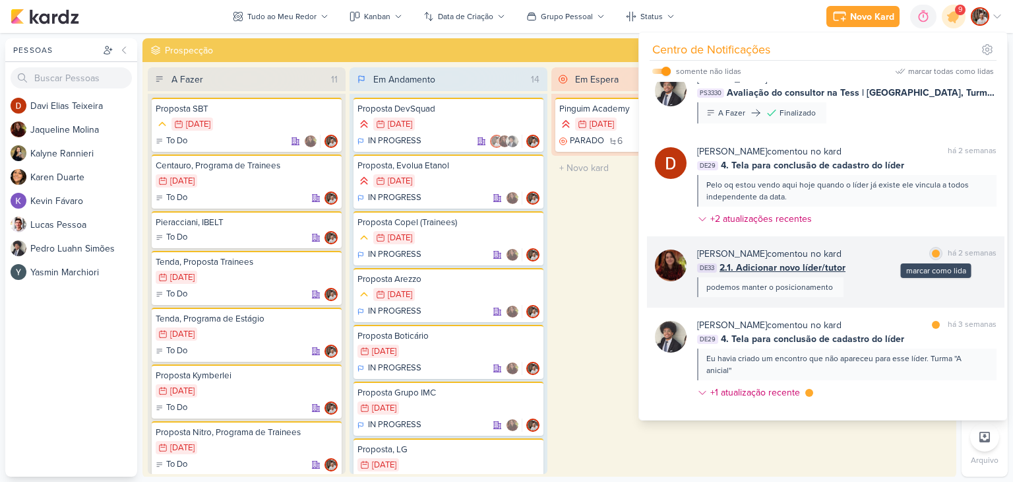
click at [932, 253] on div at bounding box center [936, 253] width 8 height 8
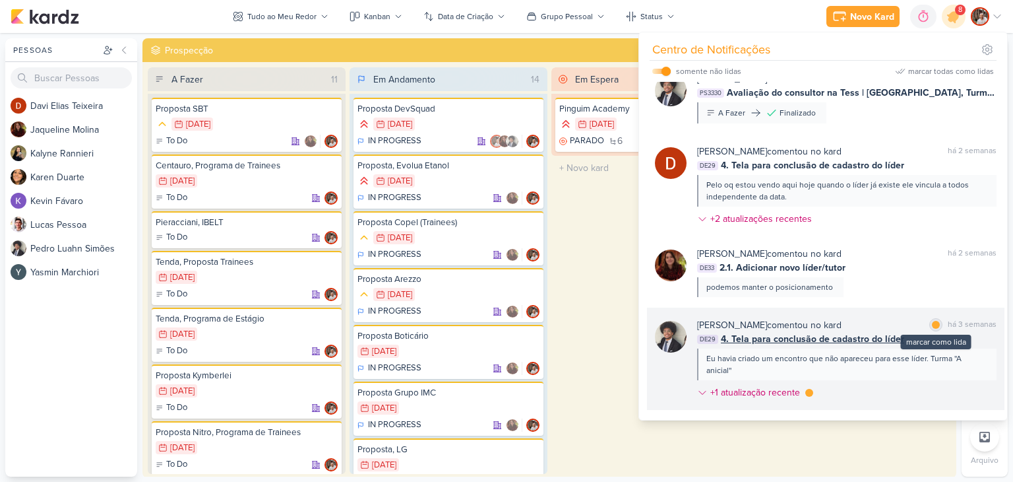
click at [935, 327] on div "marcar como lida" at bounding box center [935, 324] width 13 height 13
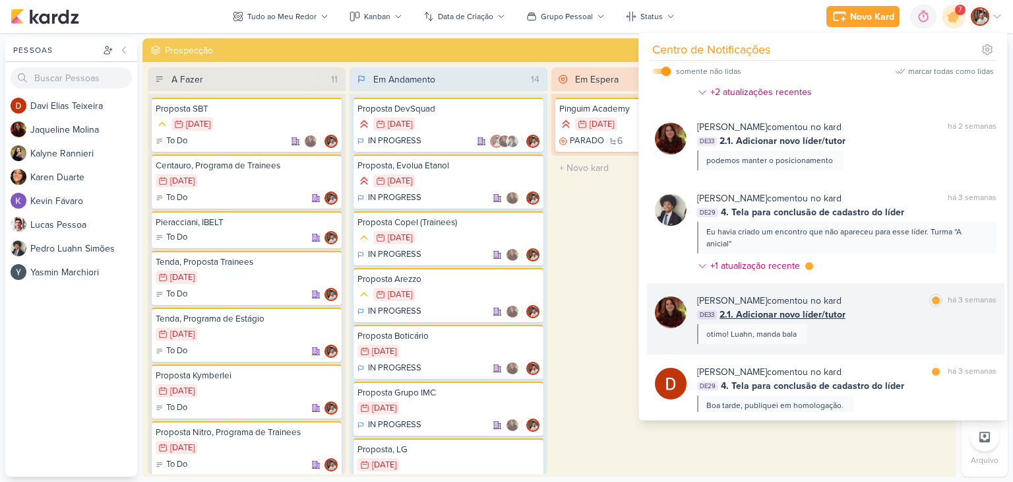
scroll to position [660, 0]
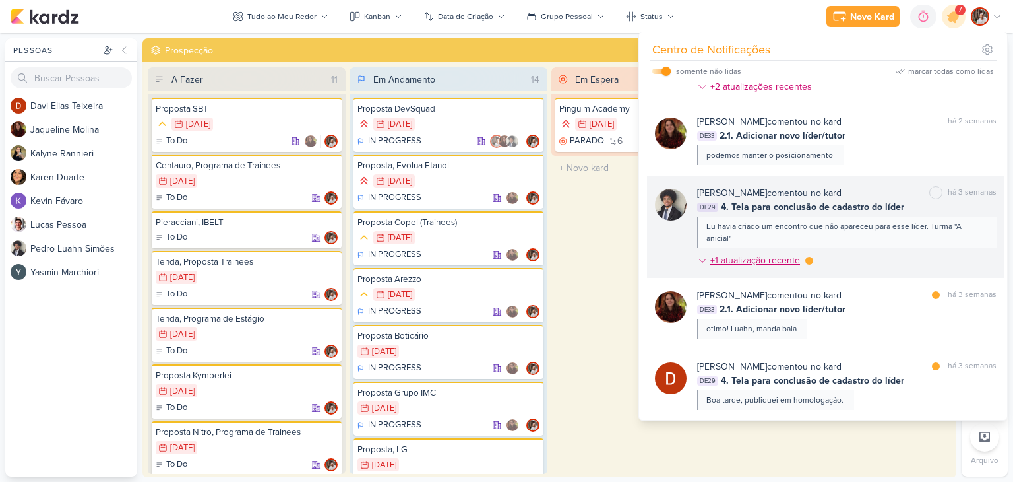
click at [805, 259] on div at bounding box center [809, 261] width 8 height 8
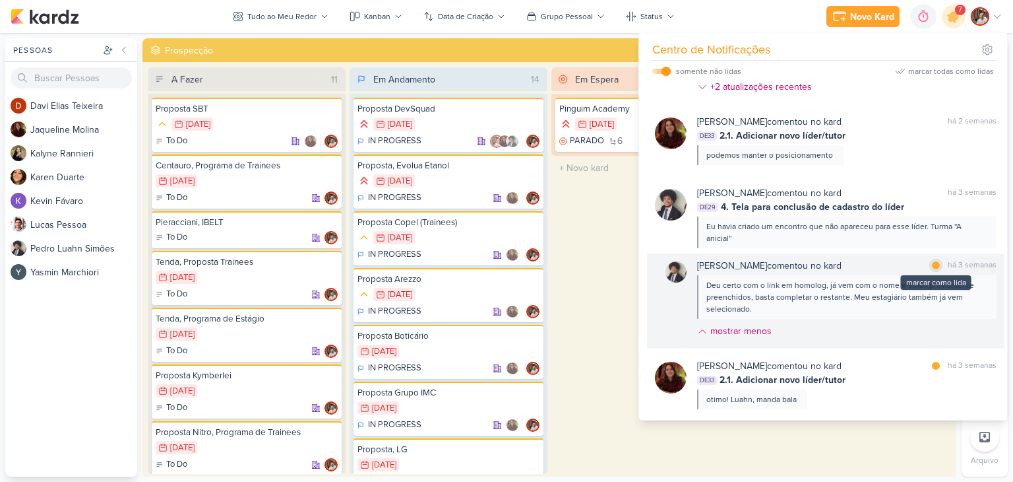
click at [936, 263] on div "marcar como lida" at bounding box center [935, 265] width 13 height 13
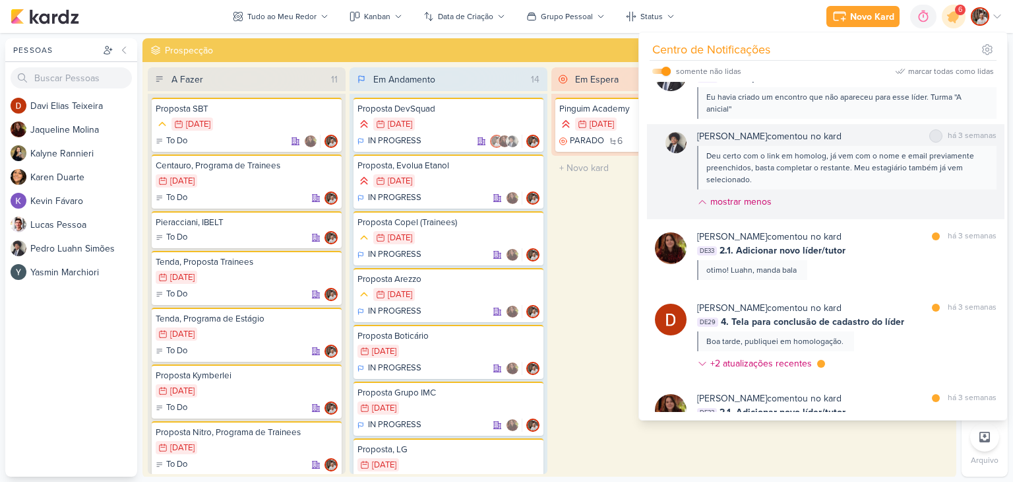
scroll to position [792, 0]
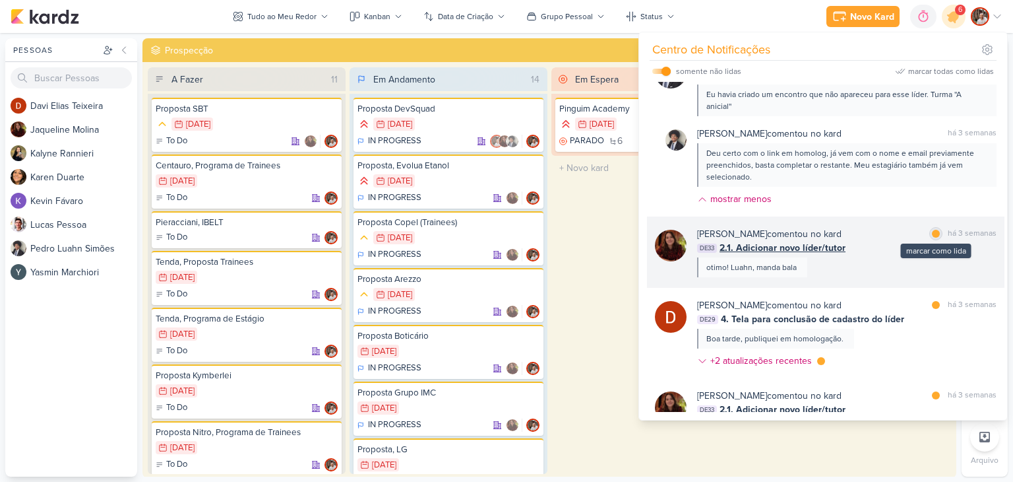
click at [933, 237] on div "marcar como lida" at bounding box center [935, 233] width 13 height 13
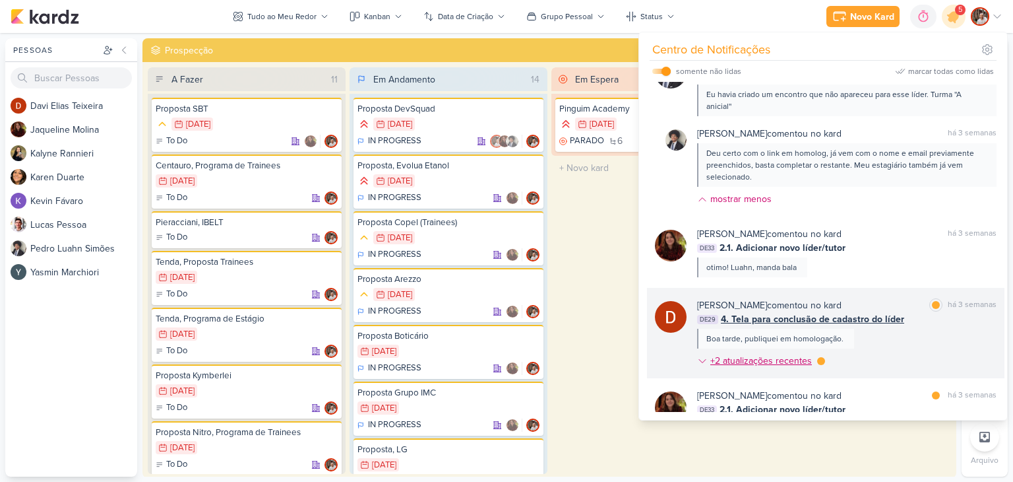
click at [703, 360] on icon at bounding box center [702, 361] width 11 height 11
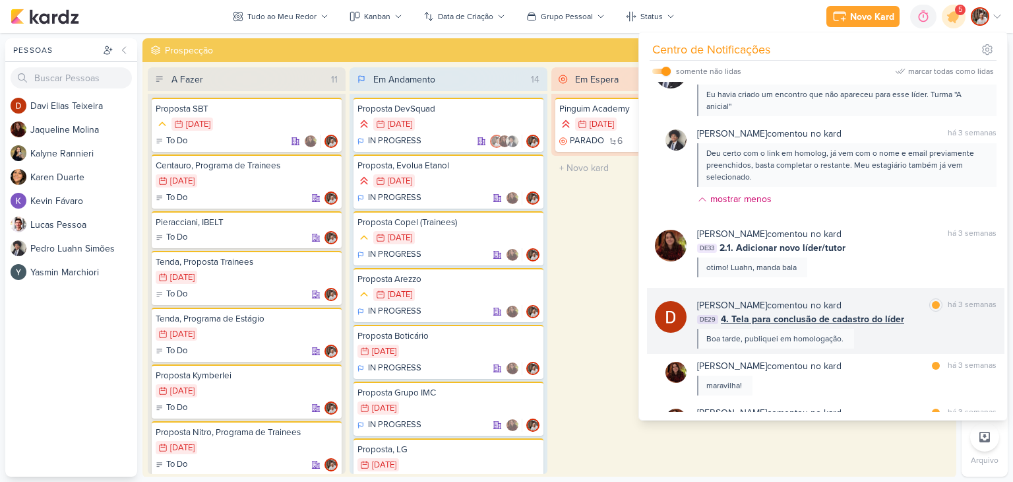
scroll to position [924, 0]
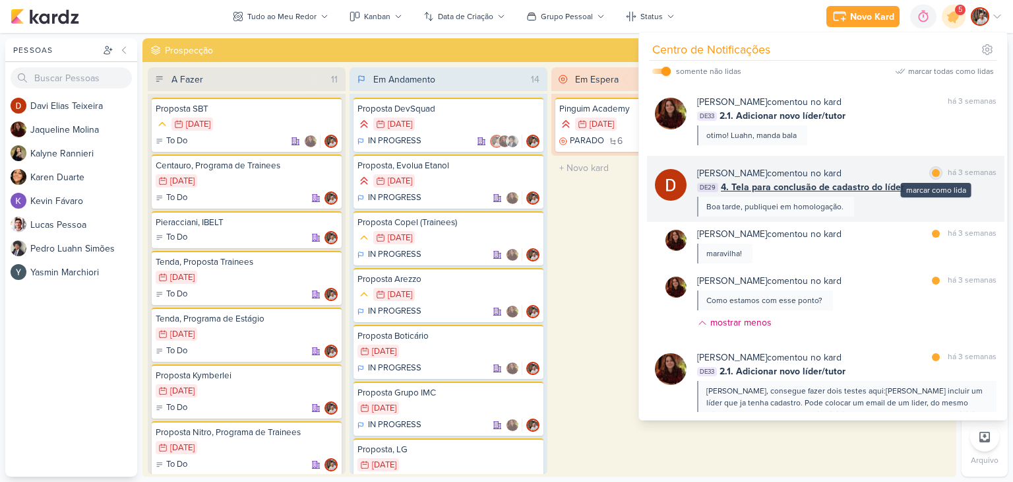
click at [932, 172] on div at bounding box center [936, 173] width 8 height 8
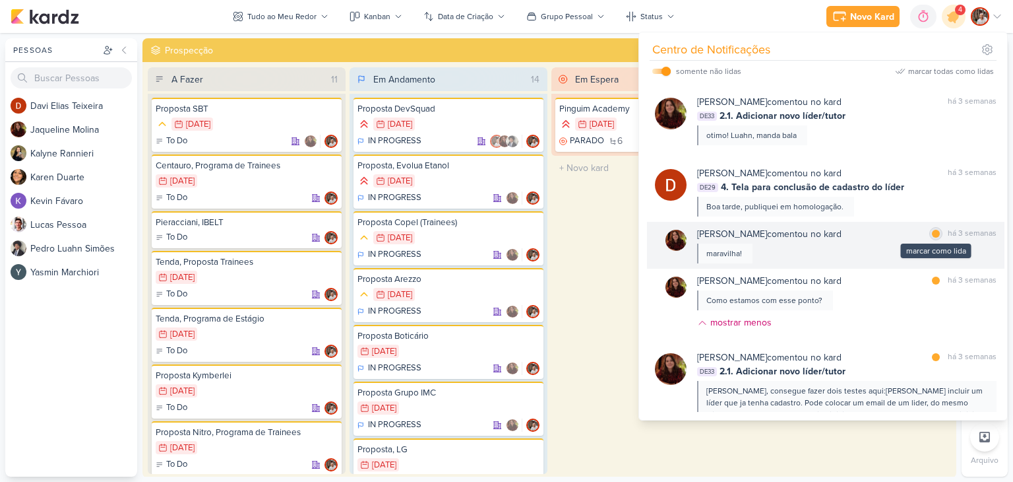
click at [932, 234] on div at bounding box center [936, 234] width 8 height 8
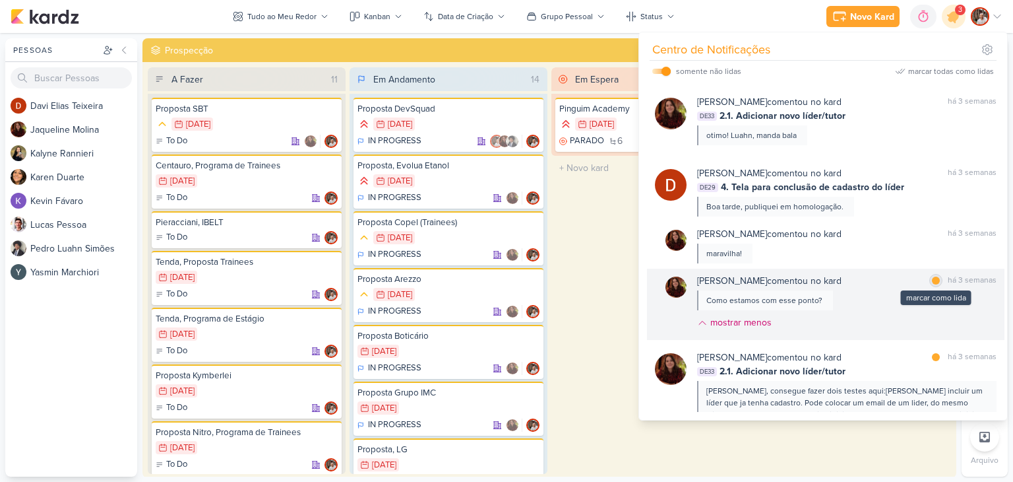
click at [932, 283] on div at bounding box center [936, 280] width 8 height 8
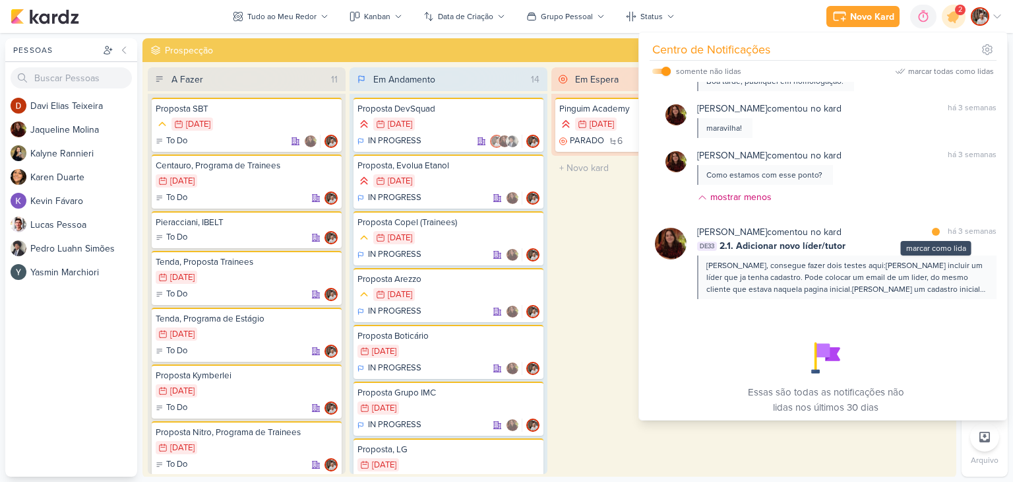
scroll to position [1055, 0]
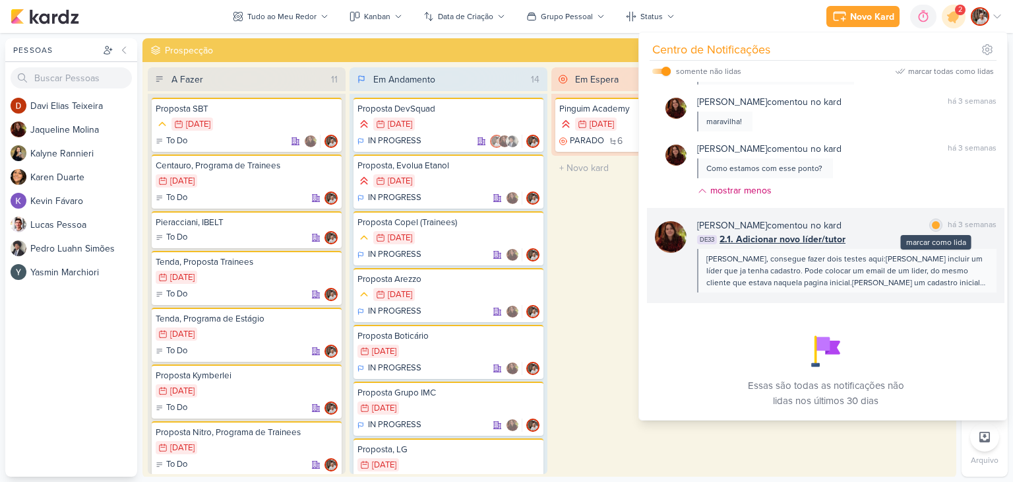
click at [932, 227] on div at bounding box center [936, 225] width 8 height 8
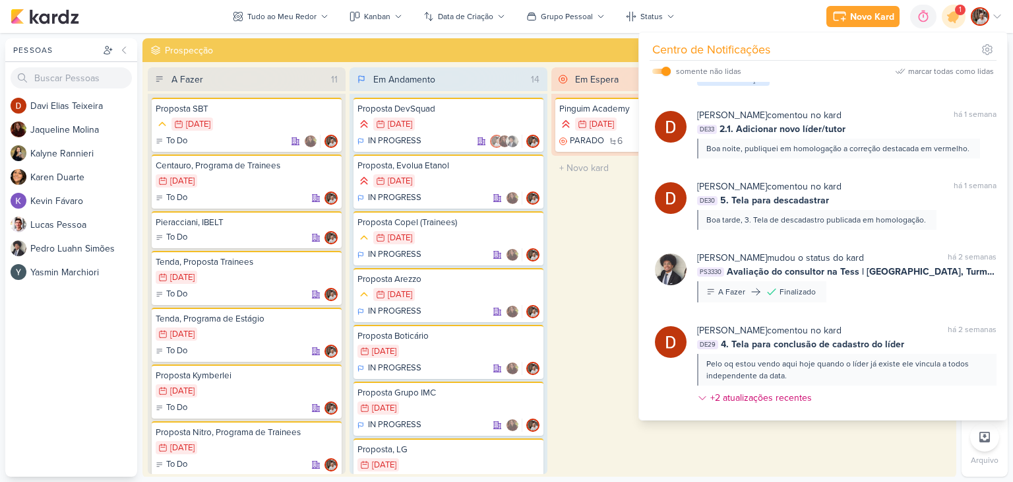
scroll to position [0, 0]
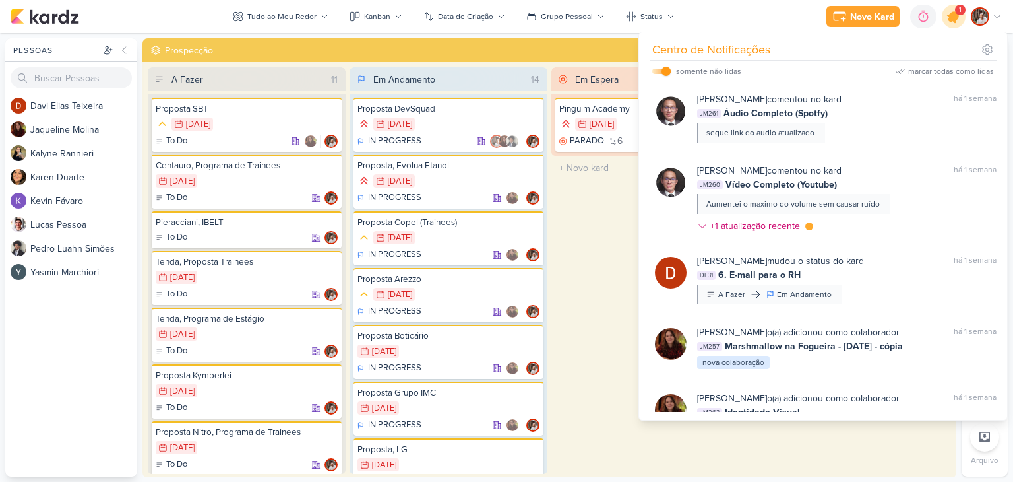
click at [952, 24] on icon at bounding box center [954, 16] width 22 height 22
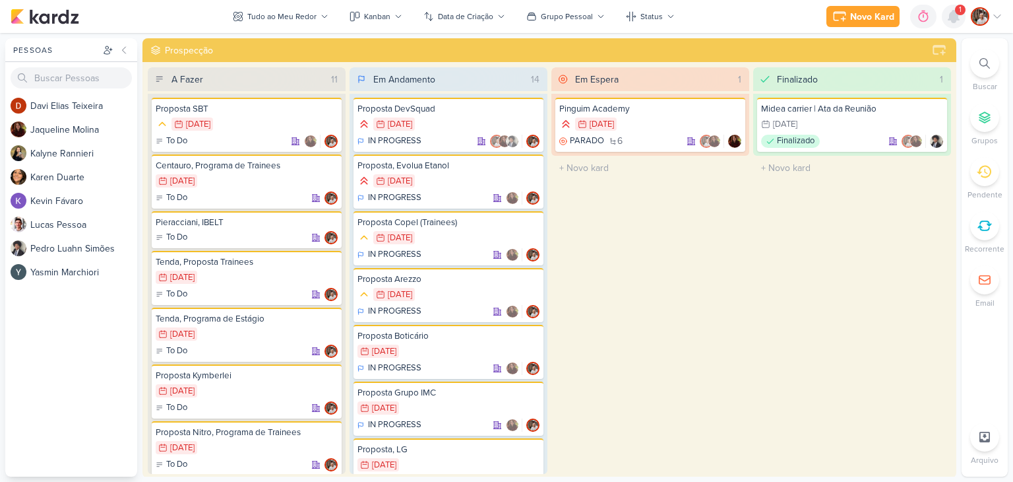
click at [953, 21] on icon at bounding box center [954, 17] width 11 height 12
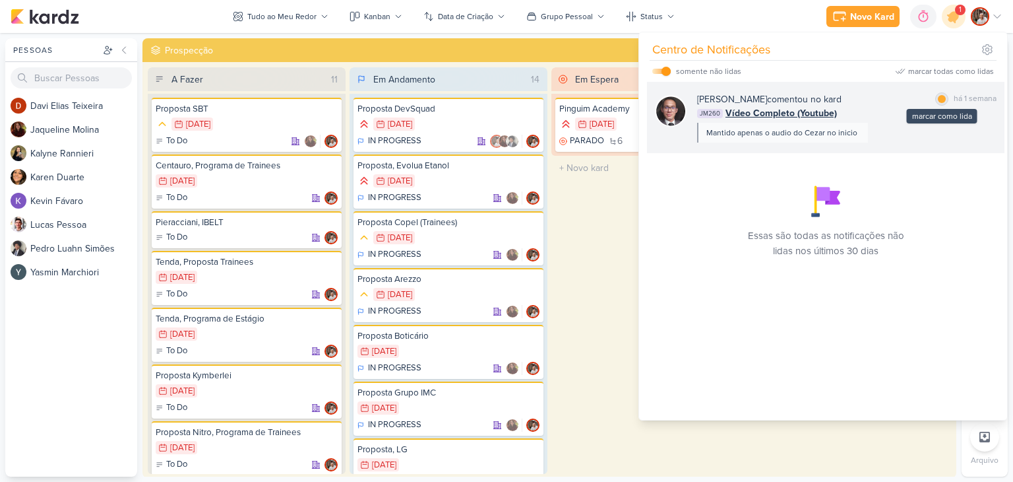
click at [938, 100] on div at bounding box center [942, 99] width 8 height 8
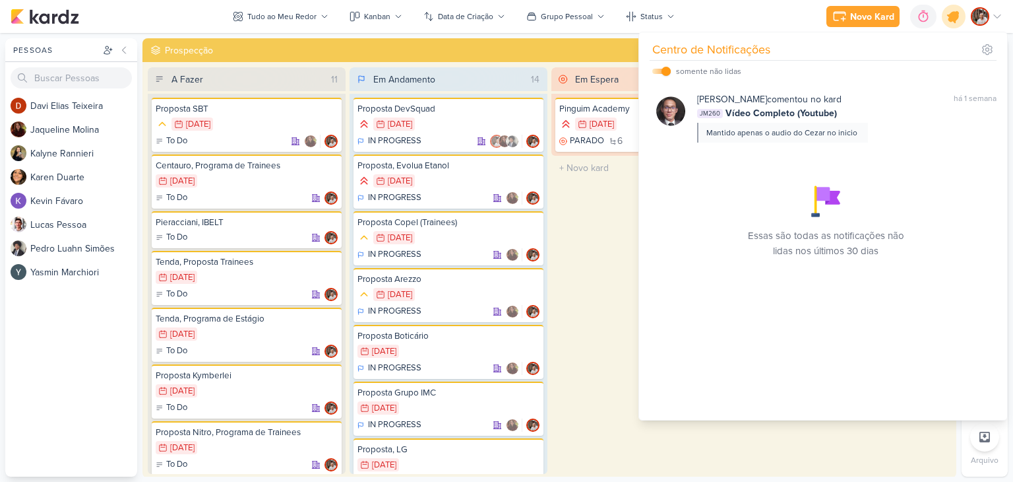
click at [957, 18] on icon at bounding box center [954, 17] width 16 height 16
